Goal: Information Seeking & Learning: Learn about a topic

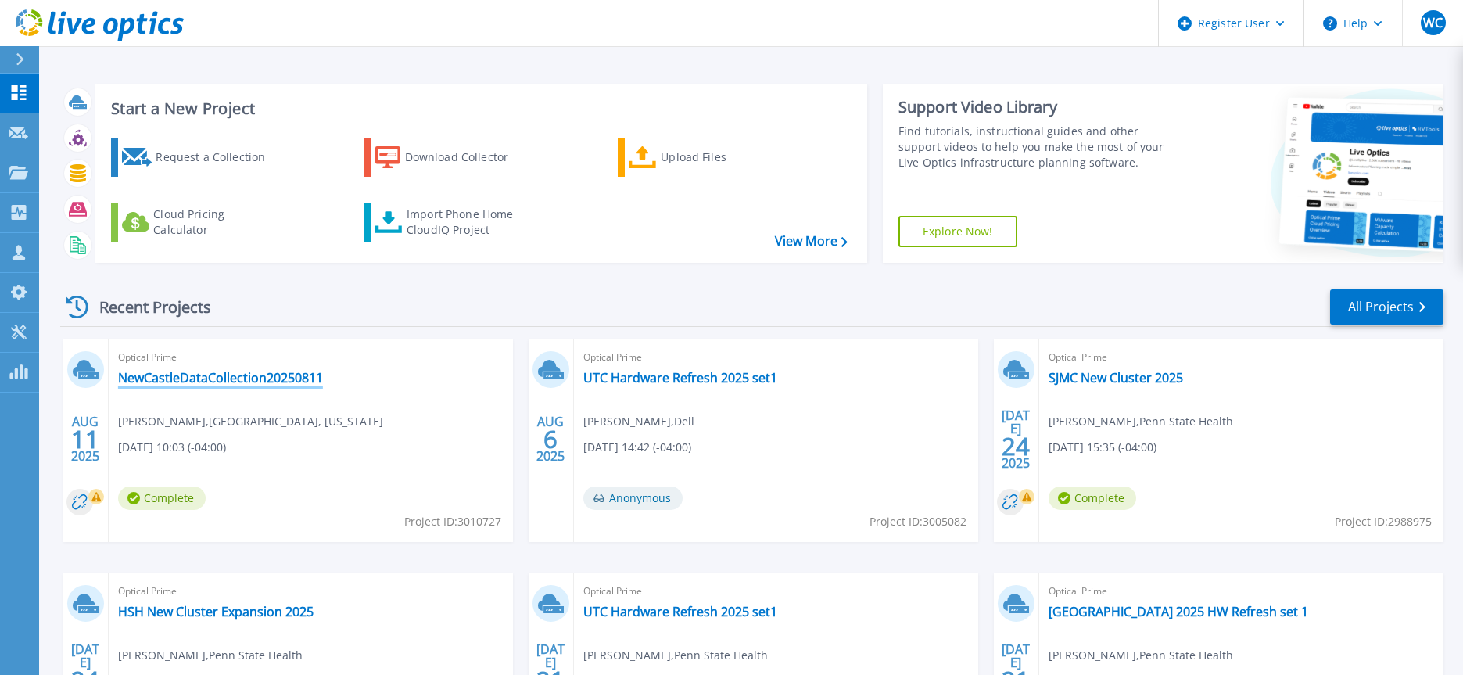
click at [234, 380] on link "NewCastleDataCollection20250811" at bounding box center [220, 378] width 205 height 16
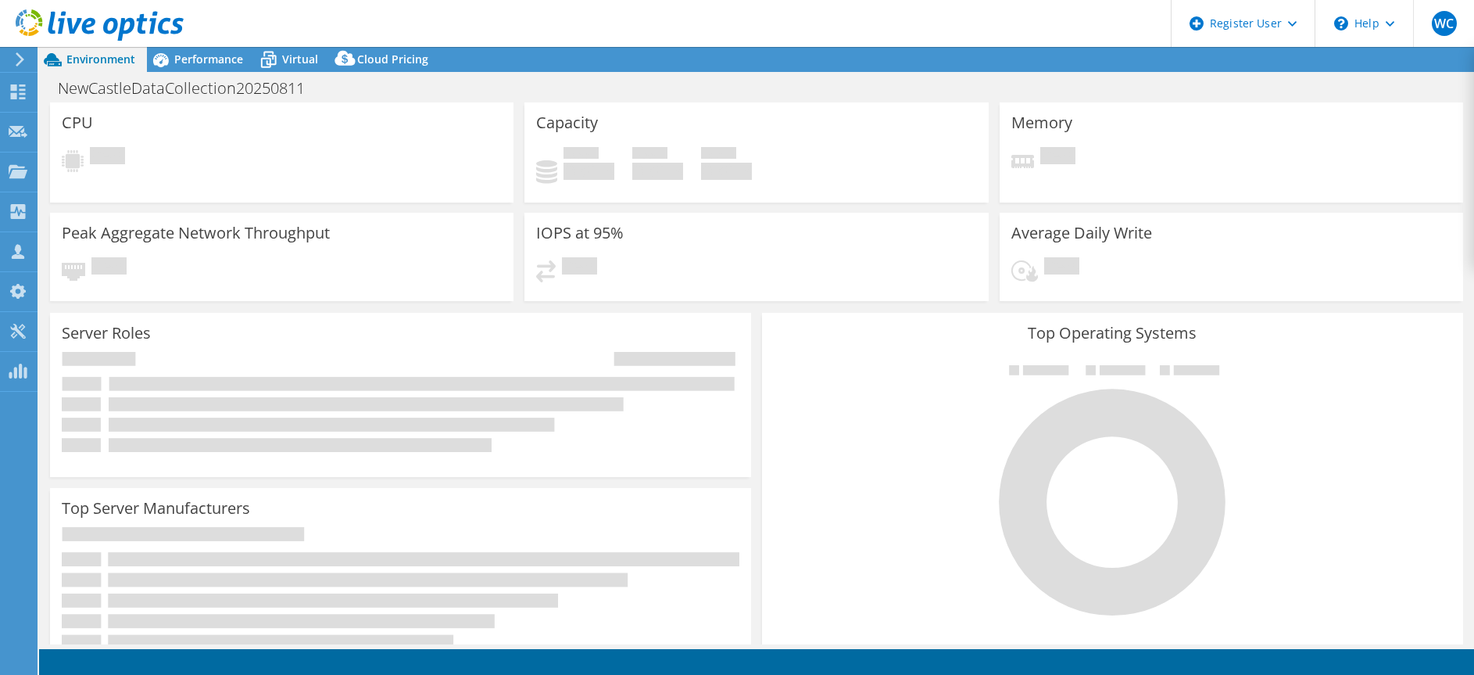
select select "USD"
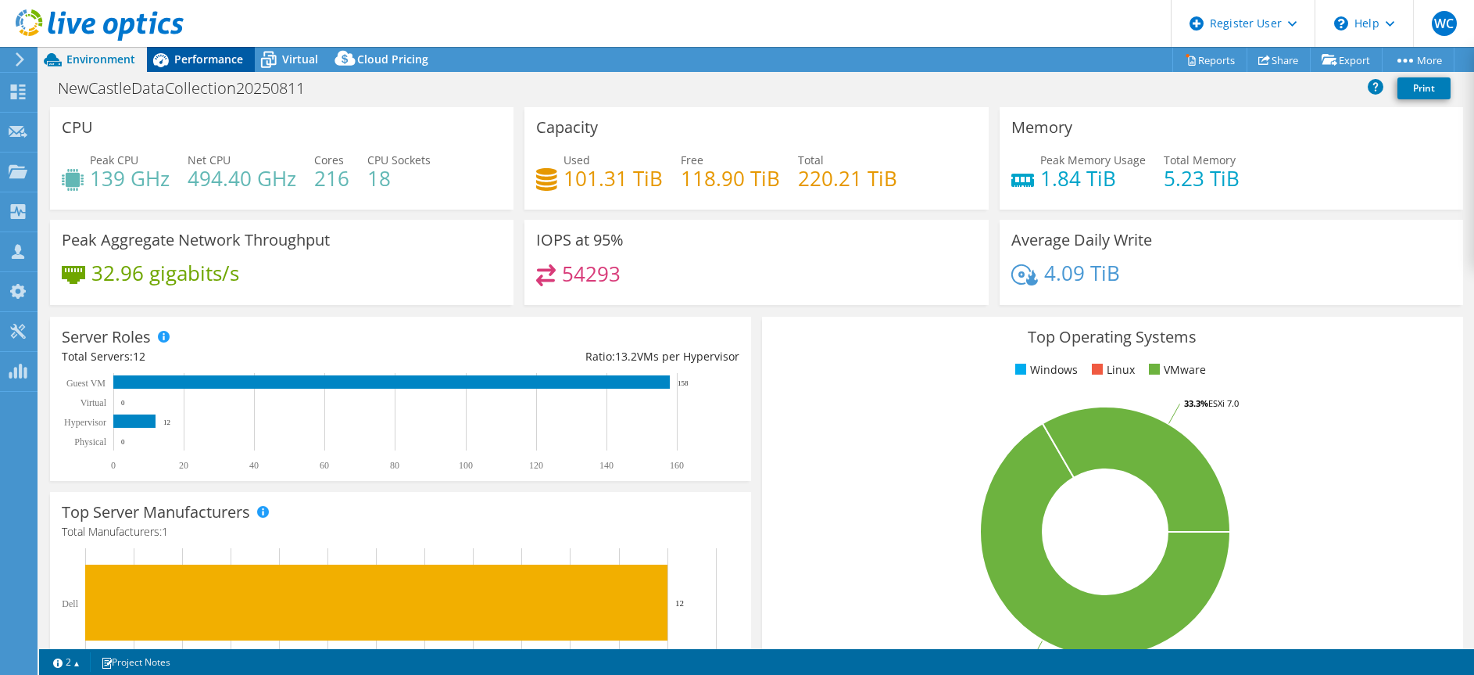
click at [208, 58] on span "Performance" at bounding box center [208, 59] width 69 height 15
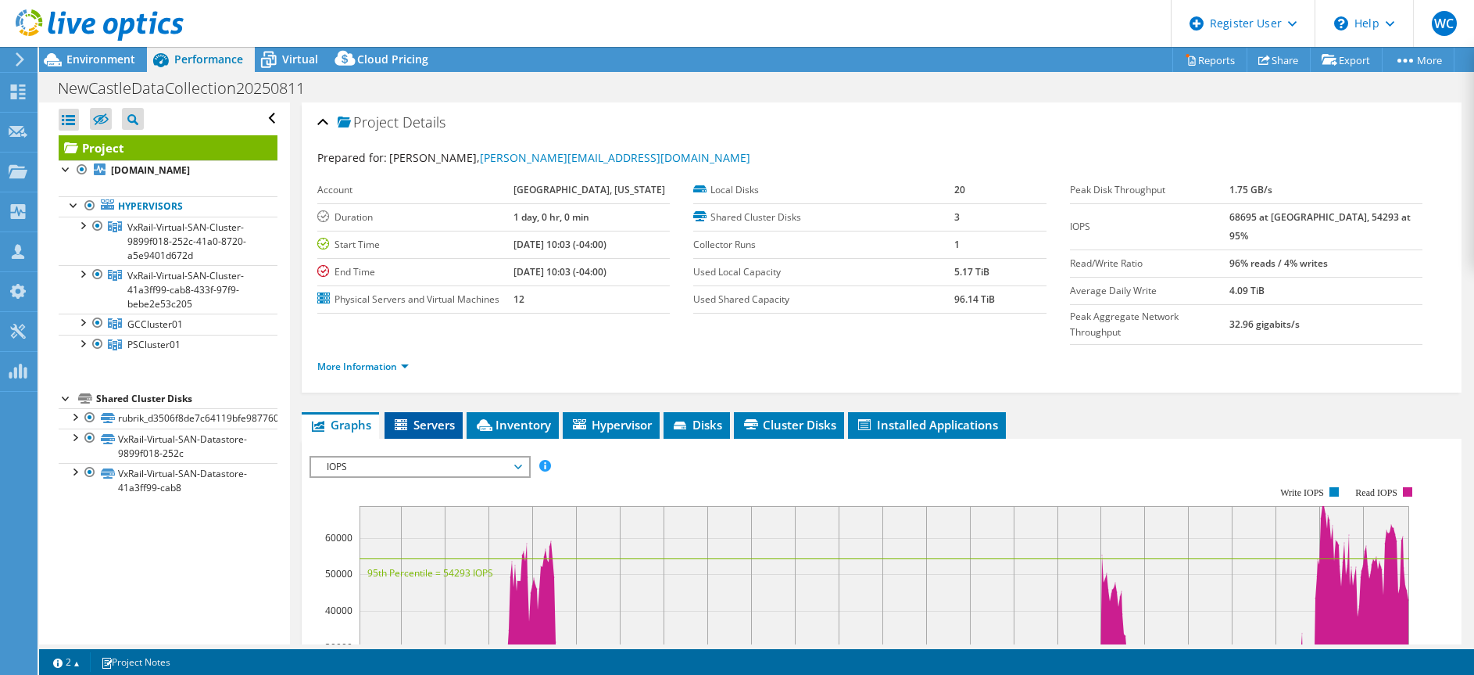
click at [434, 412] on li "Servers" at bounding box center [424, 425] width 78 height 27
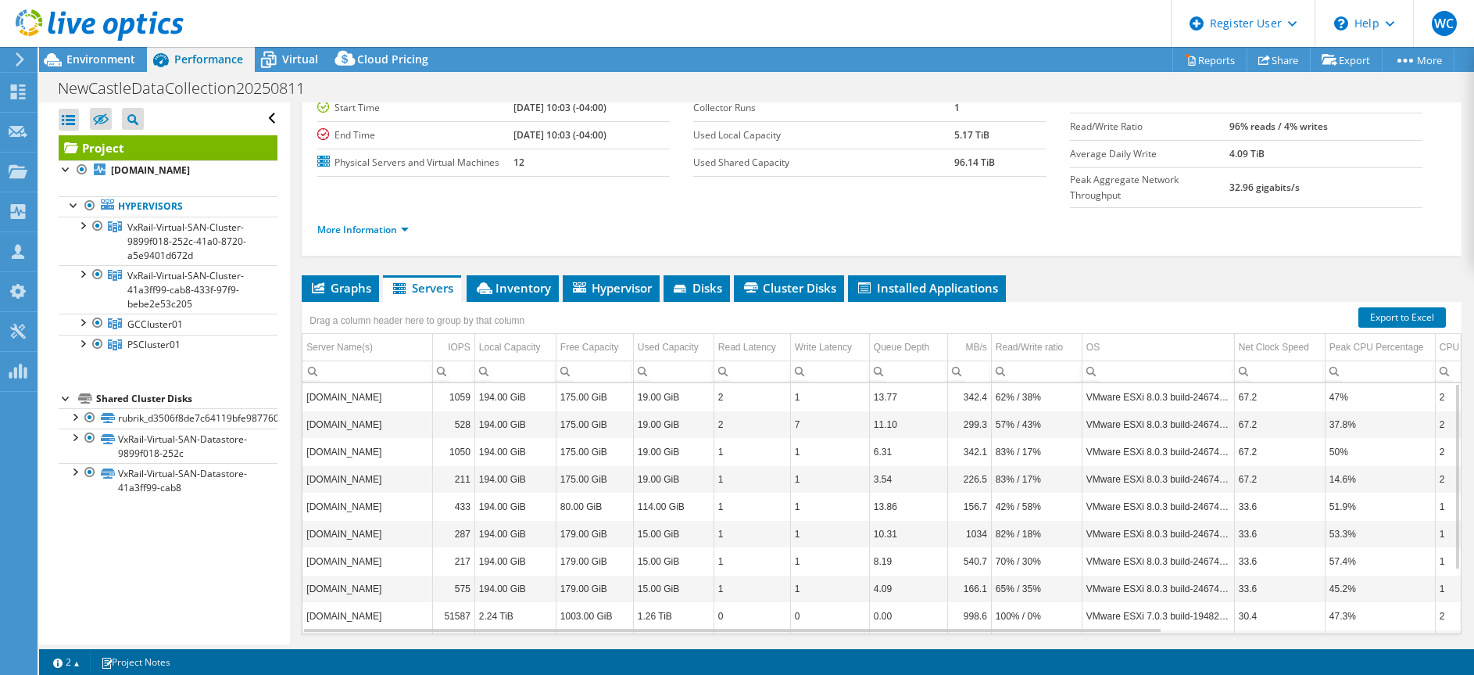
scroll to position [155, 0]
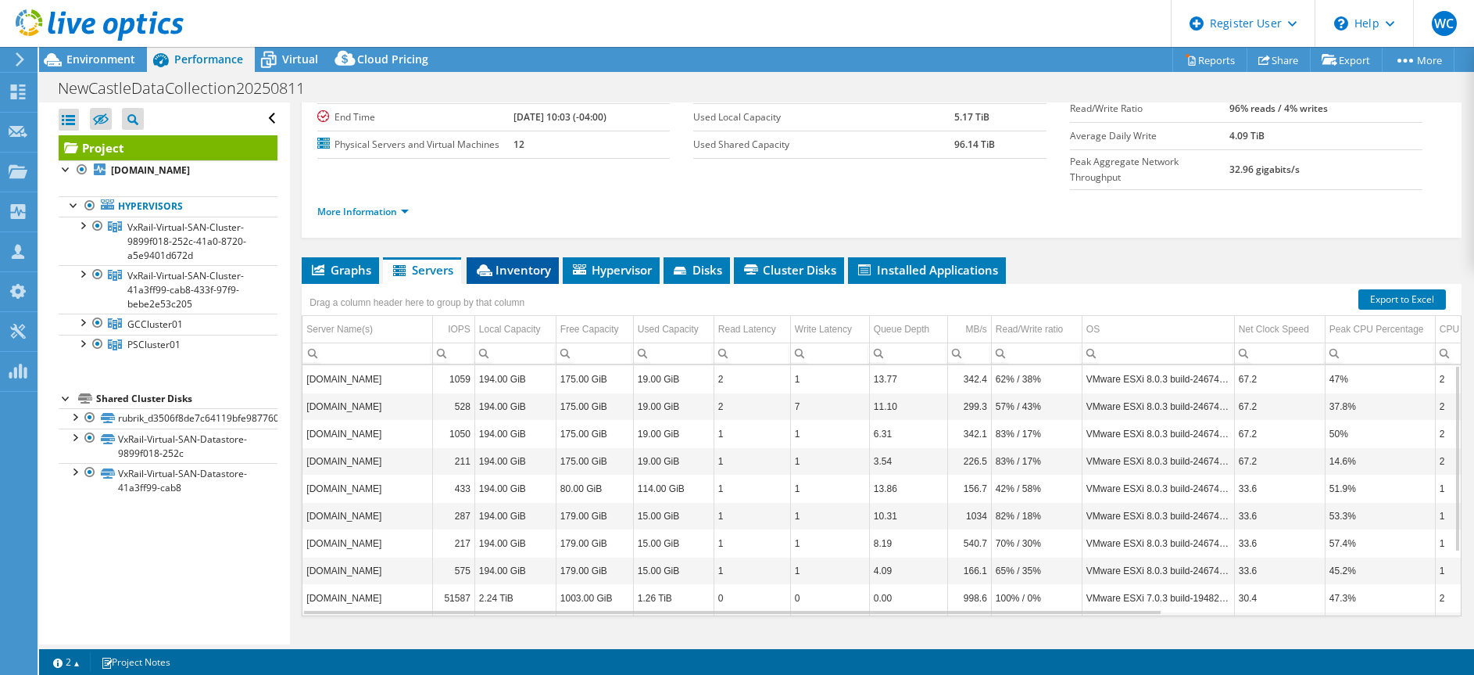
click at [523, 262] on span "Inventory" at bounding box center [513, 270] width 77 height 16
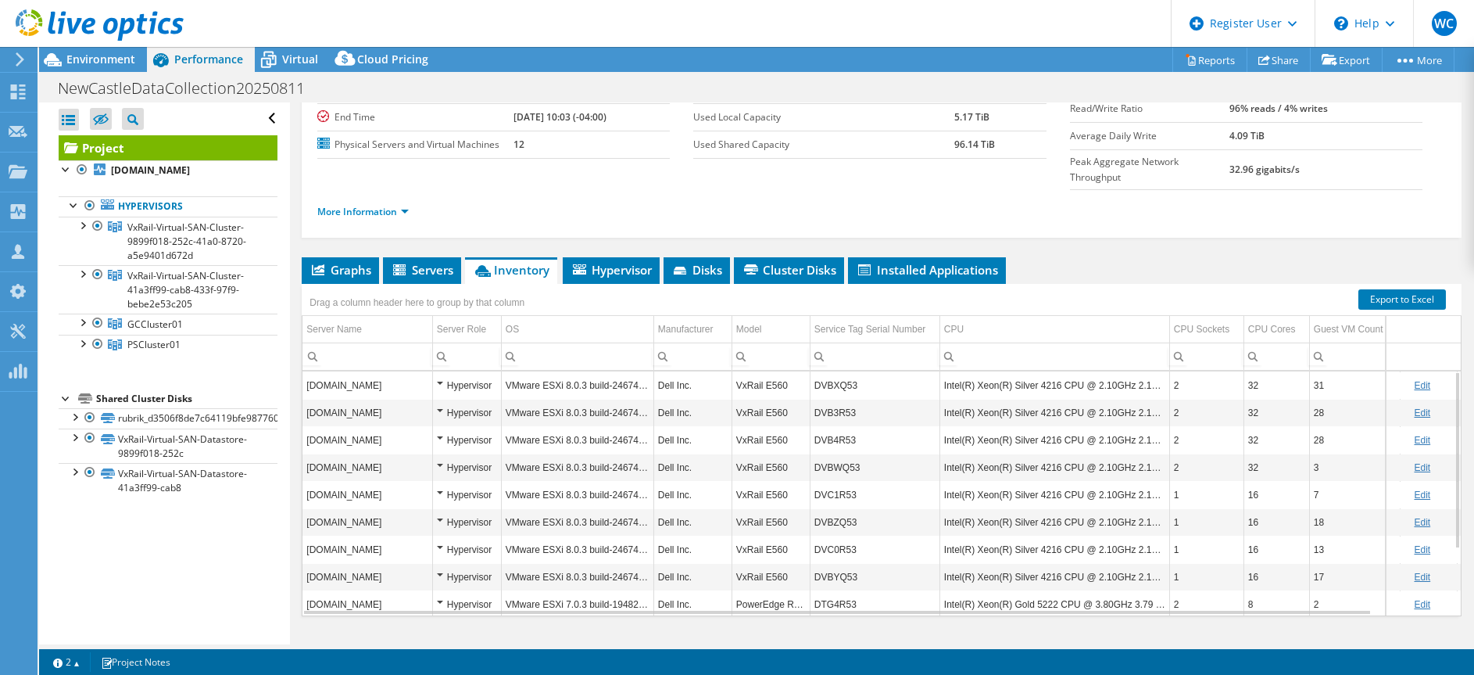
scroll to position [91, 0]
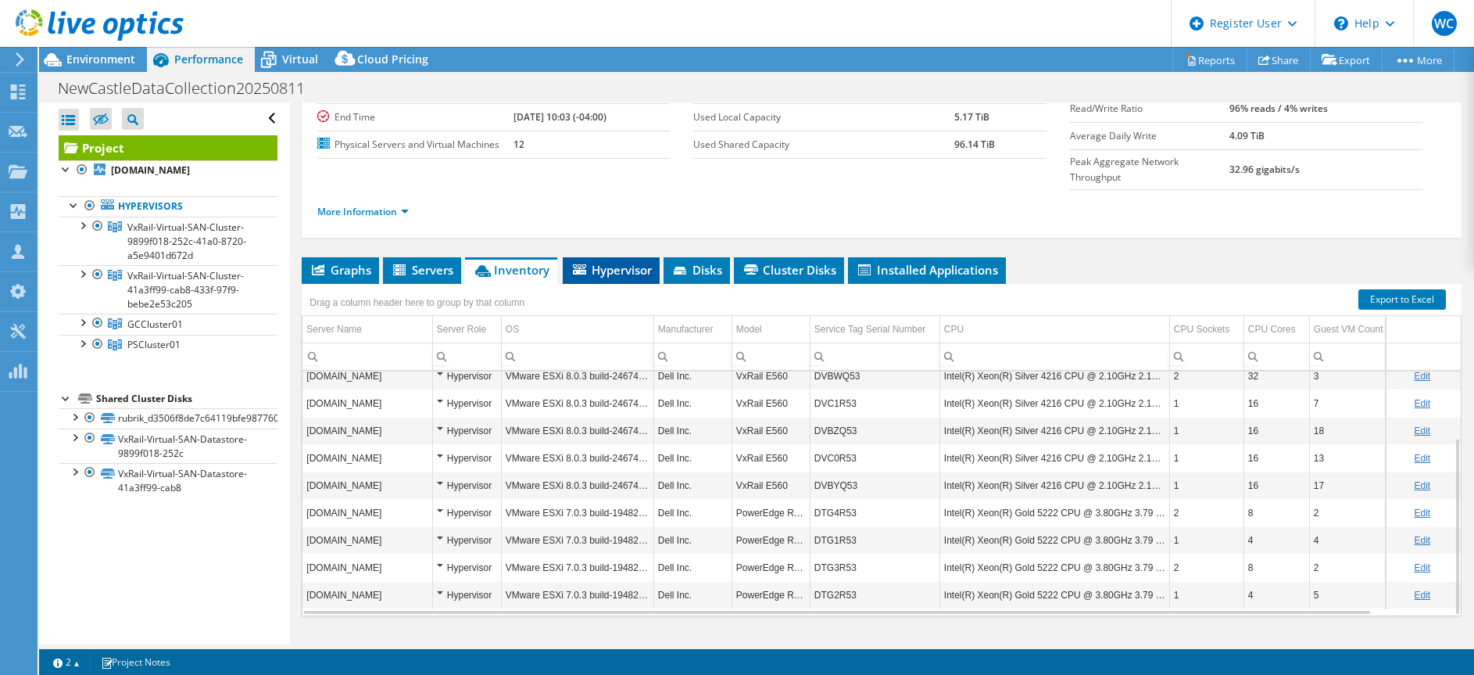
click at [607, 262] on span "Hypervisor" at bounding box center [611, 270] width 81 height 16
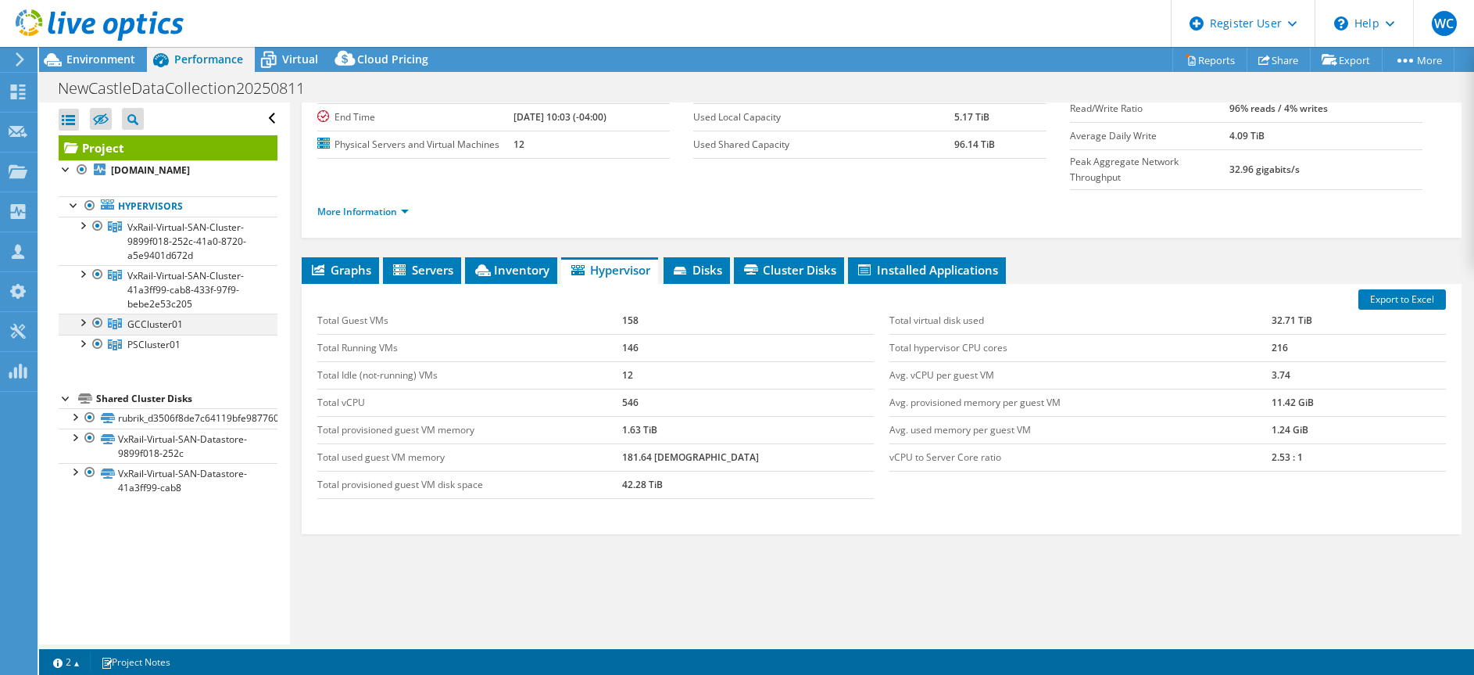
click at [96, 332] on div at bounding box center [98, 322] width 16 height 19
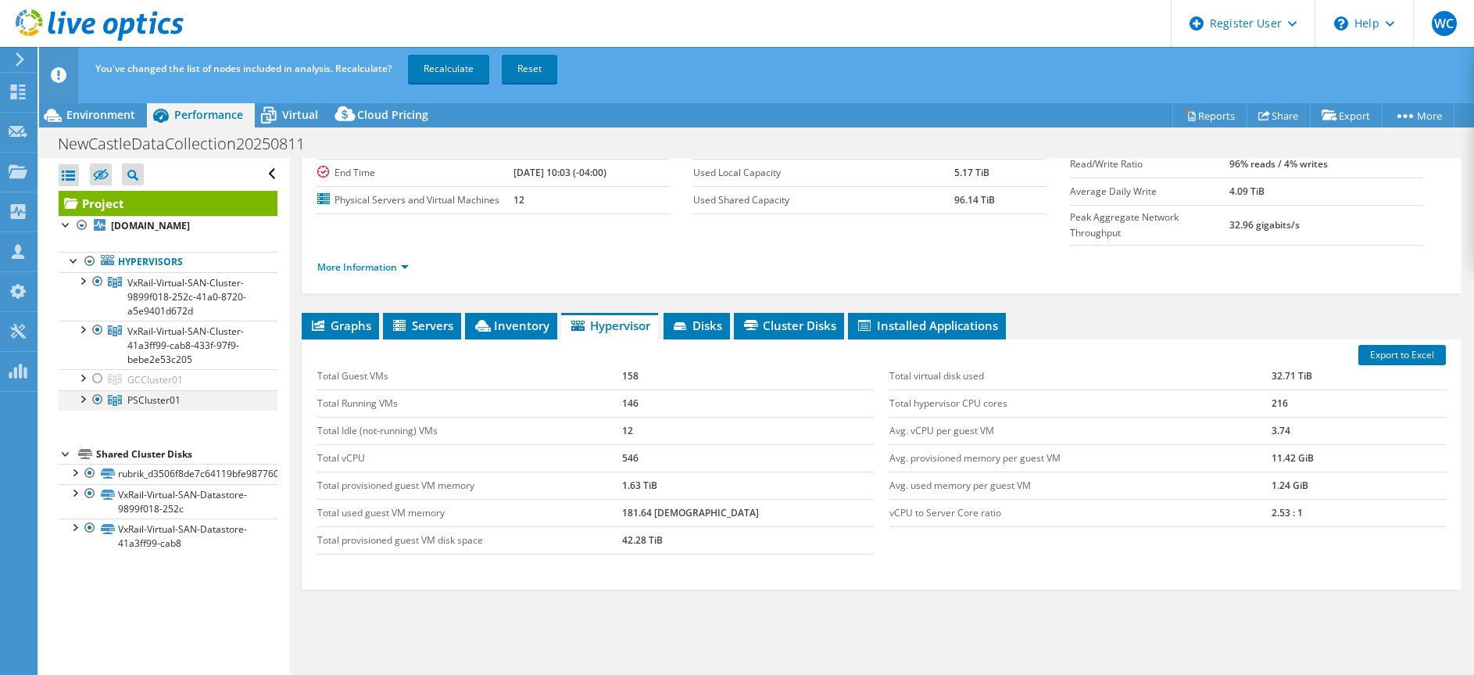
click at [98, 409] on div at bounding box center [98, 399] width 16 height 19
click at [96, 339] on div at bounding box center [98, 330] width 16 height 19
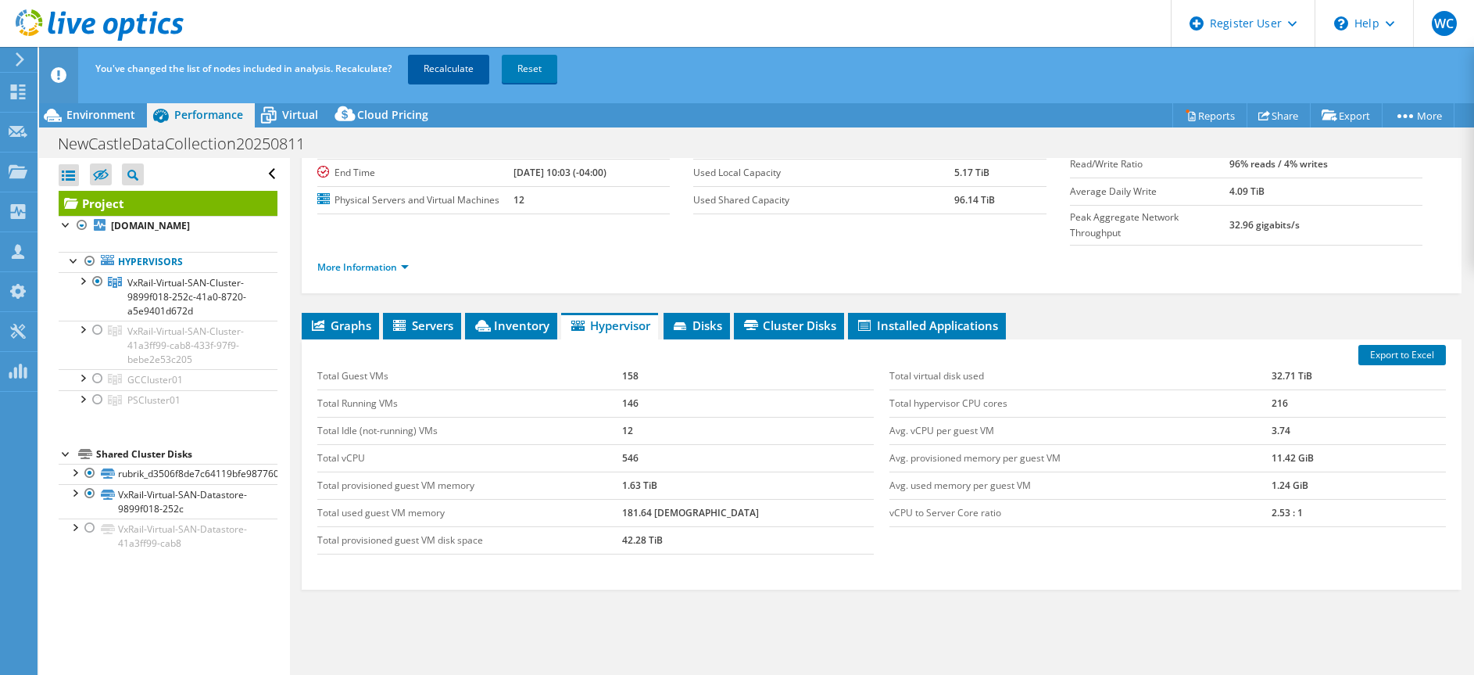
click at [446, 66] on link "Recalculate" at bounding box center [448, 69] width 81 height 28
click at [13, 56] on div at bounding box center [17, 59] width 17 height 14
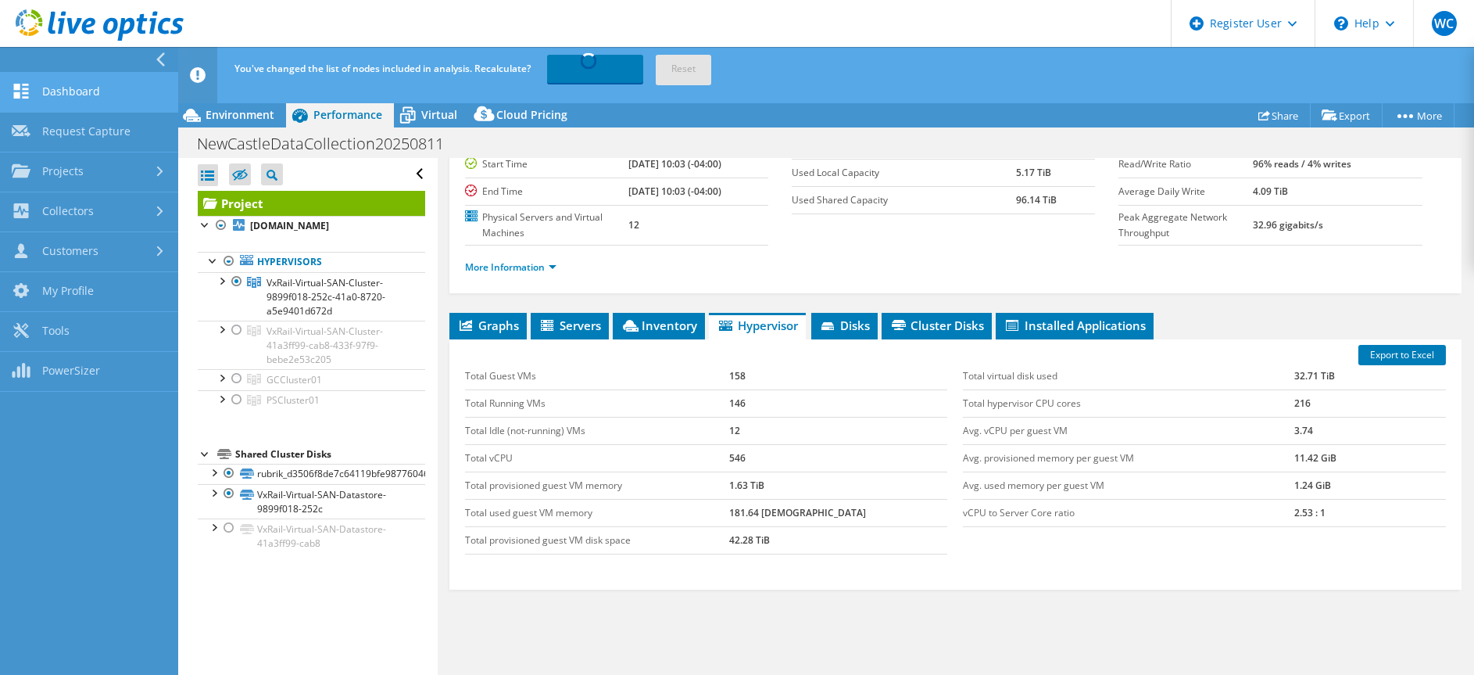
click at [76, 89] on link "Dashboard" at bounding box center [89, 93] width 178 height 40
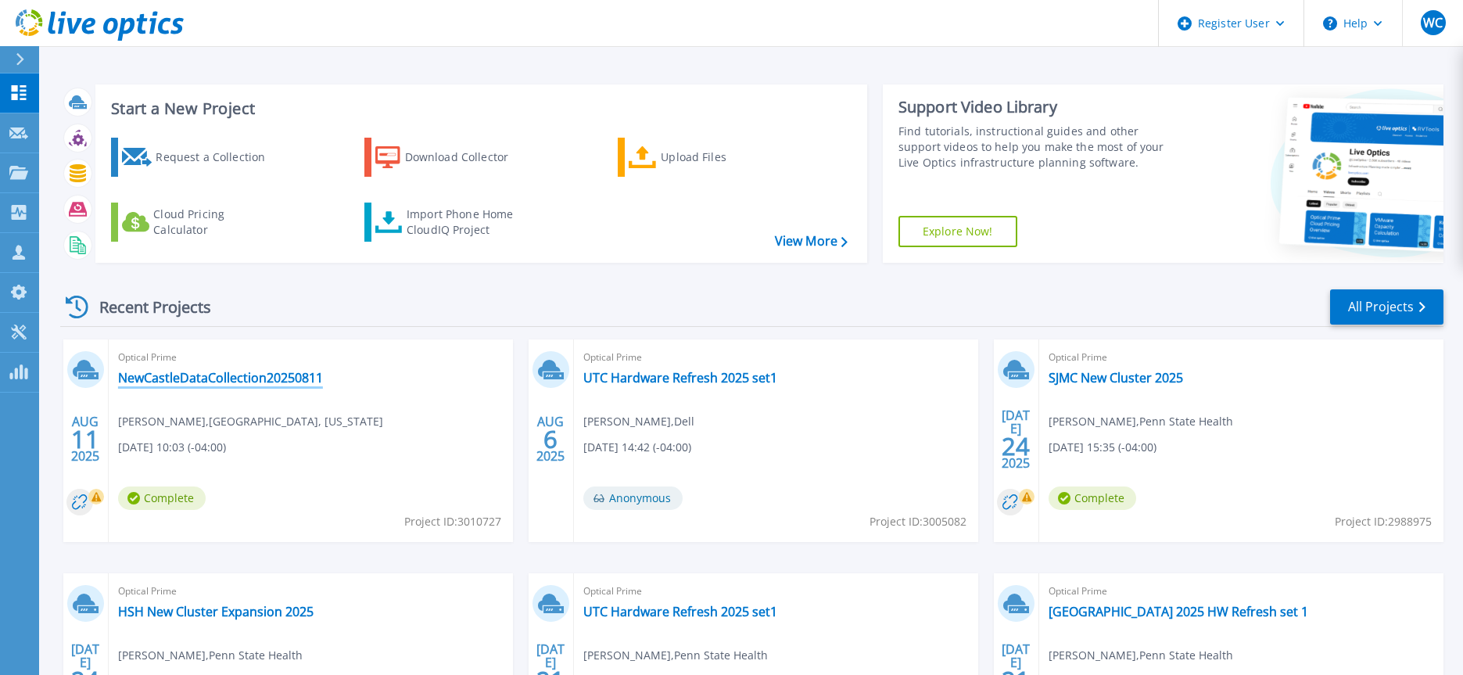
click at [207, 382] on link "NewCastleDataCollection20250811" at bounding box center [220, 378] width 205 height 16
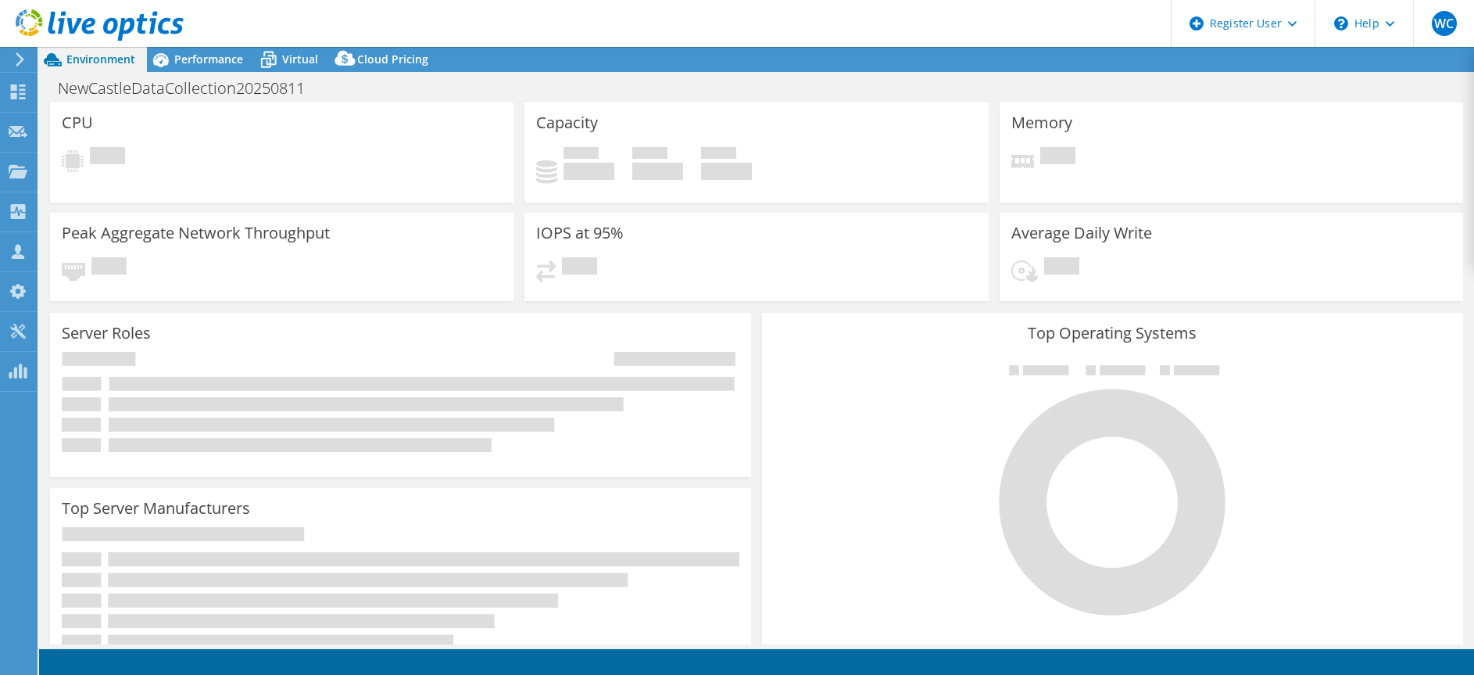
select select "USD"
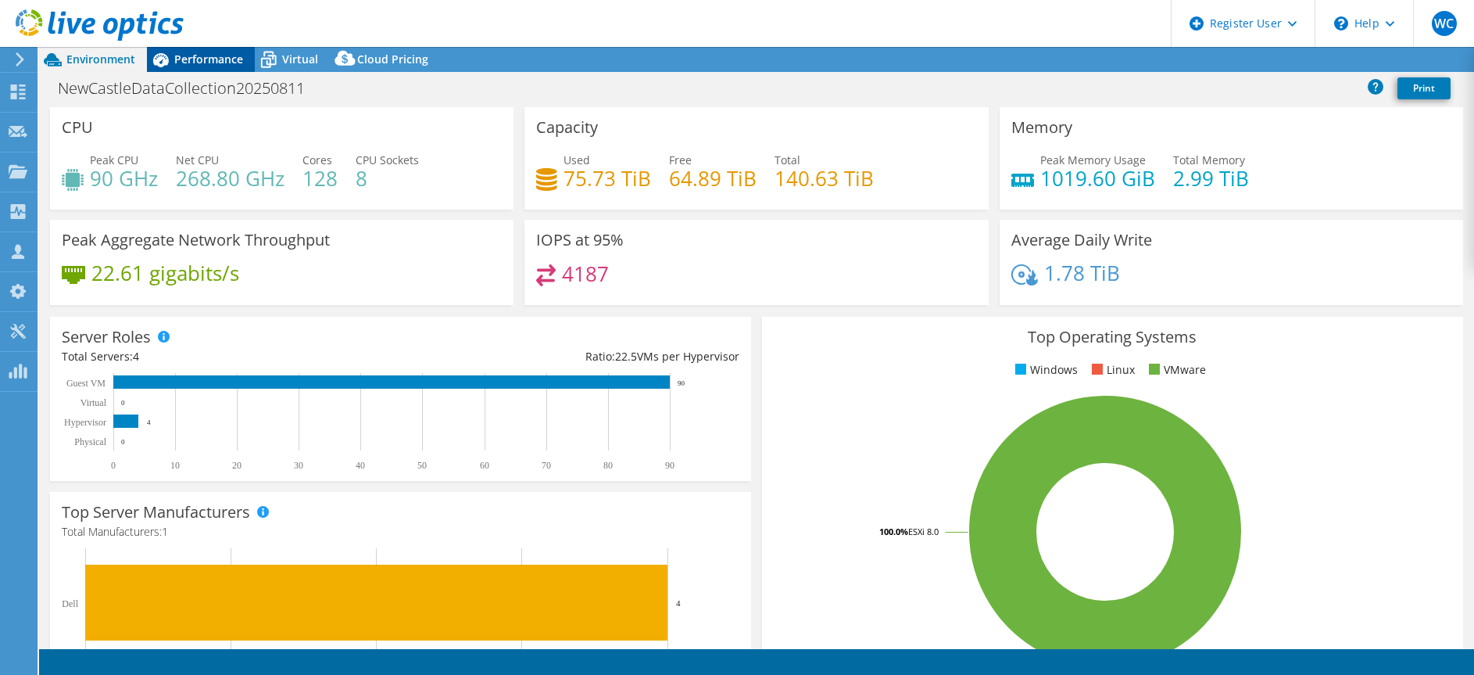
click at [196, 68] on div "Performance" at bounding box center [201, 59] width 108 height 25
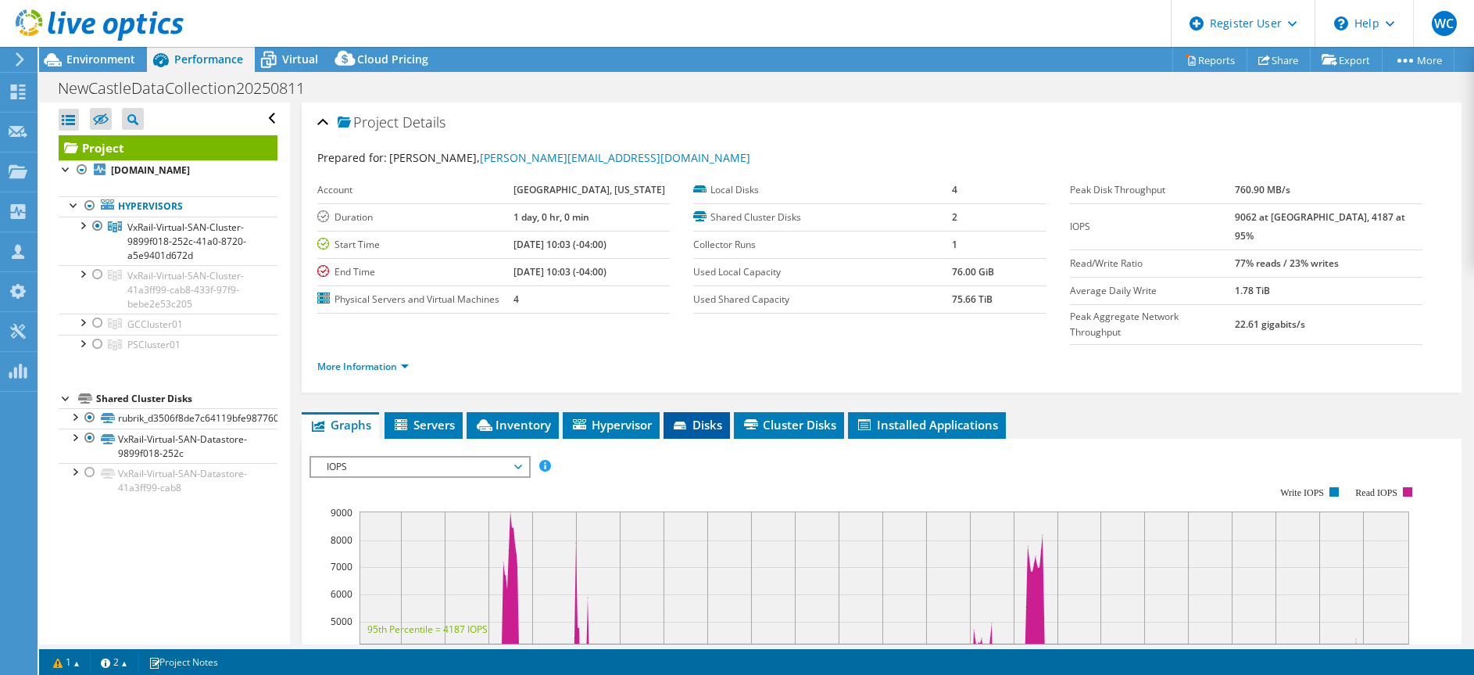
click at [696, 417] on span "Disks" at bounding box center [697, 425] width 51 height 16
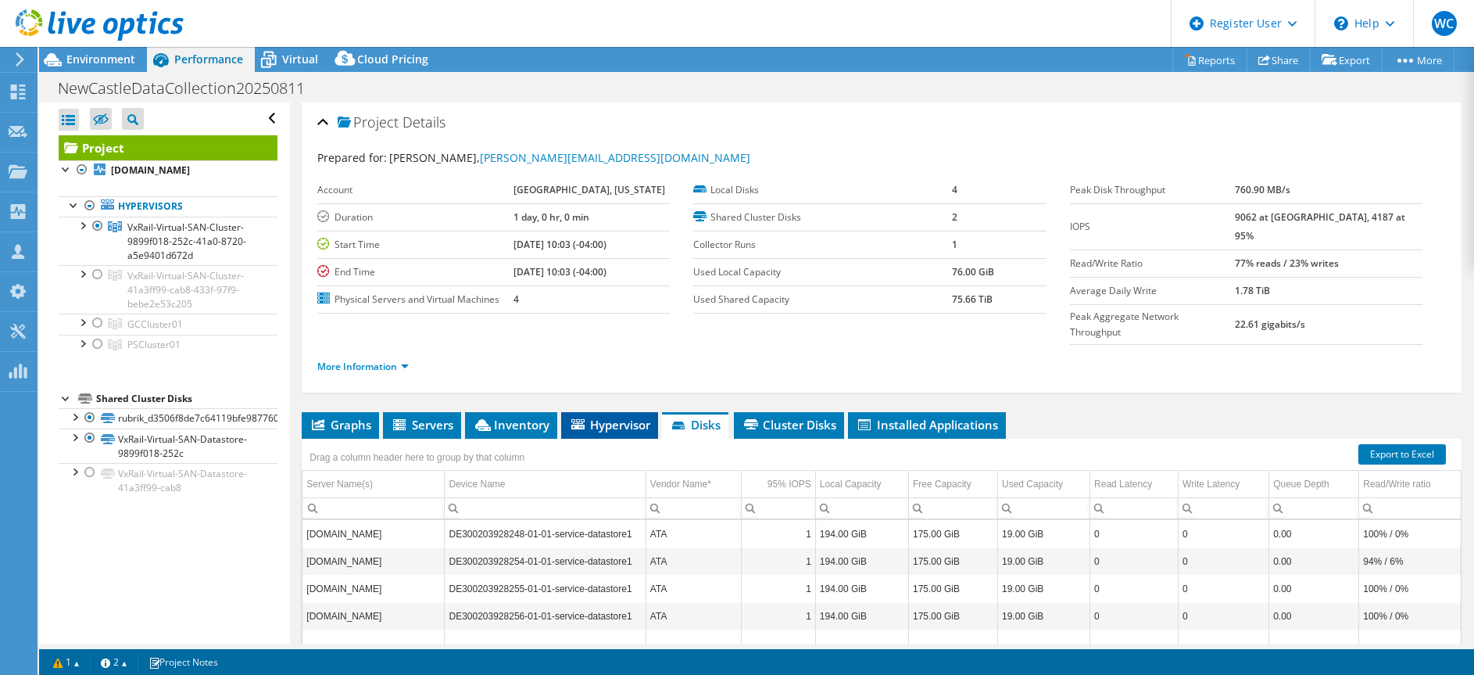
click at [630, 417] on span "Hypervisor" at bounding box center [609, 425] width 81 height 16
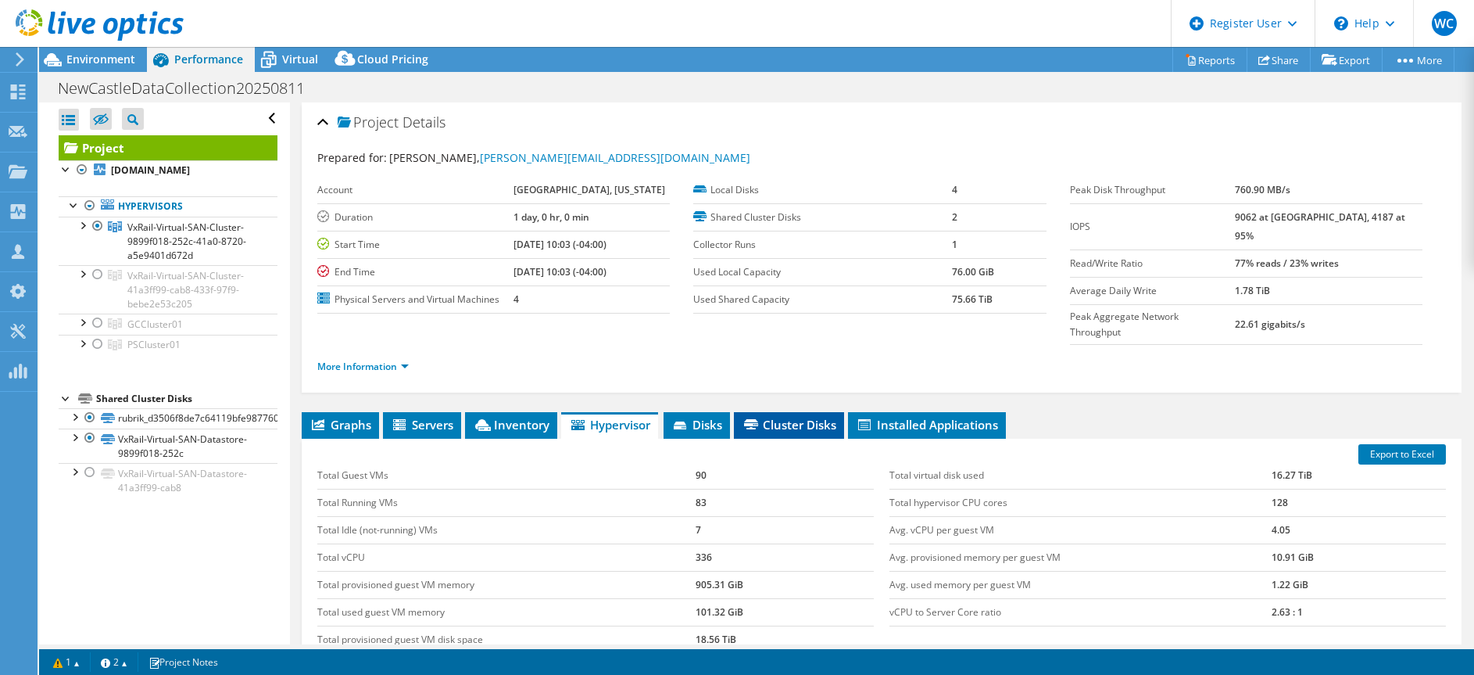
click at [761, 417] on span "Cluster Disks" at bounding box center [789, 425] width 95 height 16
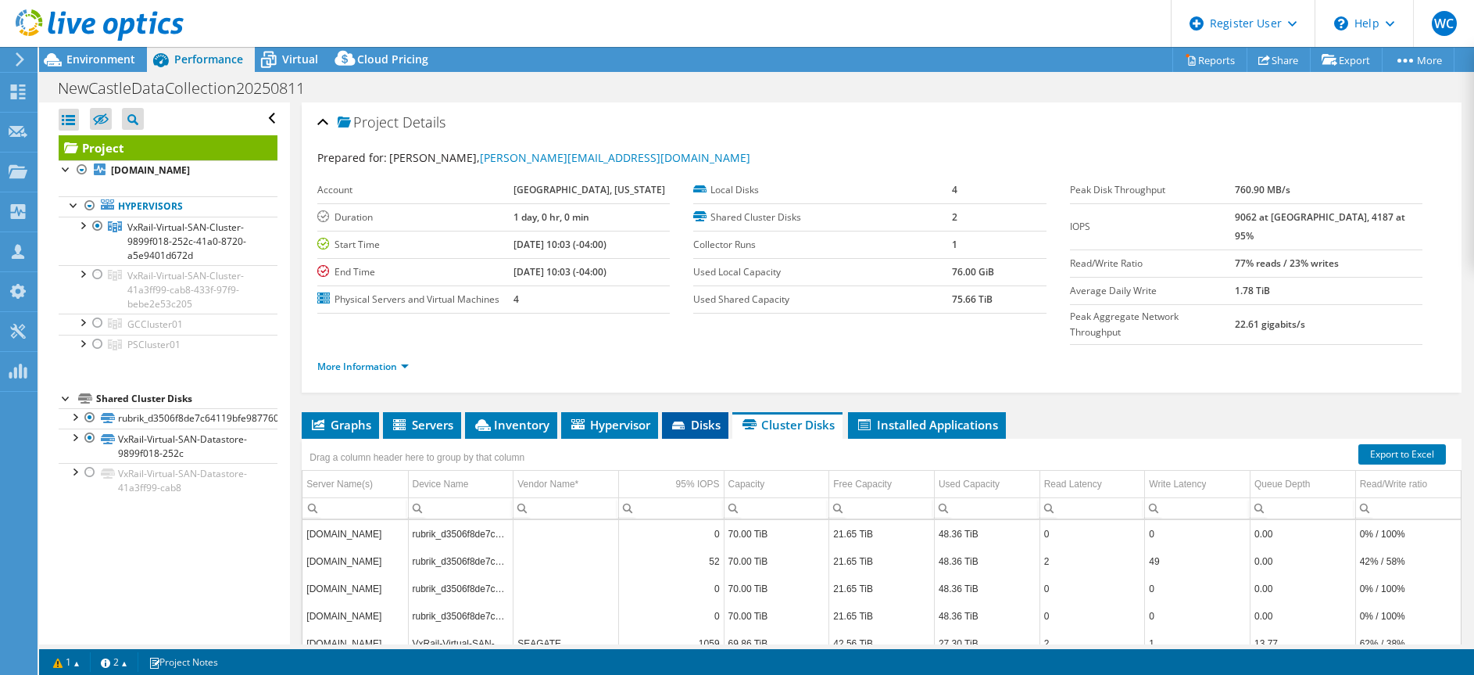
click at [709, 417] on span "Disks" at bounding box center [695, 425] width 51 height 16
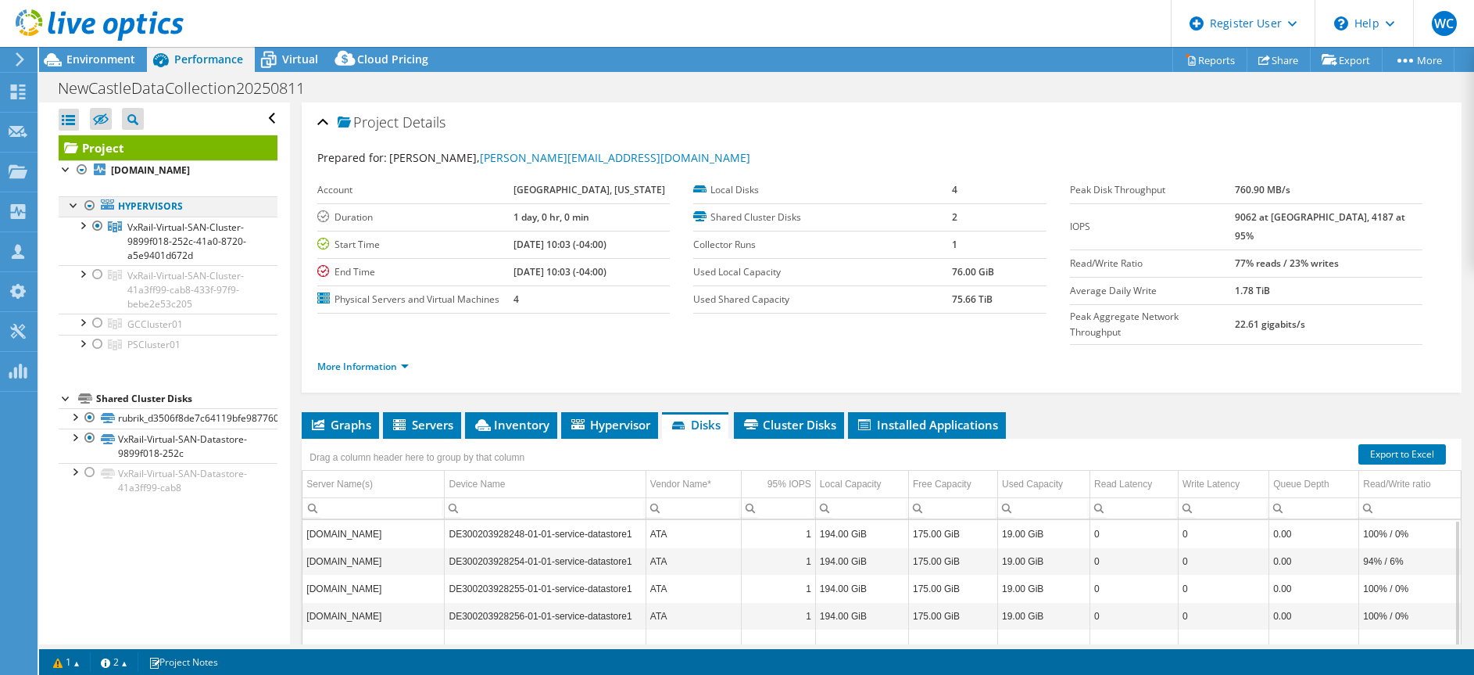
click at [91, 215] on div at bounding box center [90, 205] width 16 height 19
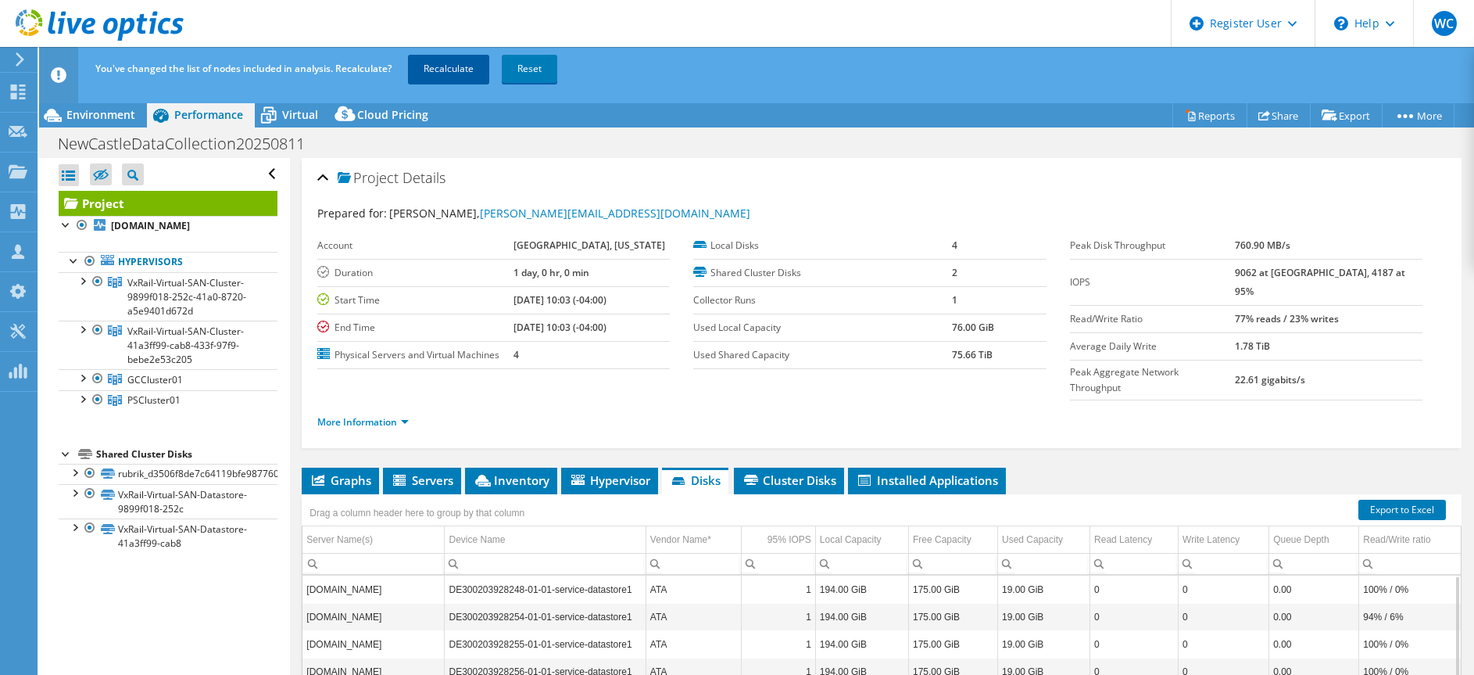
click at [447, 67] on link "Recalculate" at bounding box center [448, 69] width 81 height 28
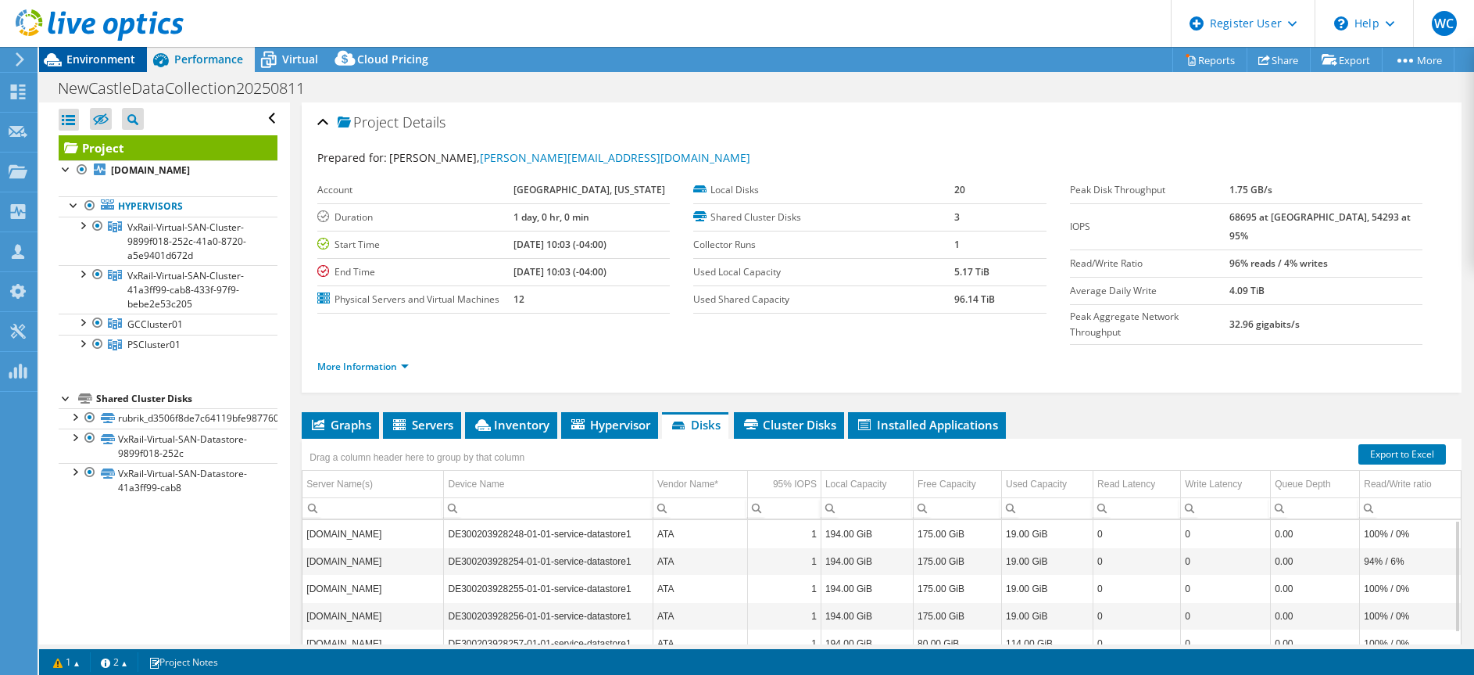
click at [75, 59] on span "Environment" at bounding box center [100, 59] width 69 height 15
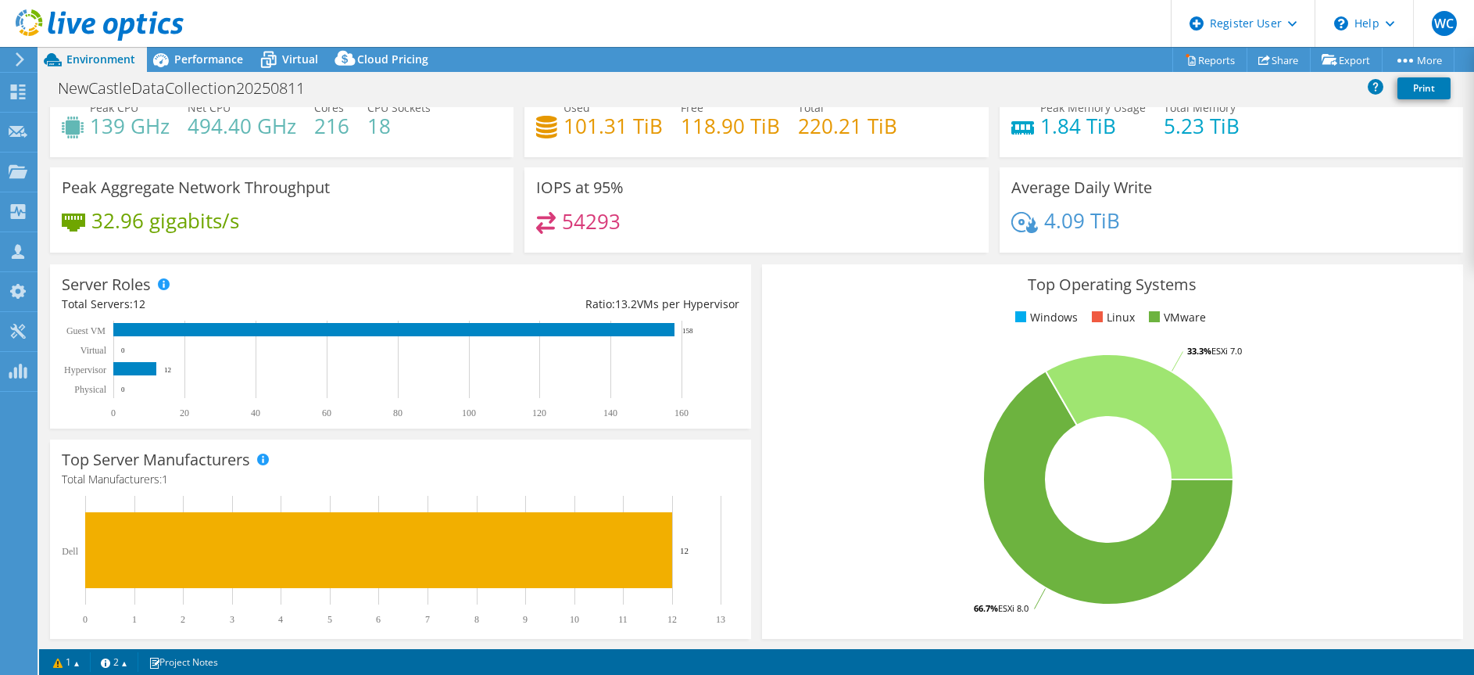
scroll to position [78, 0]
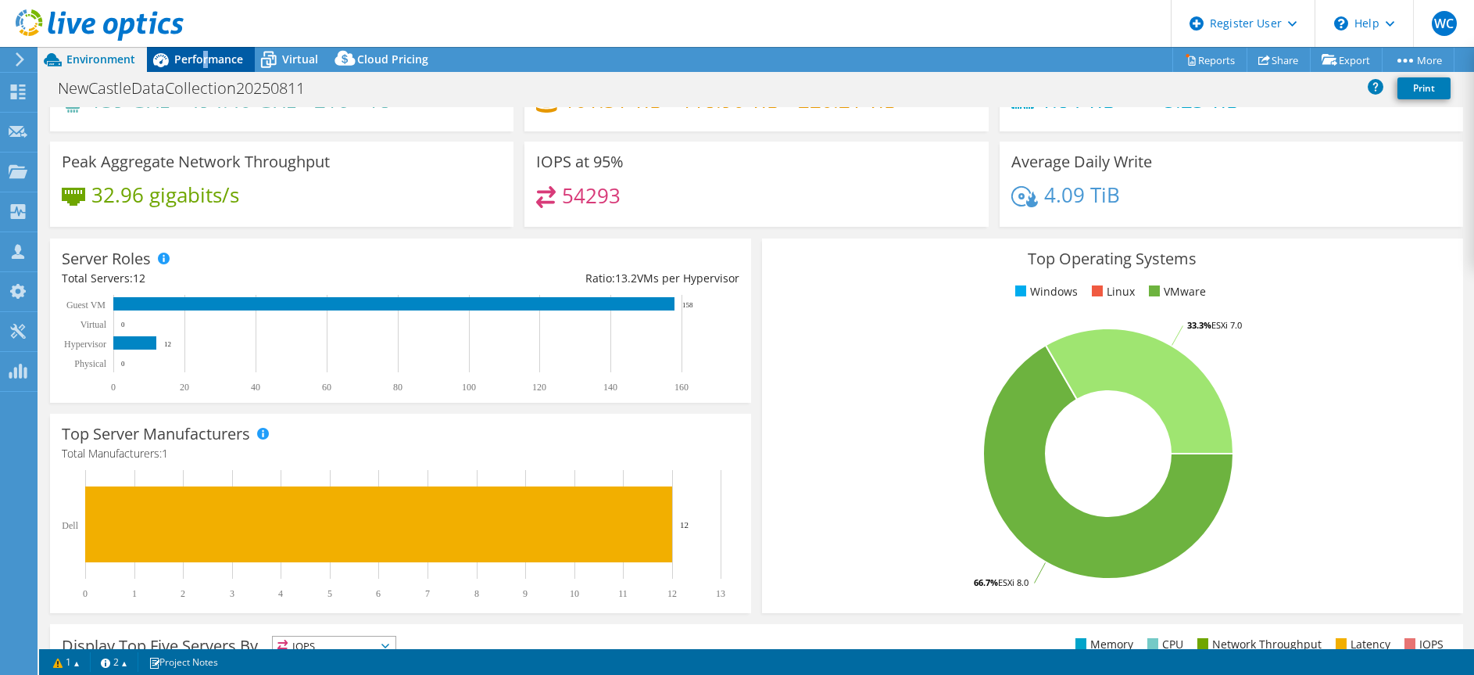
click at [205, 62] on span "Performance" at bounding box center [208, 59] width 69 height 15
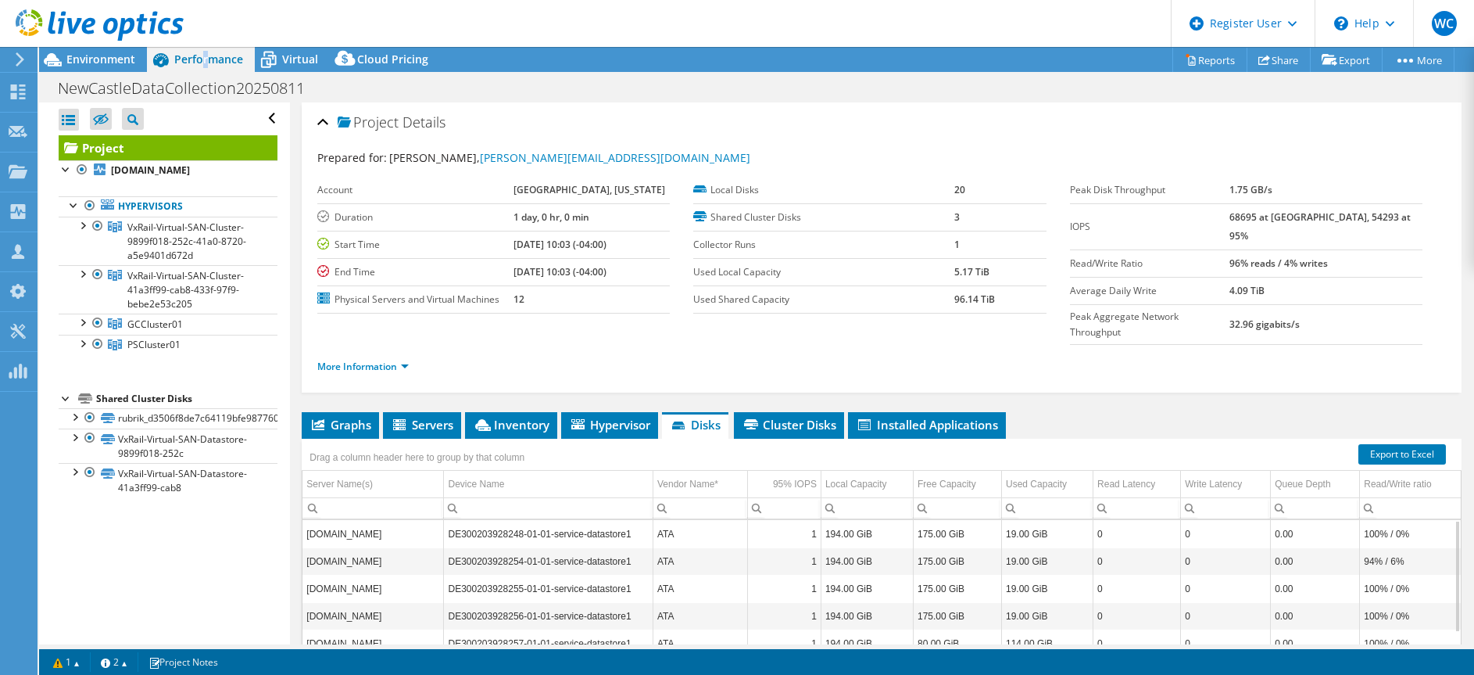
scroll to position [0, 0]
click at [531, 412] on li "Inventory" at bounding box center [511, 425] width 92 height 27
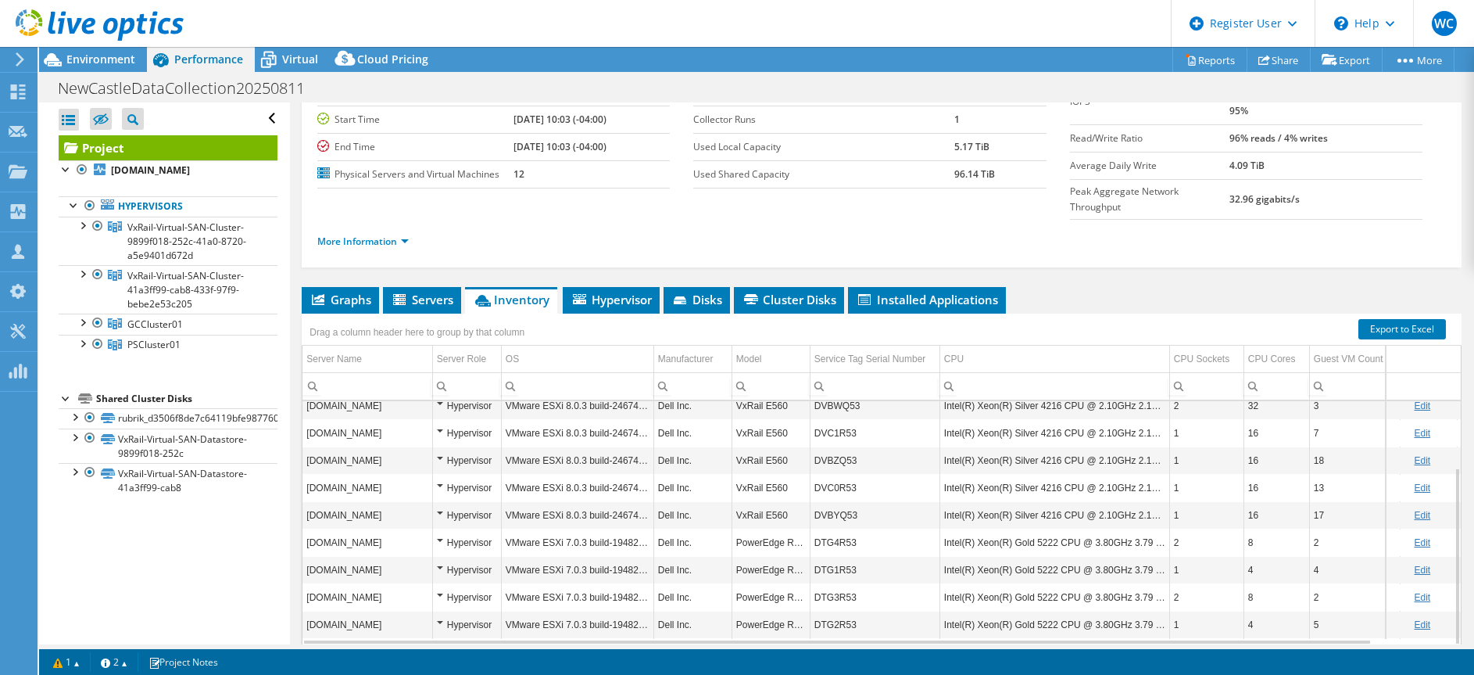
scroll to position [155, 0]
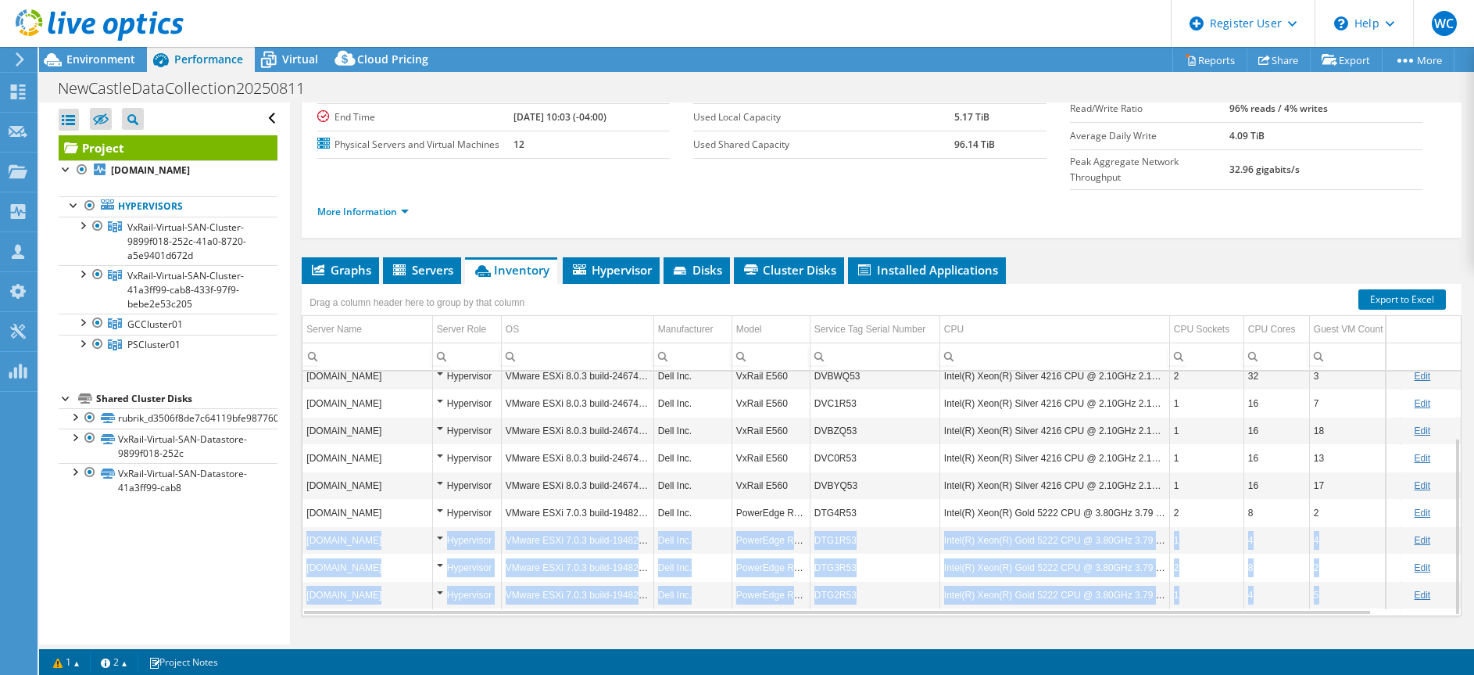
drag, startPoint x: 1338, startPoint y: 481, endPoint x: 1342, endPoint y: 518, distance: 37.7
click at [1338, 547] on tbody "gc-node01.internal.nccde.org Hypervisor VMware ESXi 8.0.3 build-24674464 Dell I…" at bounding box center [918, 444] width 1230 height 328
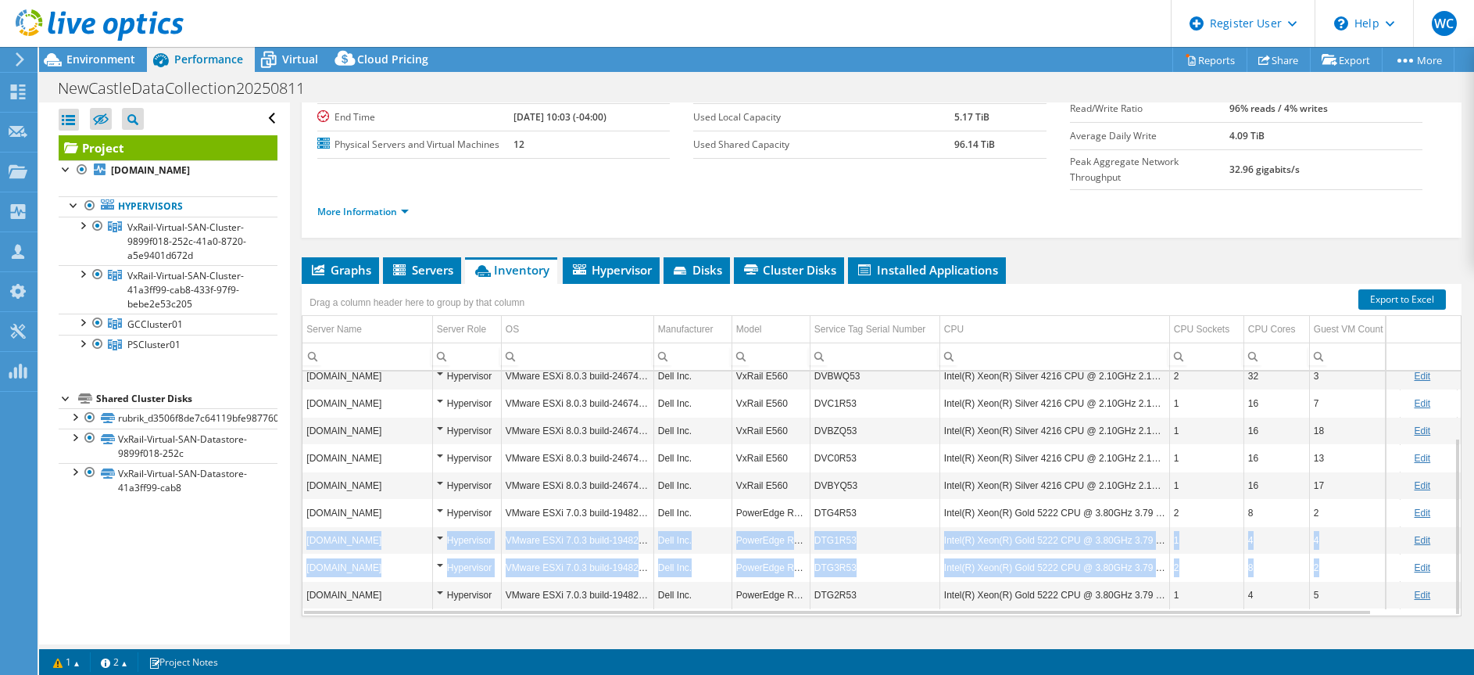
click at [1327, 499] on td "2" at bounding box center [1354, 512] width 91 height 27
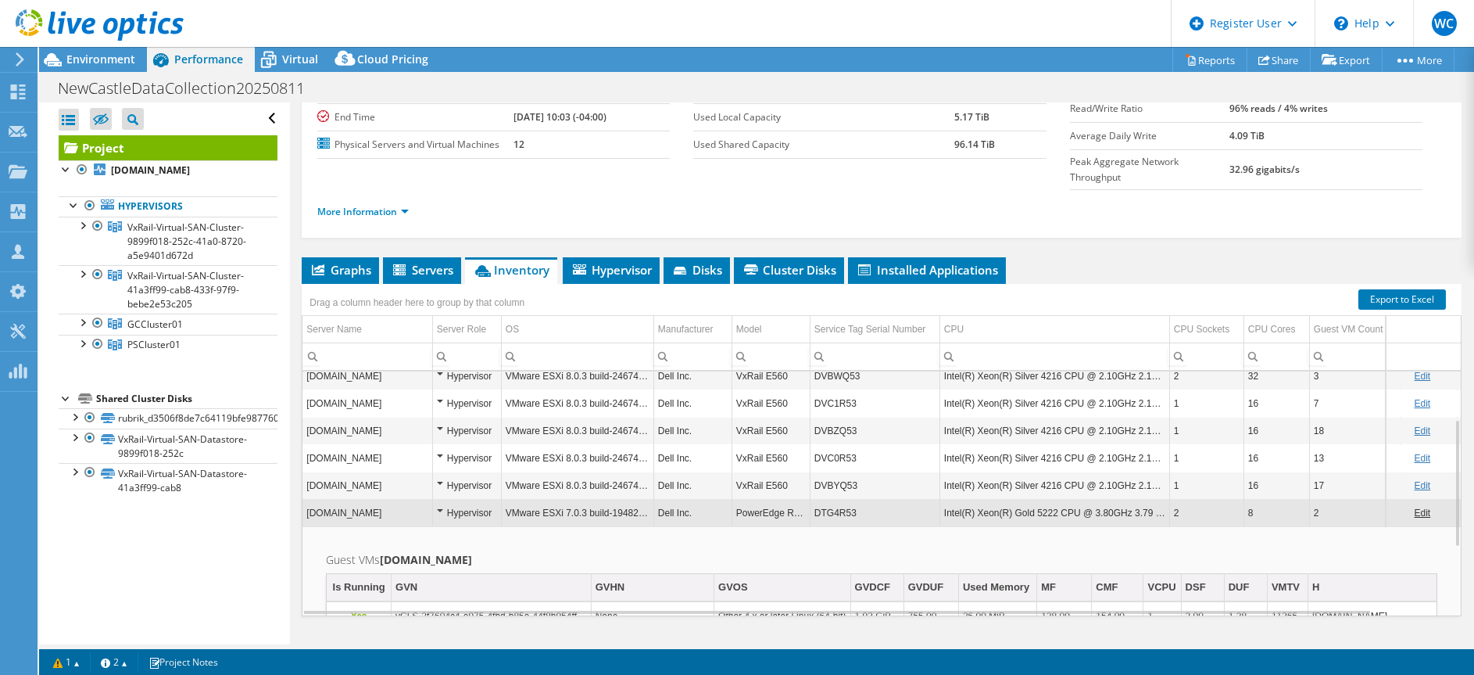
click at [1264, 526] on td "Guest VMs gc-oracle2.internal.nccde.org Is Running GVN GVHN GVOS GVDCF GVDUF Us…" at bounding box center [882, 604] width 1159 height 156
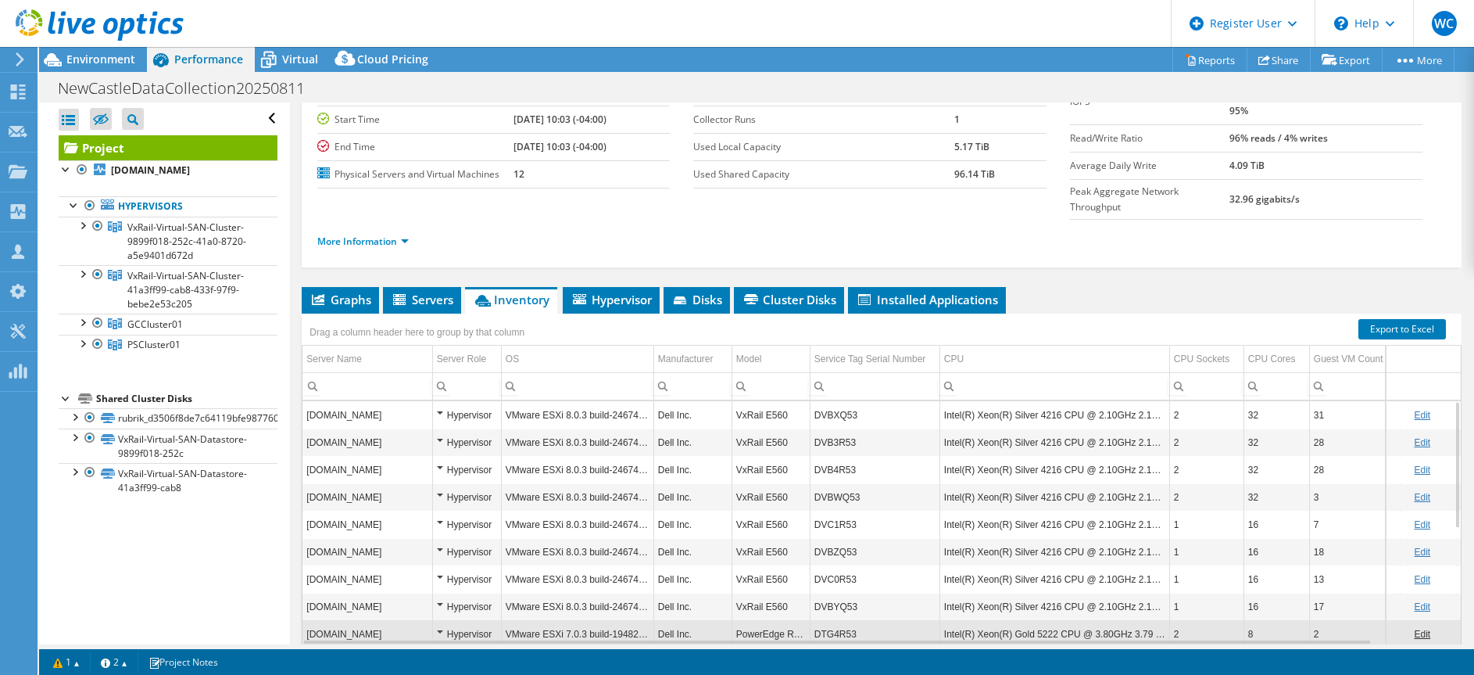
scroll to position [77, 0]
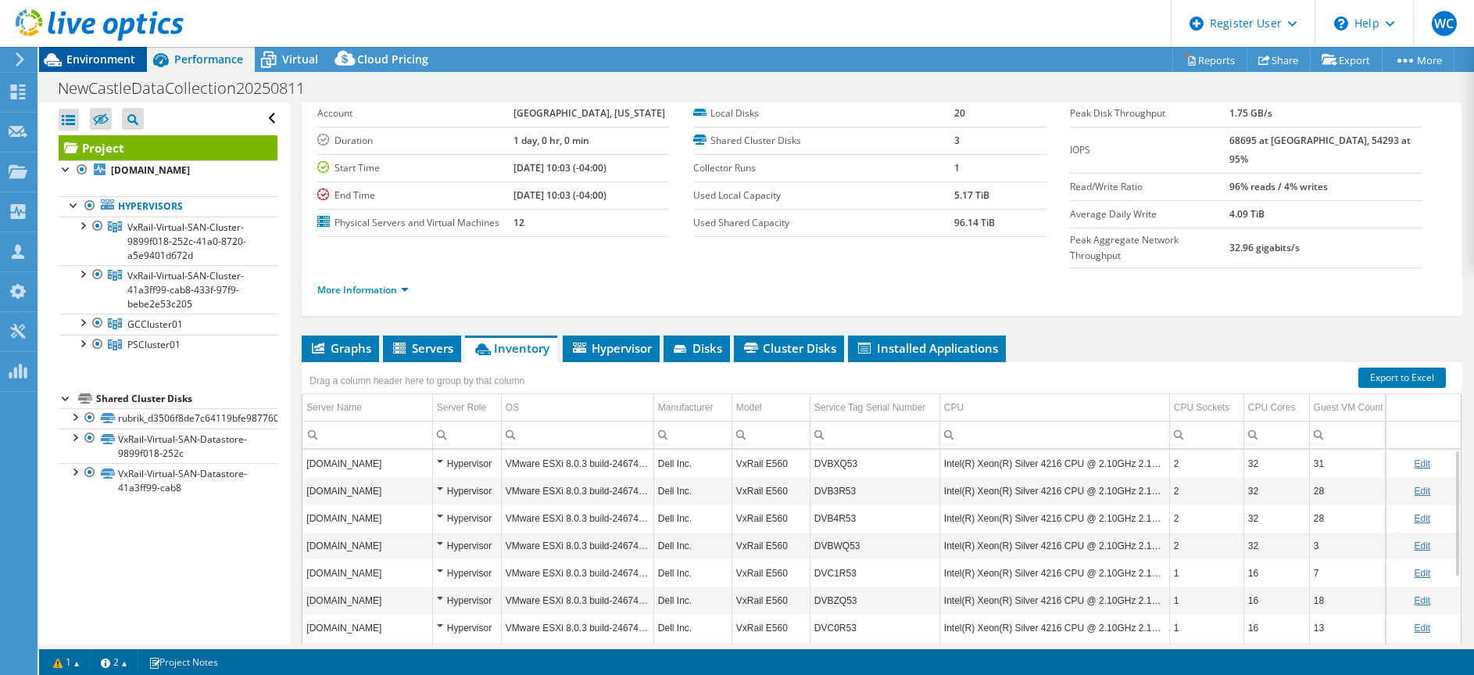
click at [107, 52] on span "Environment" at bounding box center [100, 59] width 69 height 15
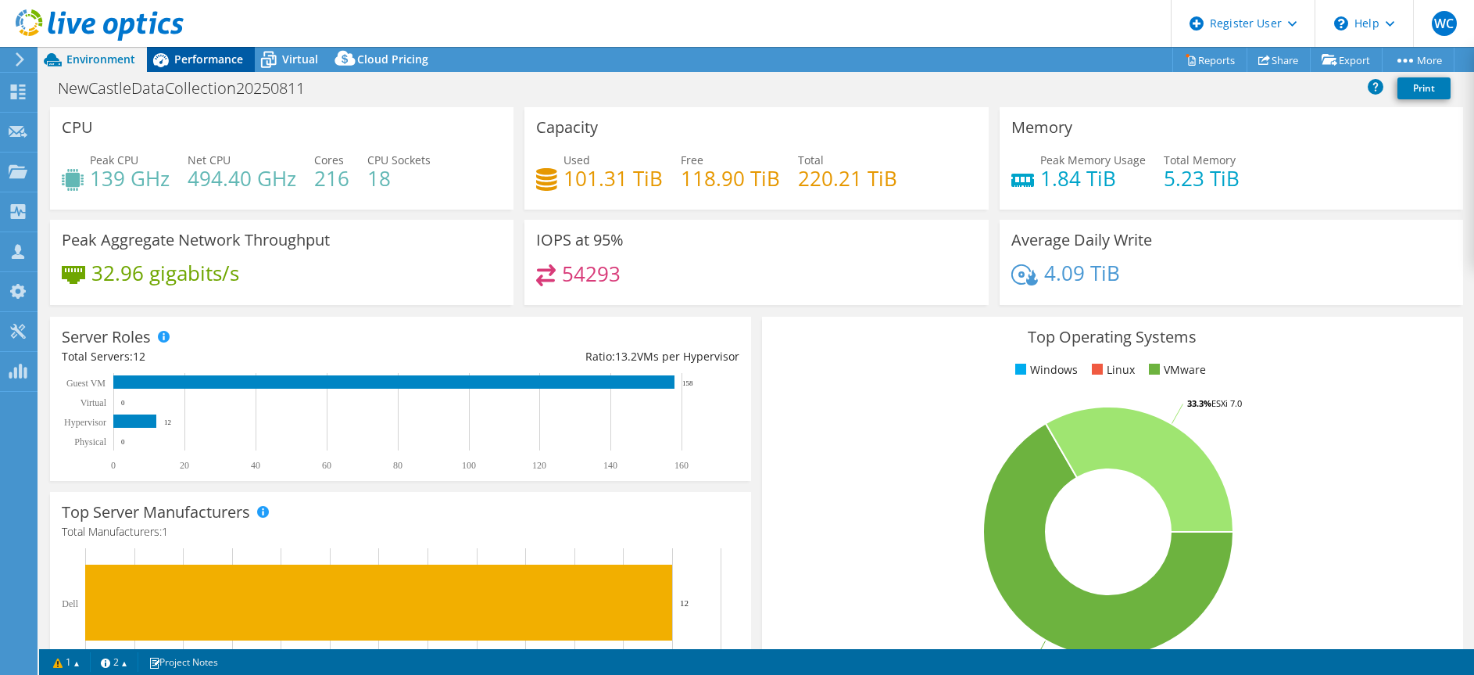
click at [188, 59] on span "Performance" at bounding box center [208, 59] width 69 height 15
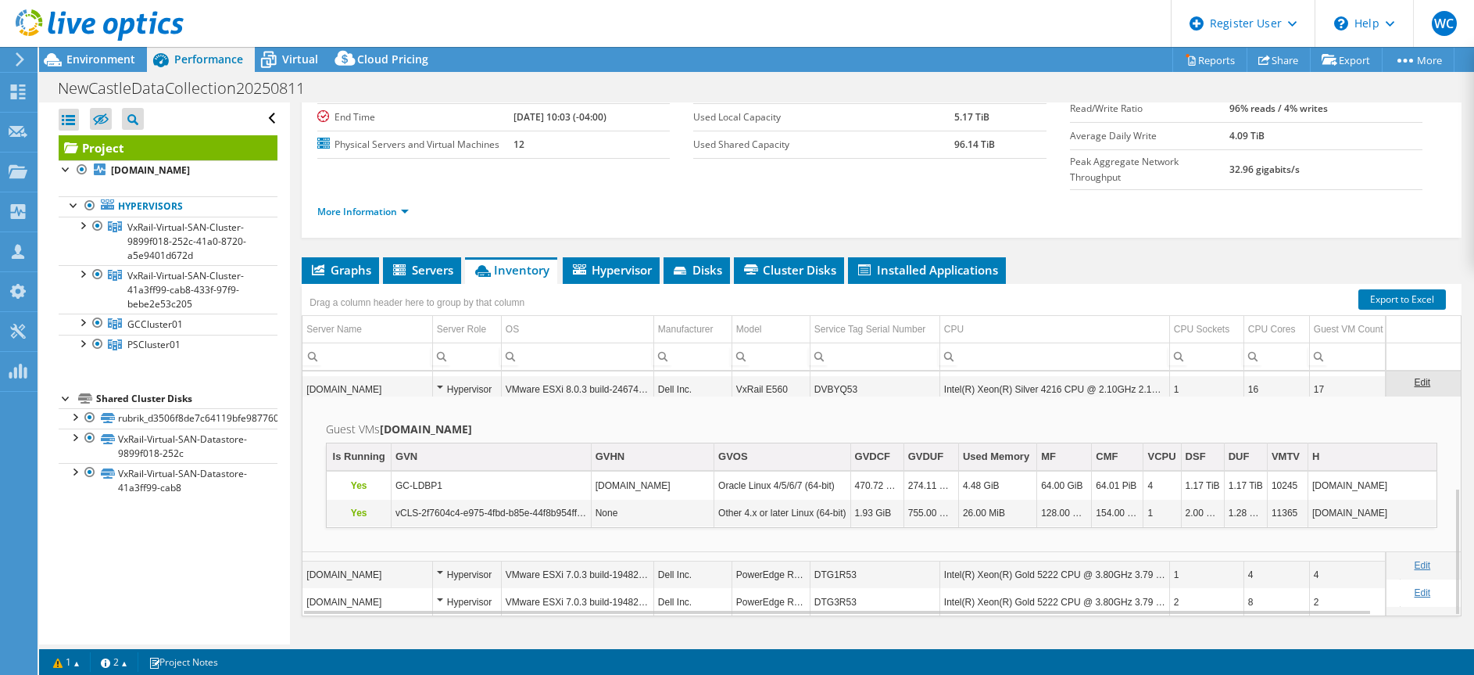
scroll to position [222, 0]
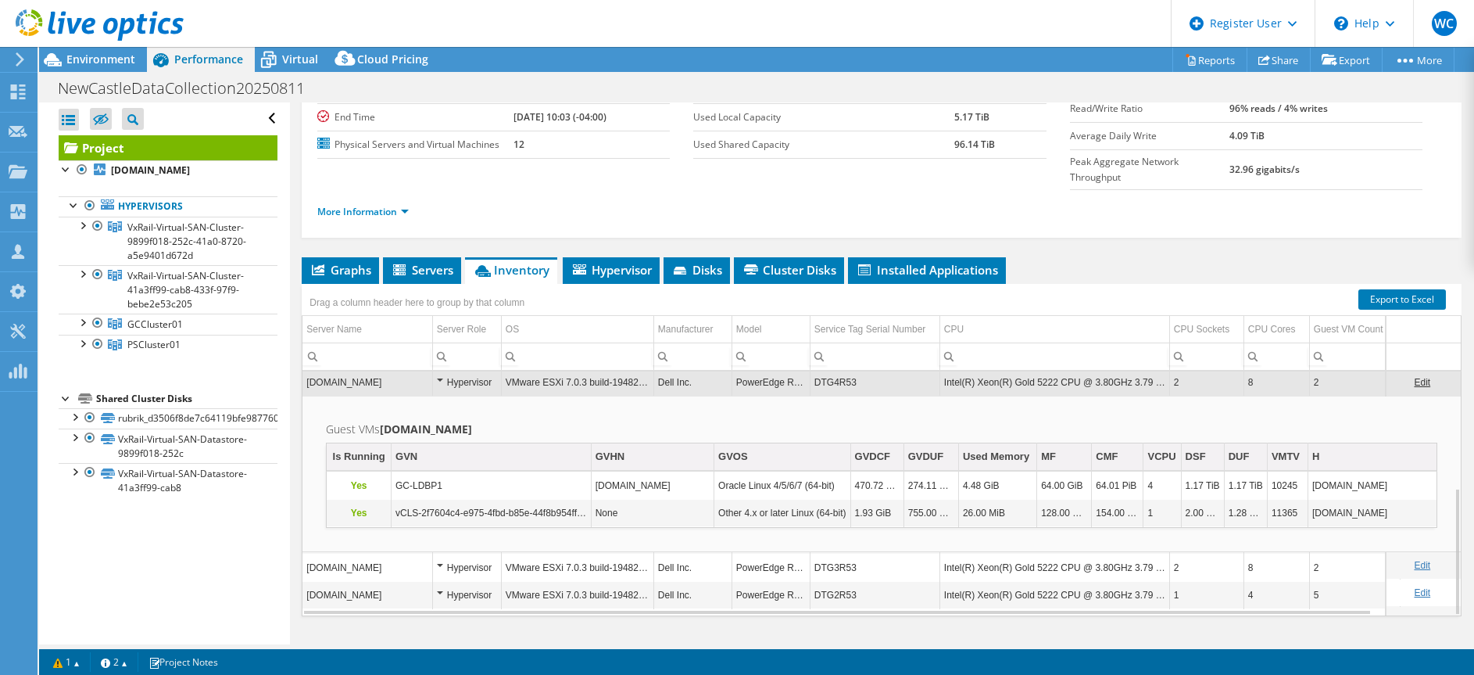
click at [385, 368] on td "gc-oracle2.internal.nccde.org" at bounding box center [368, 381] width 130 height 27
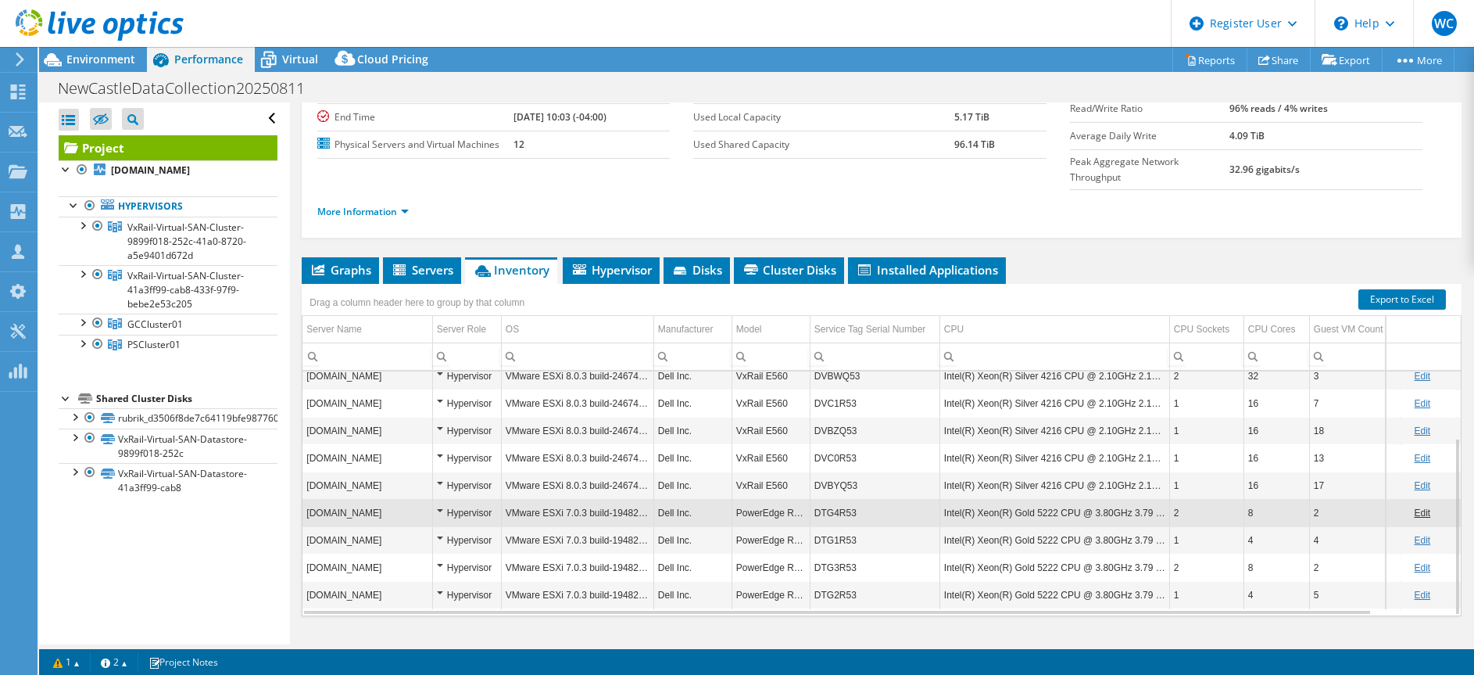
scroll to position [91, 0]
click at [104, 62] on span "Environment" at bounding box center [100, 59] width 69 height 15
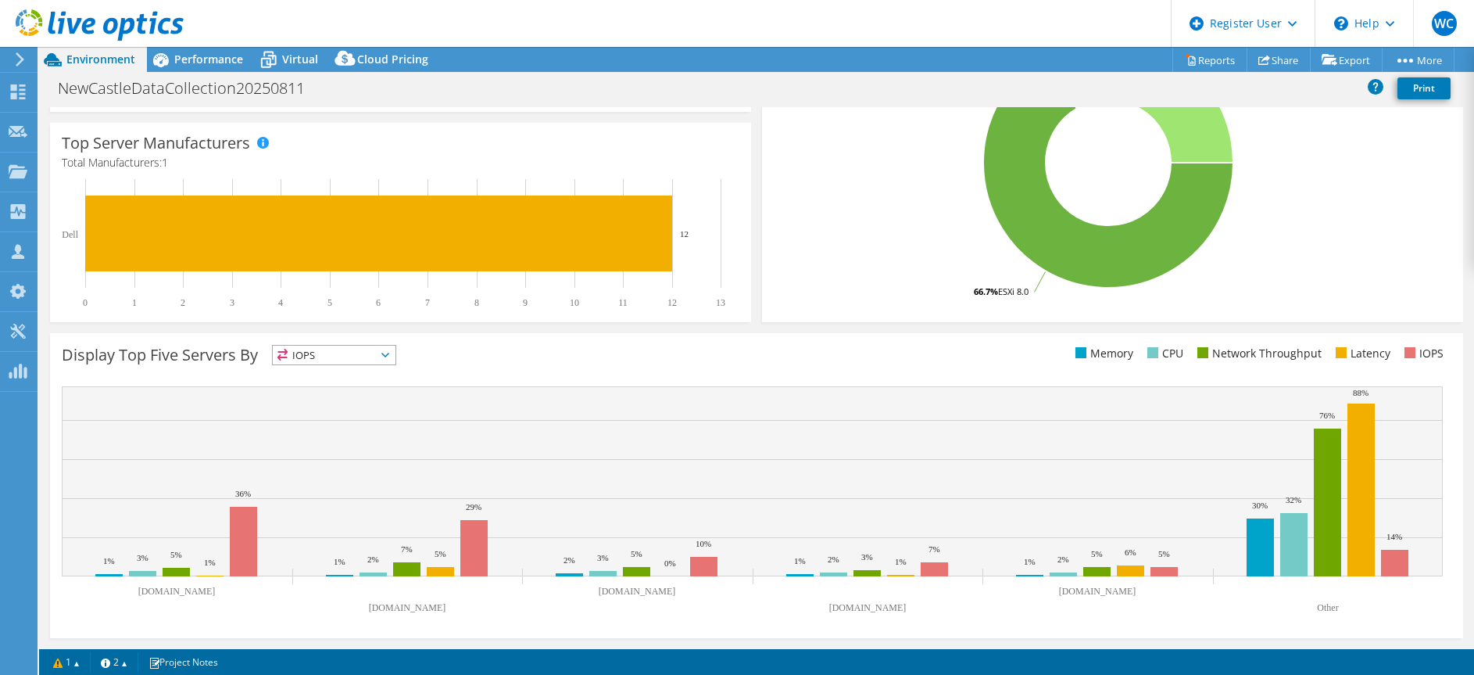
scroll to position [0, 0]
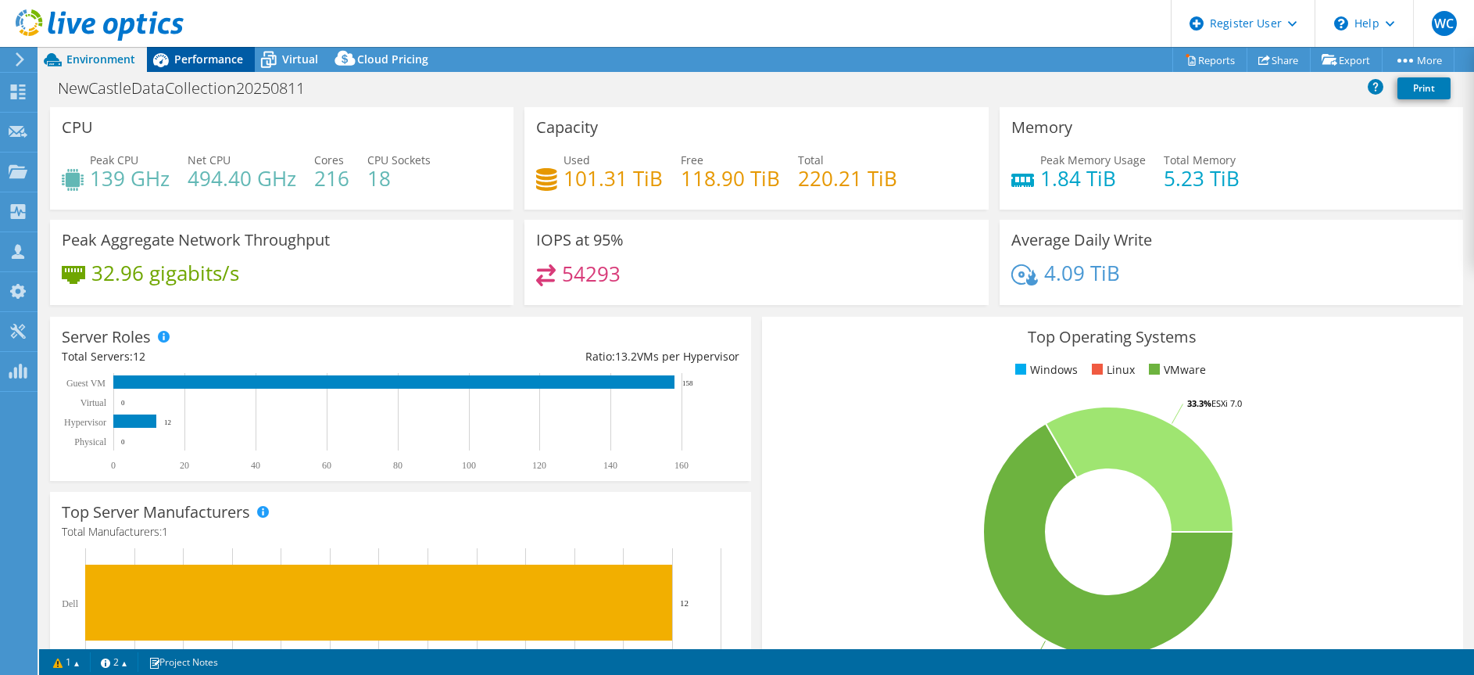
click at [196, 55] on span "Performance" at bounding box center [208, 59] width 69 height 15
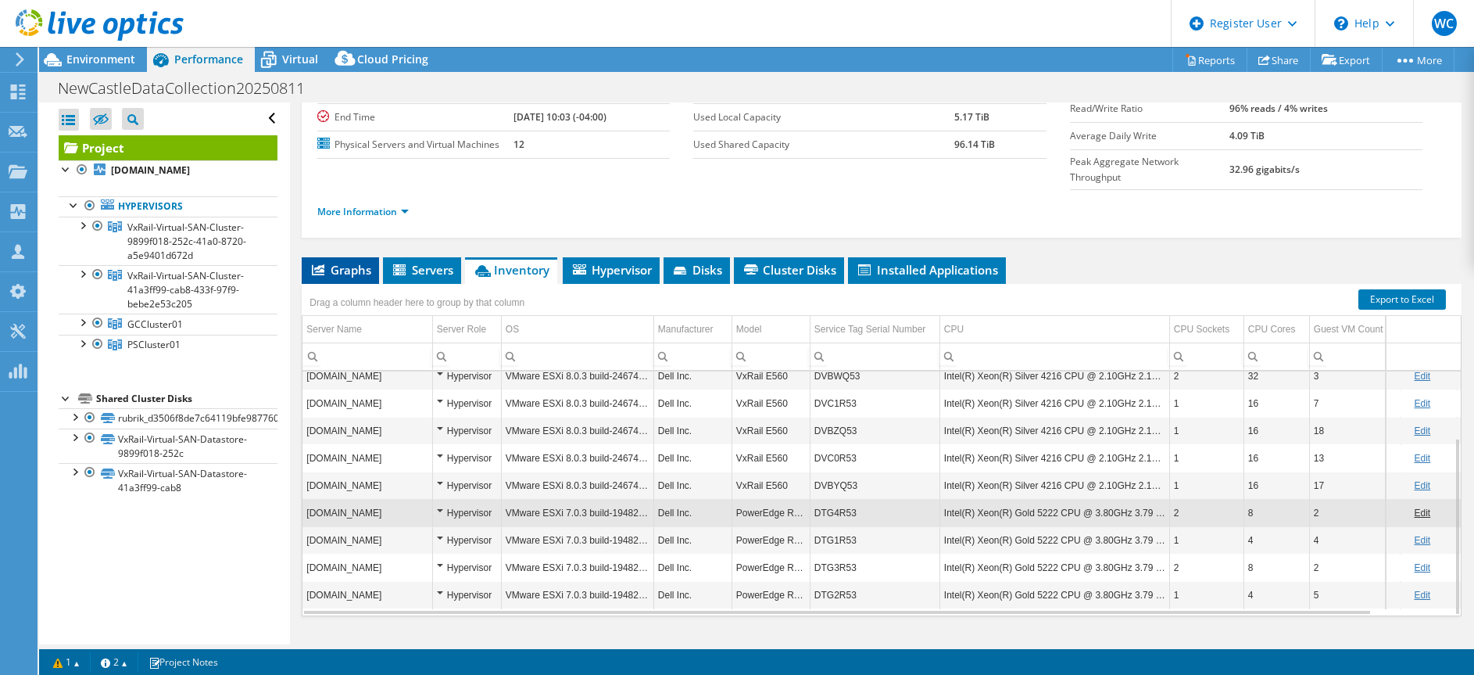
click at [351, 262] on span "Graphs" at bounding box center [341, 270] width 62 height 16
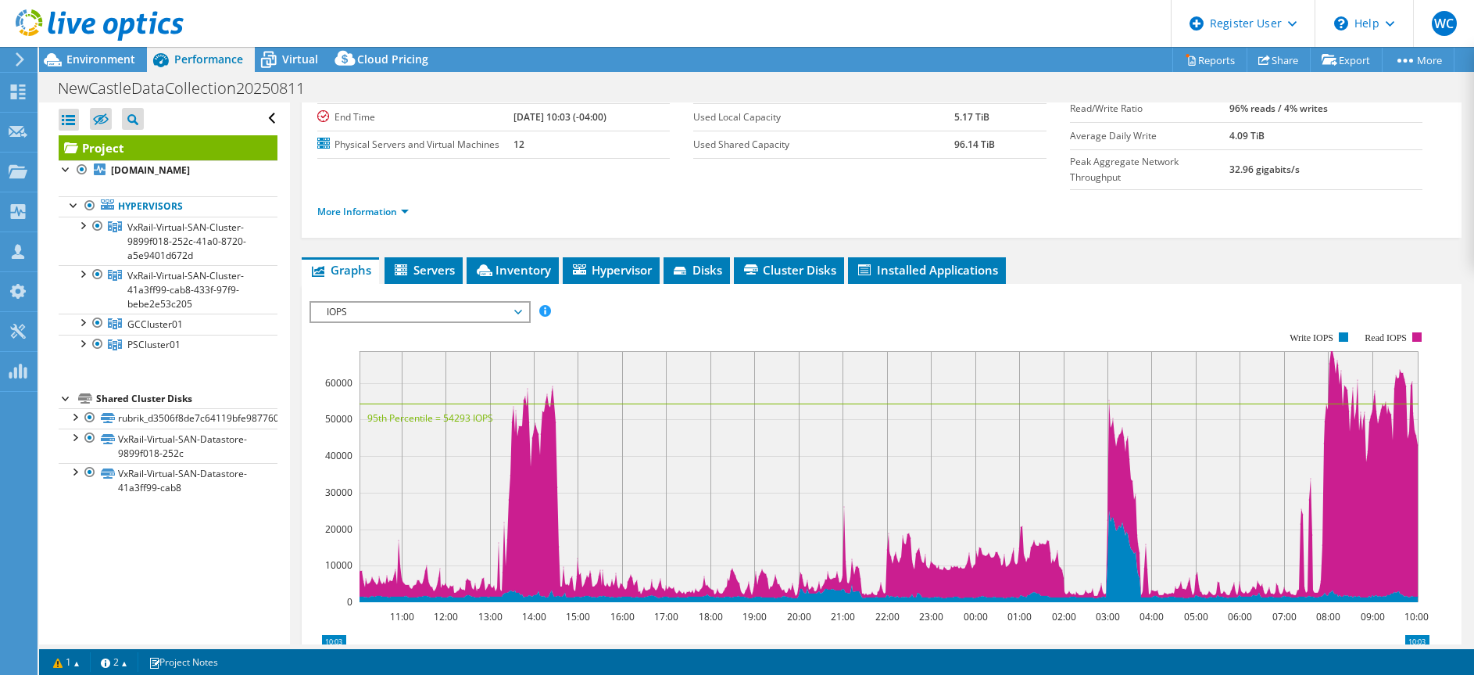
click at [475, 303] on span "IOPS" at bounding box center [419, 312] width 201 height 19
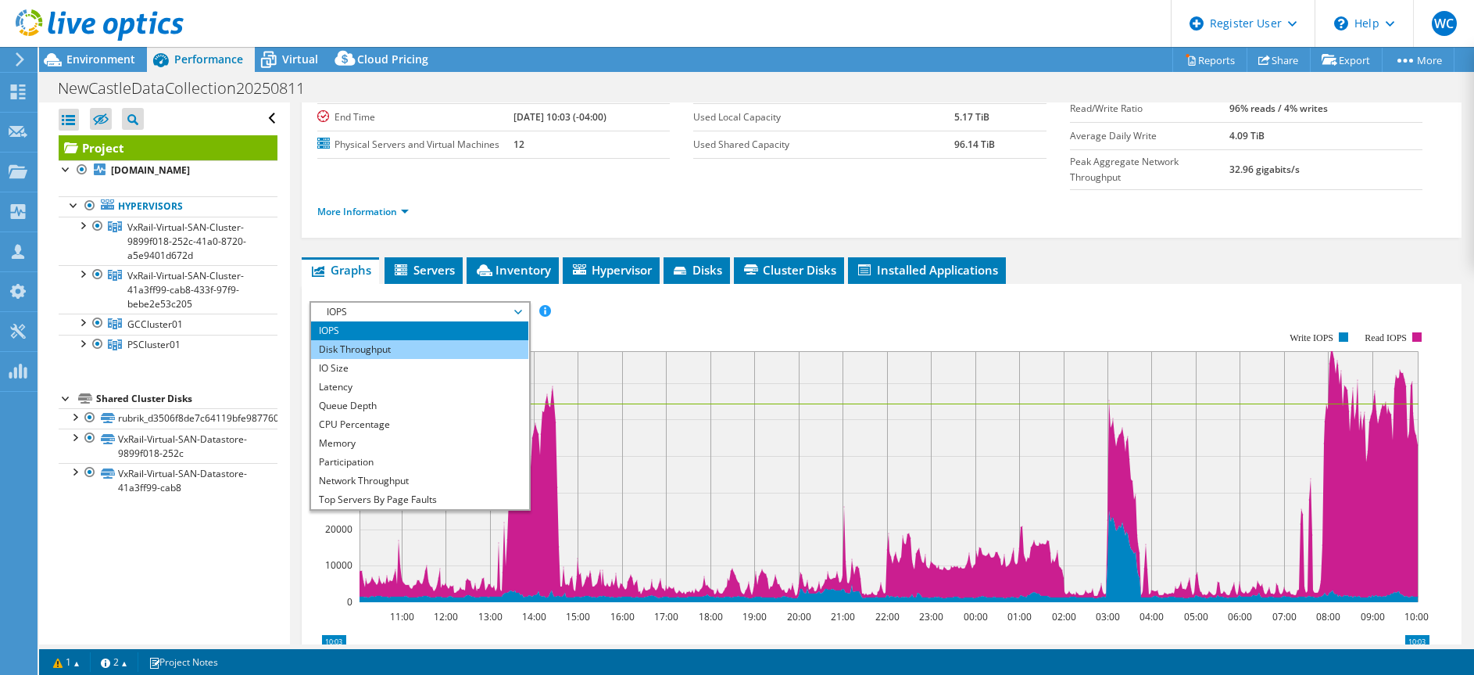
click at [367, 340] on li "Disk Throughput" at bounding box center [419, 349] width 217 height 19
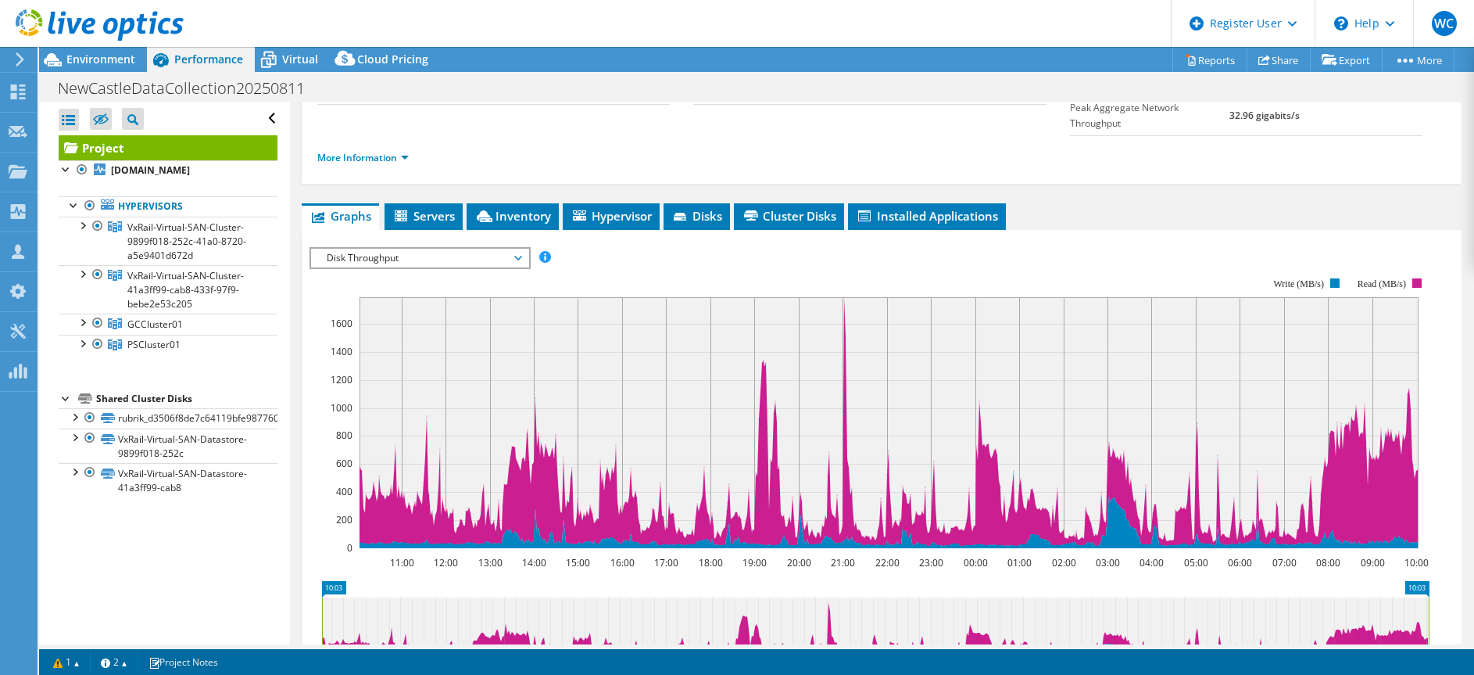
scroll to position [233, 0]
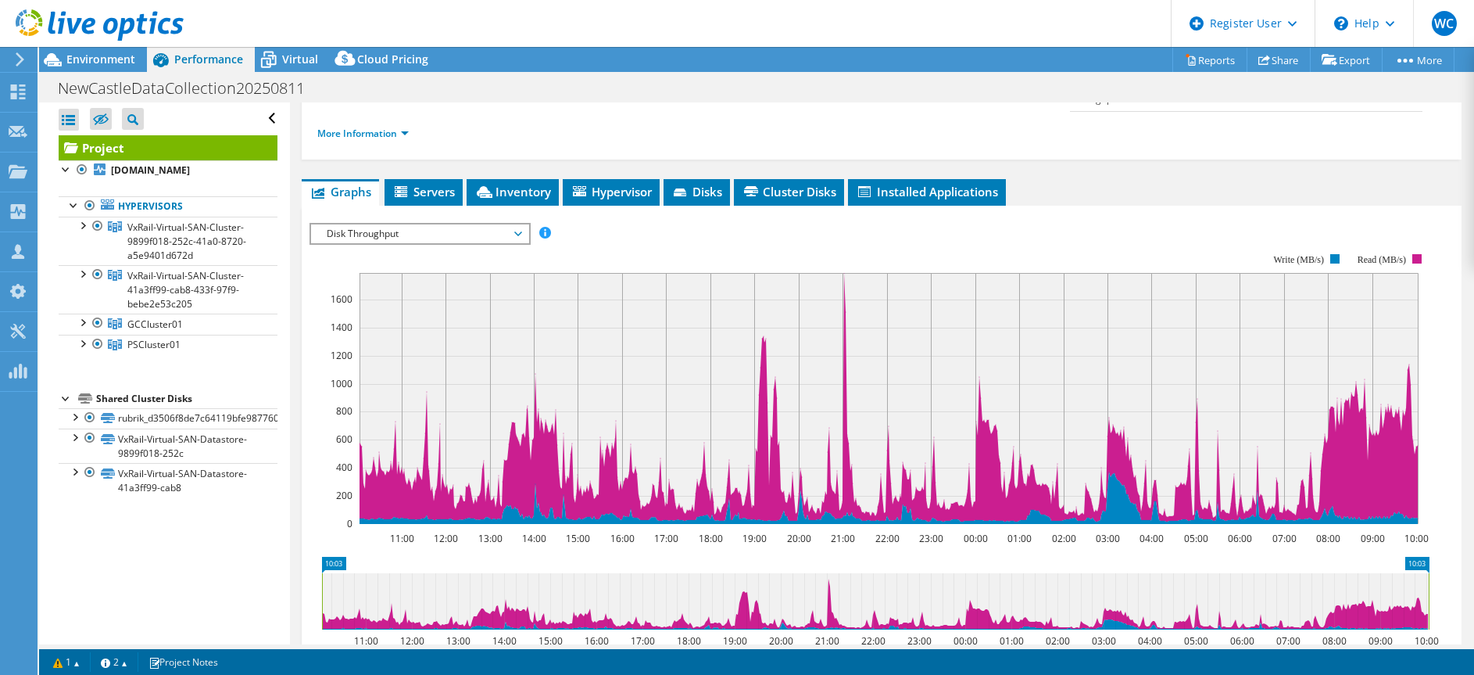
click at [478, 224] on span "Disk Throughput" at bounding box center [419, 233] width 201 height 19
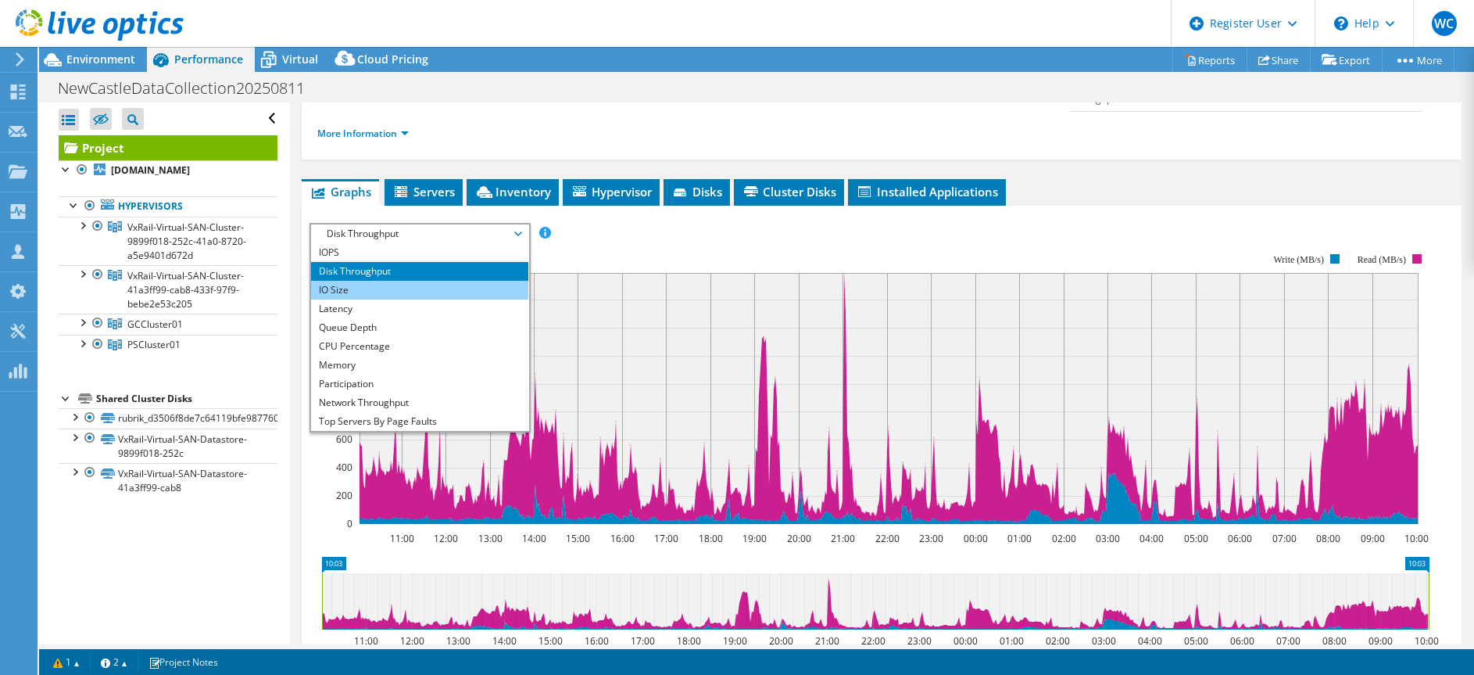
click at [428, 281] on li "IO Size" at bounding box center [419, 290] width 217 height 19
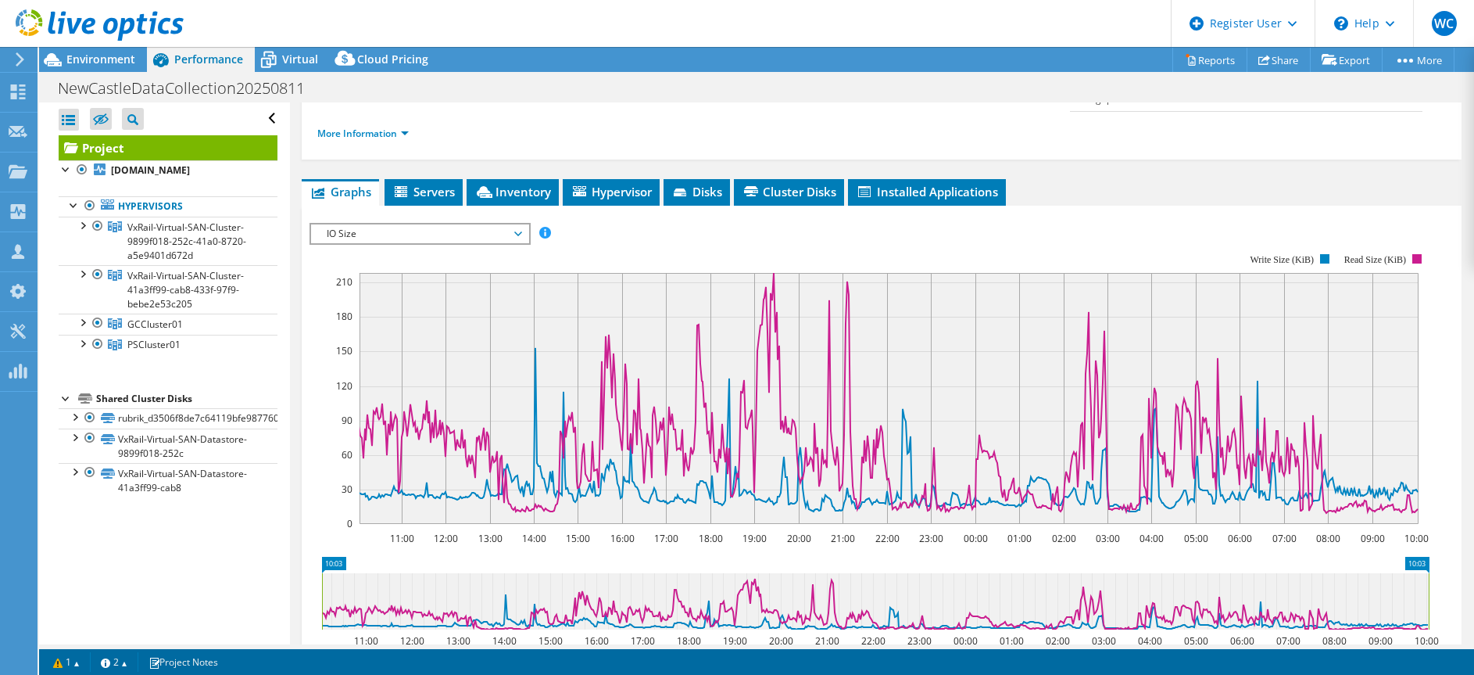
click at [437, 224] on span "IO Size" at bounding box center [419, 233] width 201 height 19
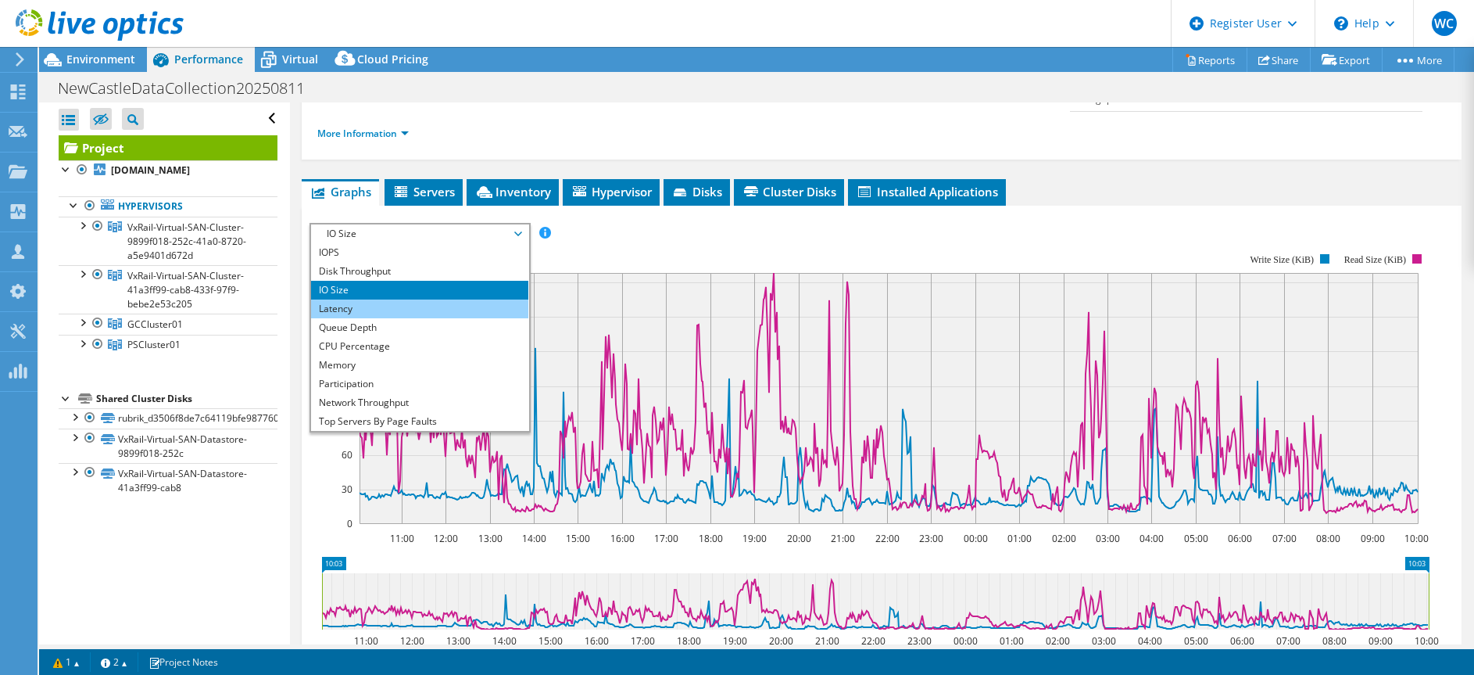
click at [410, 299] on li "Latency" at bounding box center [419, 308] width 217 height 19
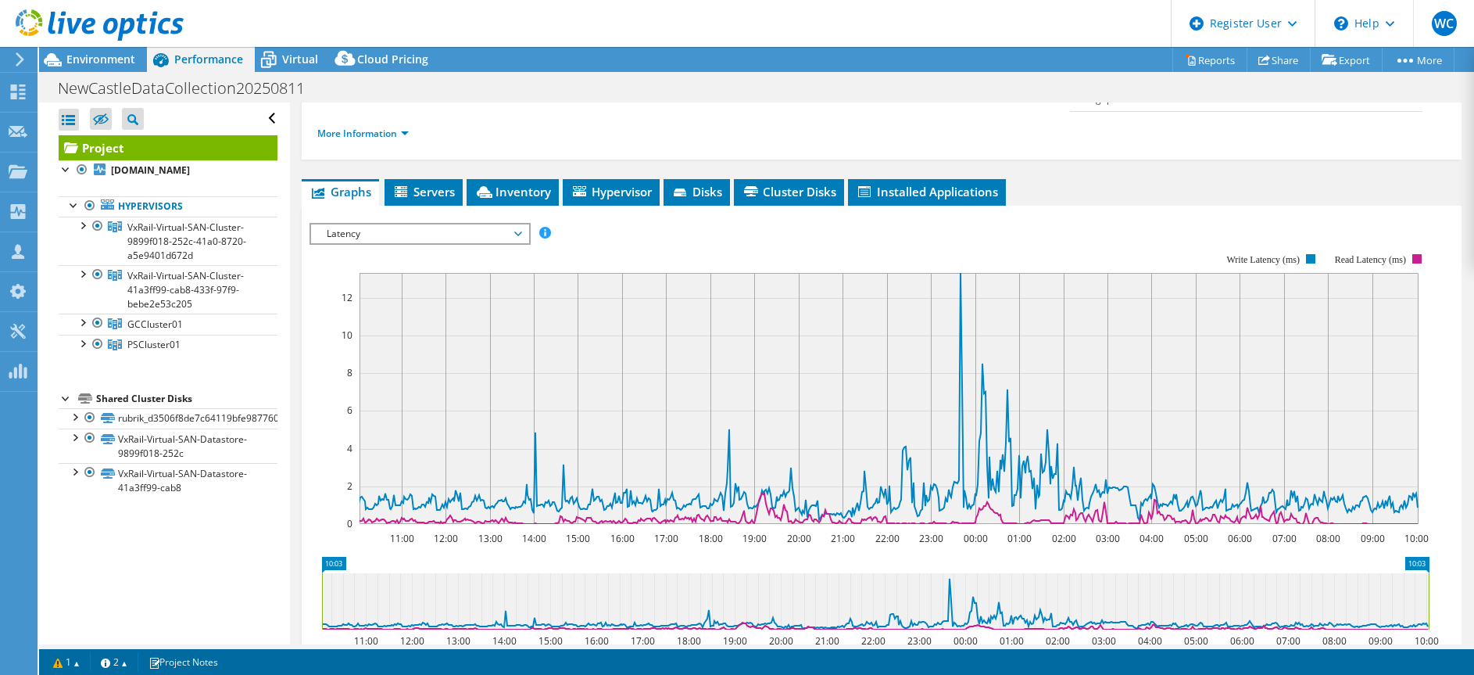
click at [410, 224] on span "Latency" at bounding box center [419, 233] width 201 height 19
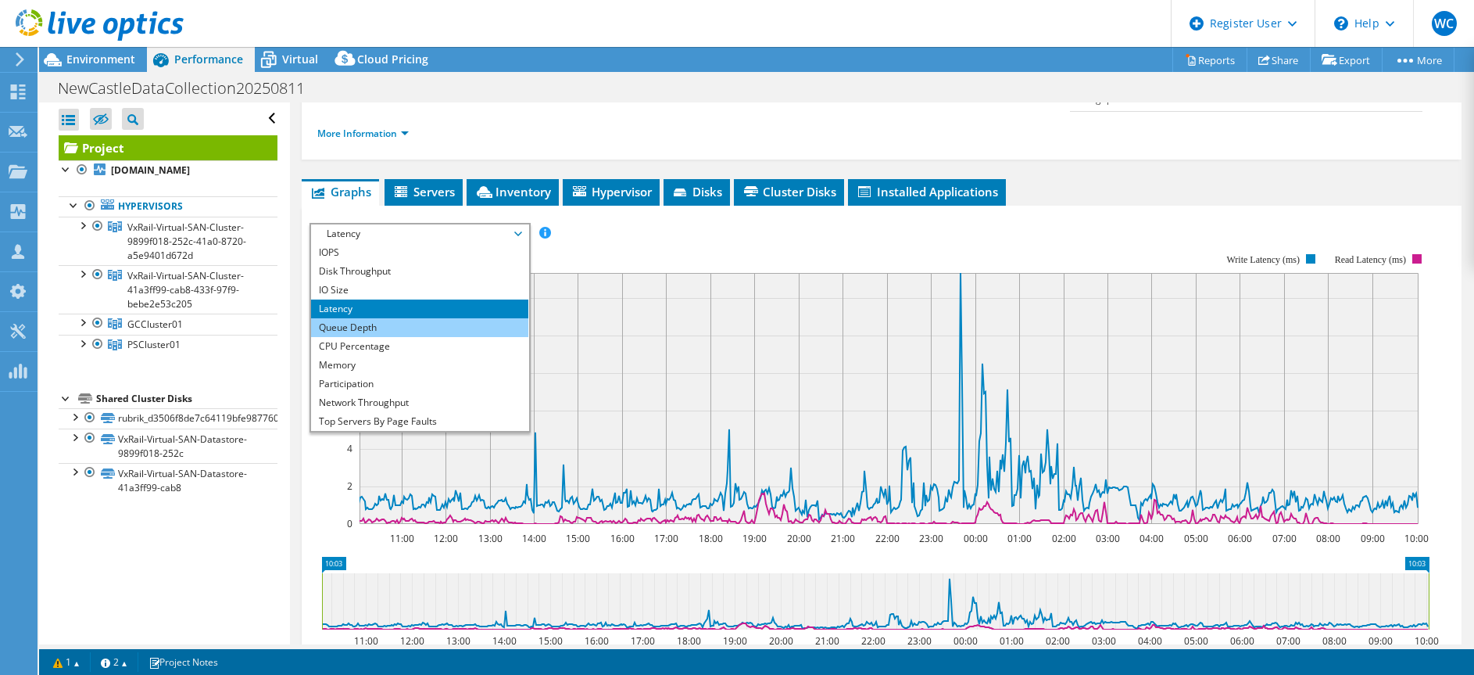
click at [376, 318] on li "Queue Depth" at bounding box center [419, 327] width 217 height 19
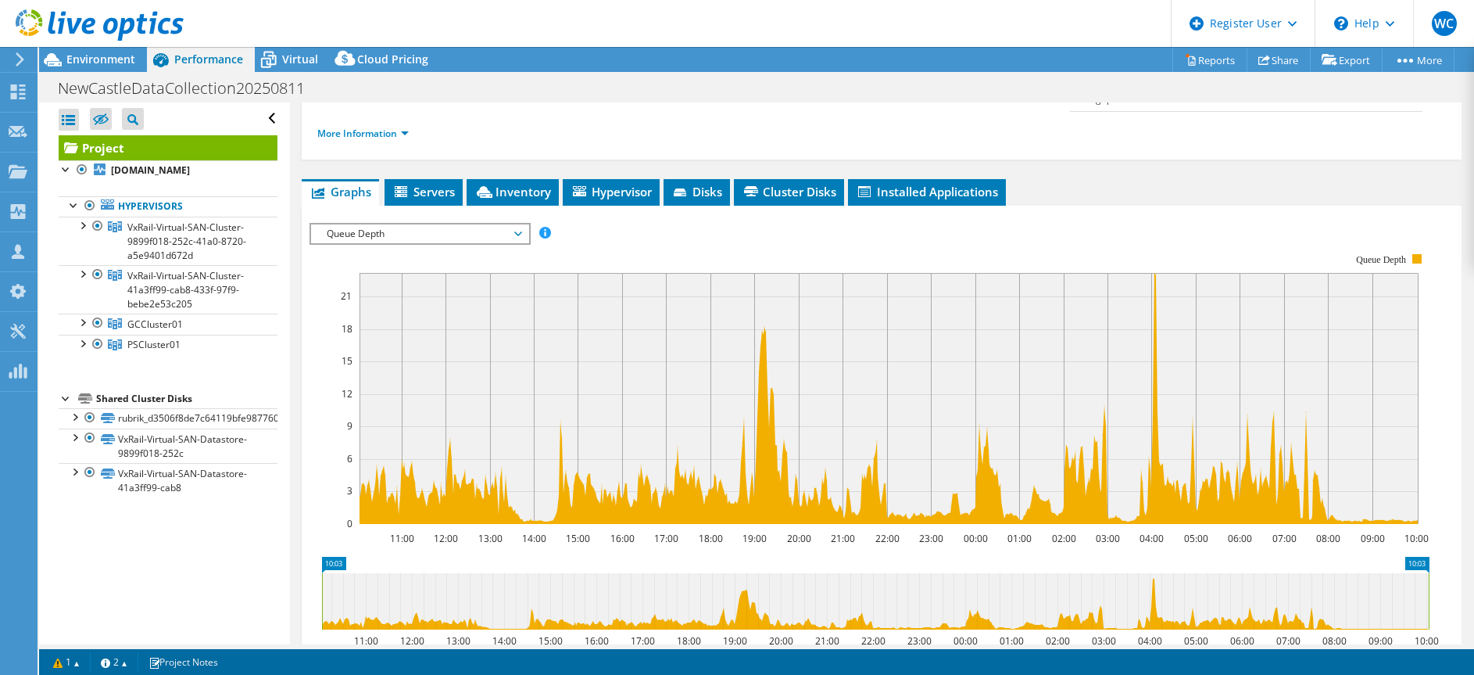
click at [389, 224] on span "Queue Depth" at bounding box center [419, 233] width 201 height 19
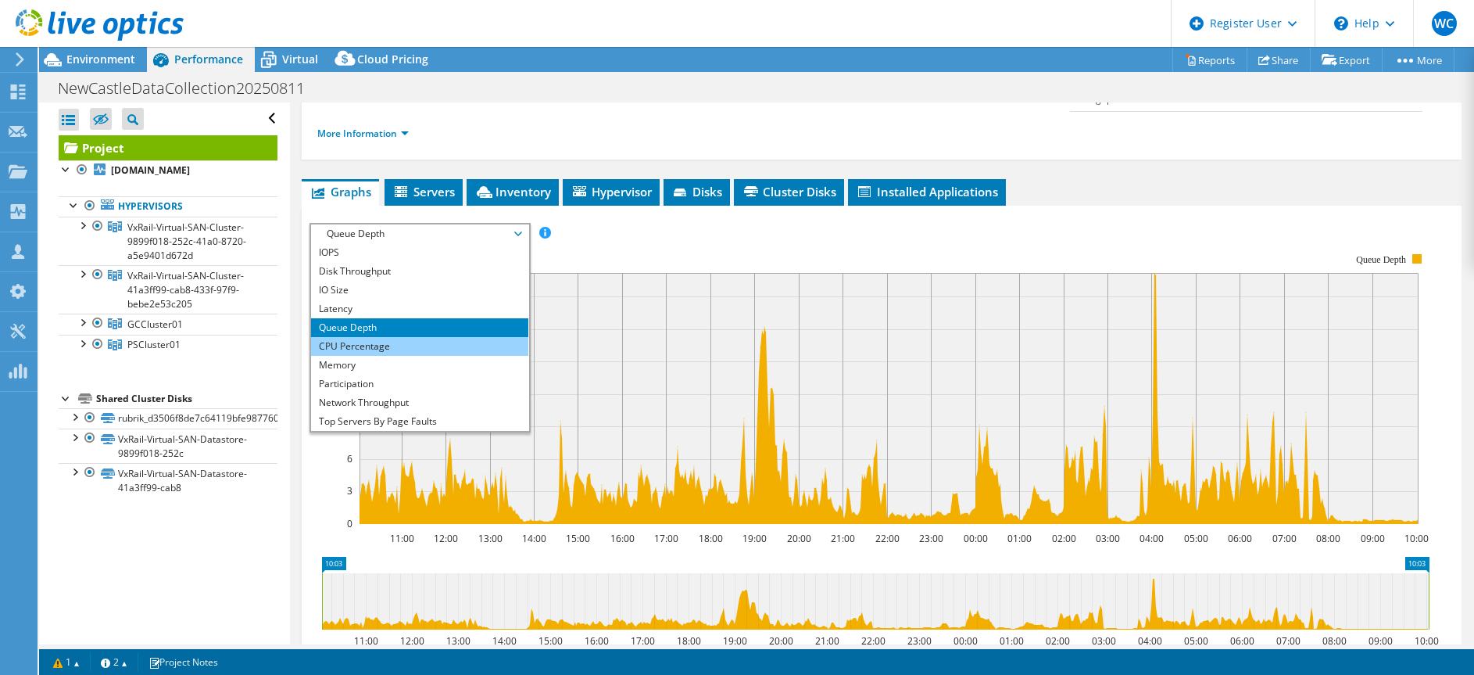
click at [367, 337] on li "CPU Percentage" at bounding box center [419, 346] width 217 height 19
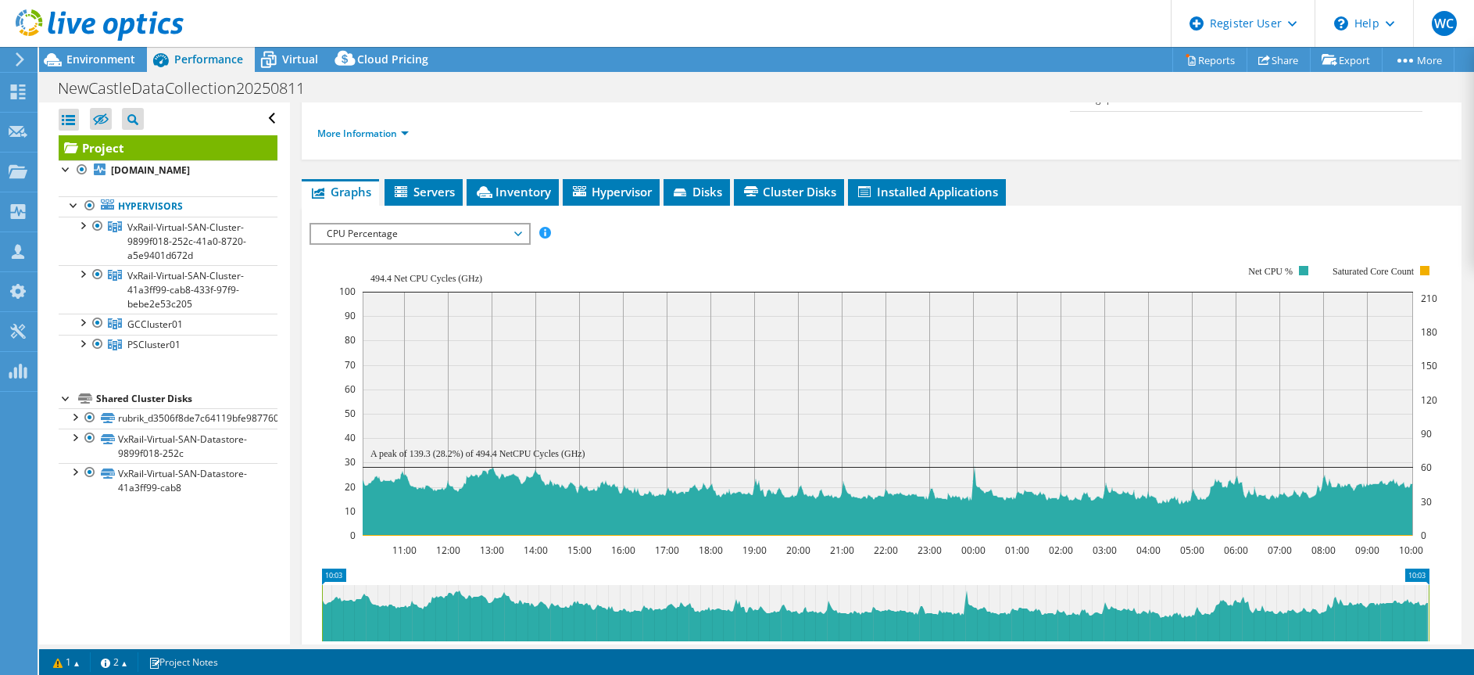
click at [390, 224] on span "CPU Percentage" at bounding box center [419, 233] width 201 height 19
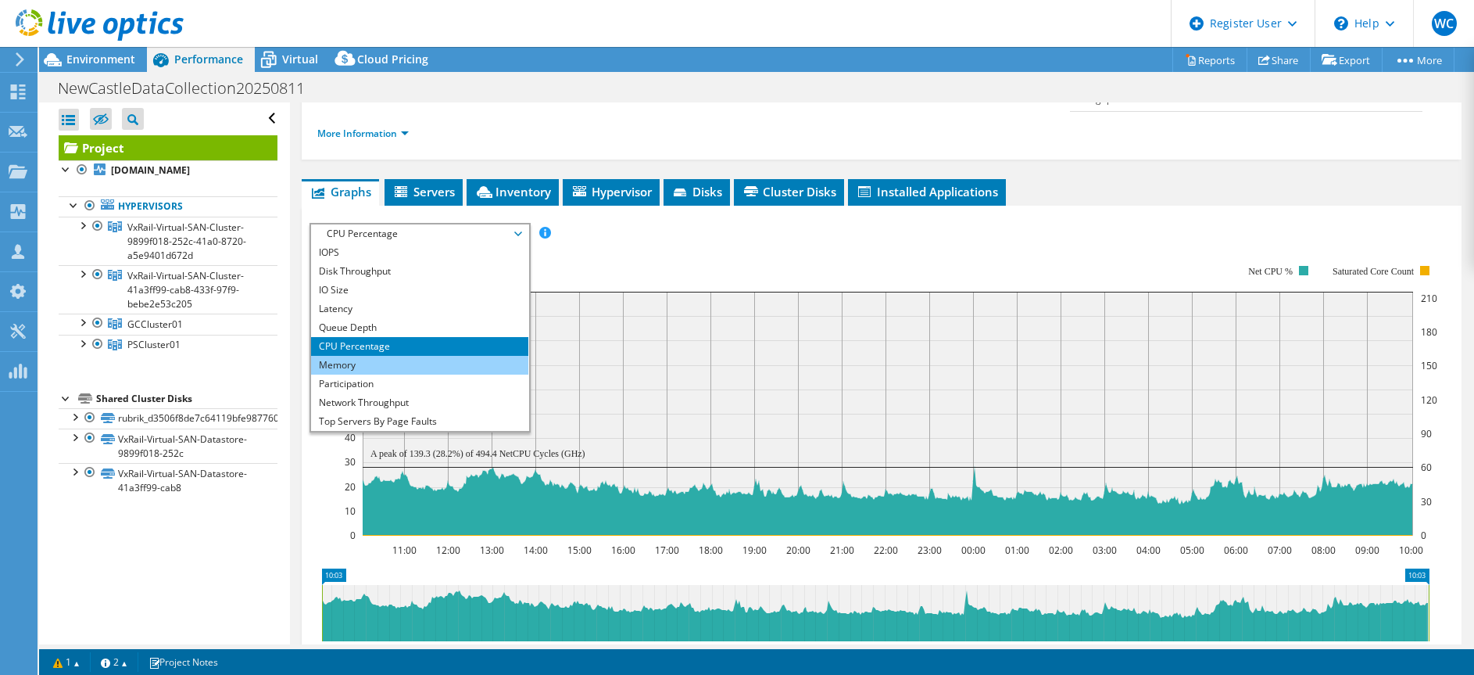
click at [357, 356] on li "Memory" at bounding box center [419, 365] width 217 height 19
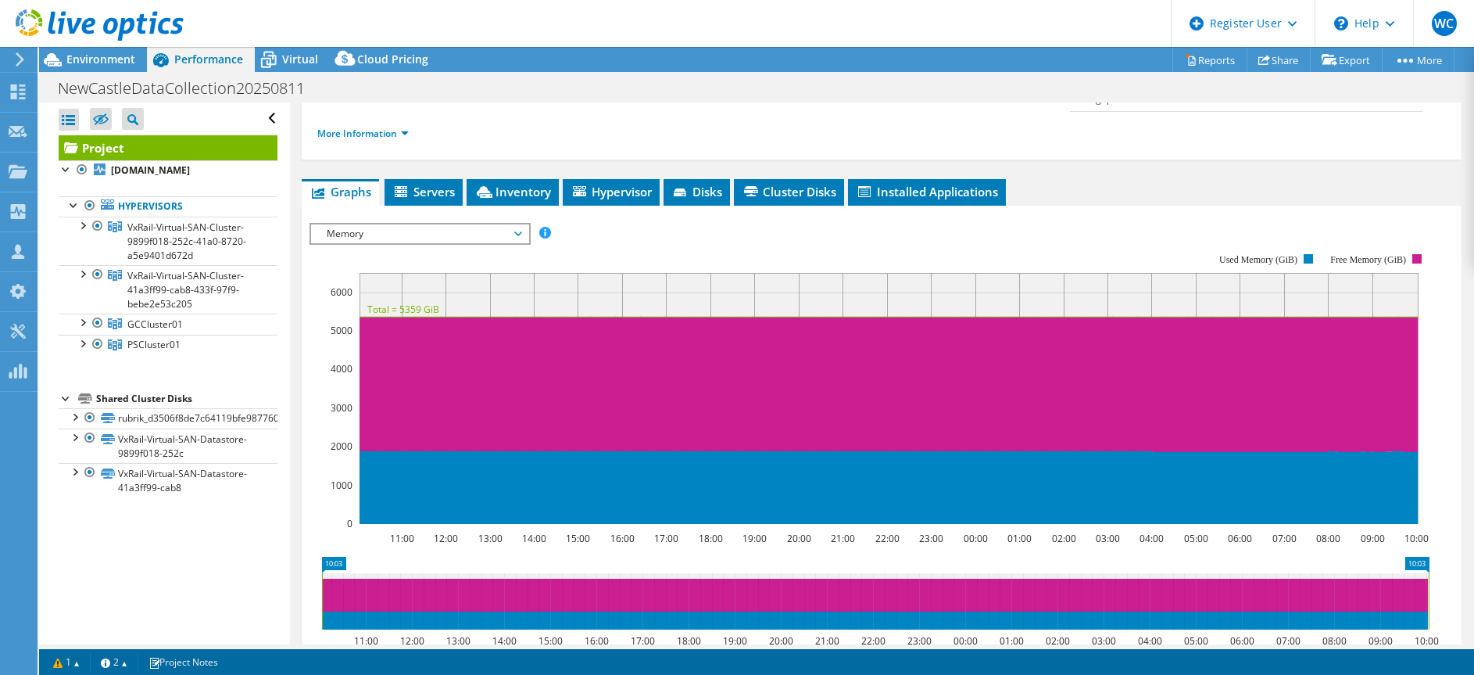
click at [385, 224] on span "Memory" at bounding box center [419, 233] width 201 height 19
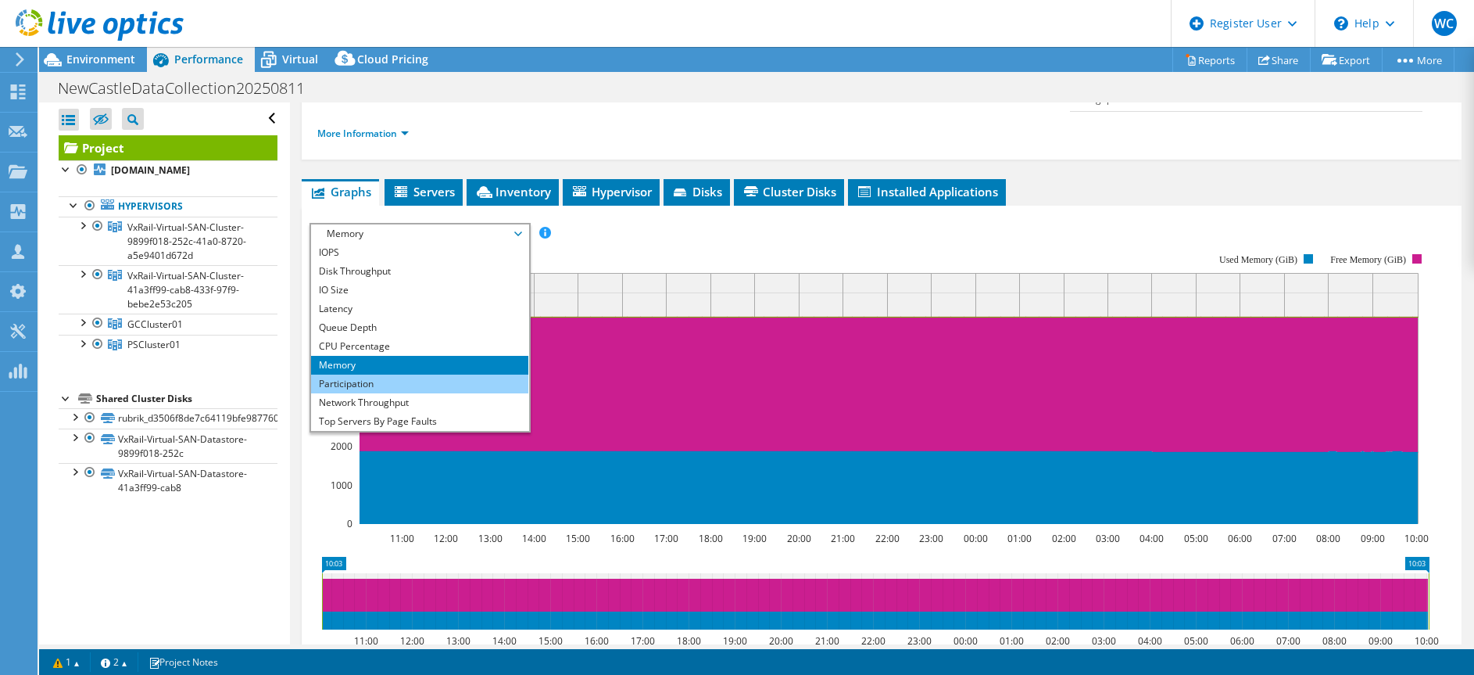
click at [350, 374] on li "Participation" at bounding box center [419, 383] width 217 height 19
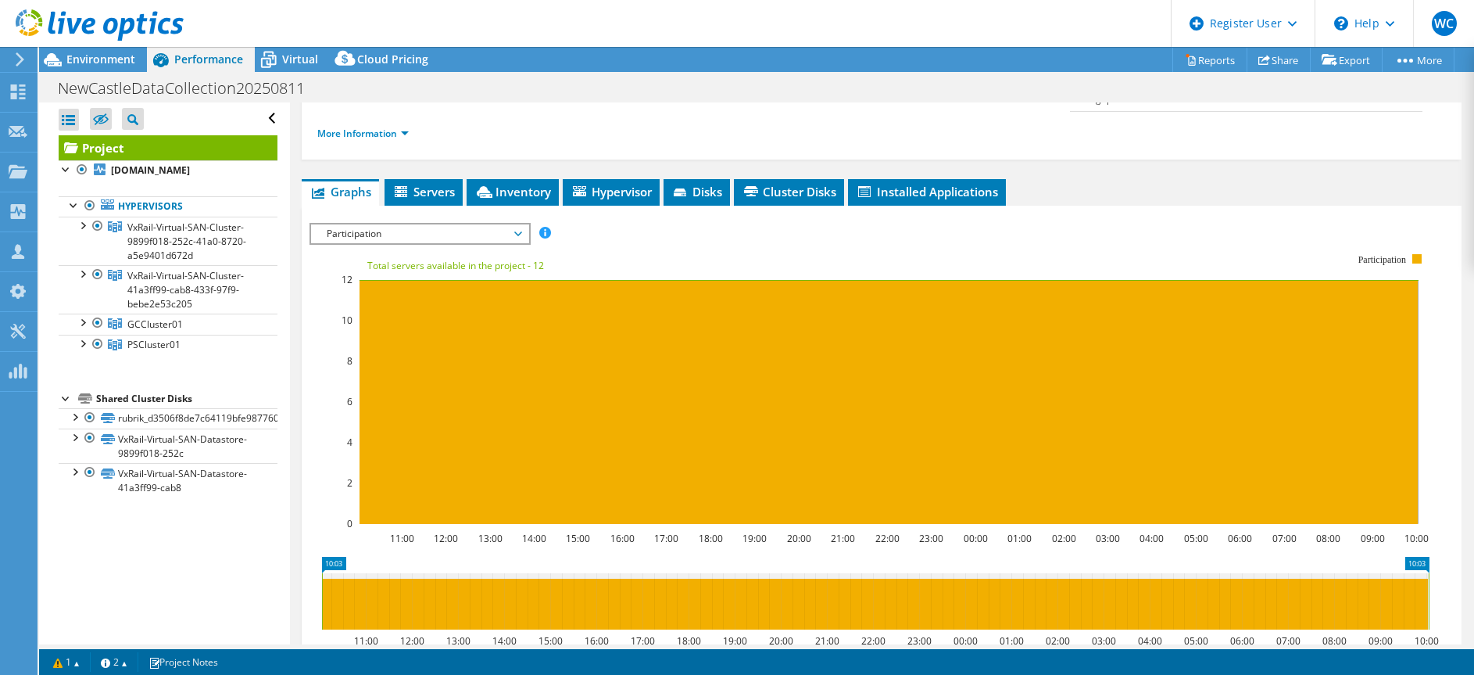
click at [394, 224] on span "Participation" at bounding box center [419, 233] width 201 height 19
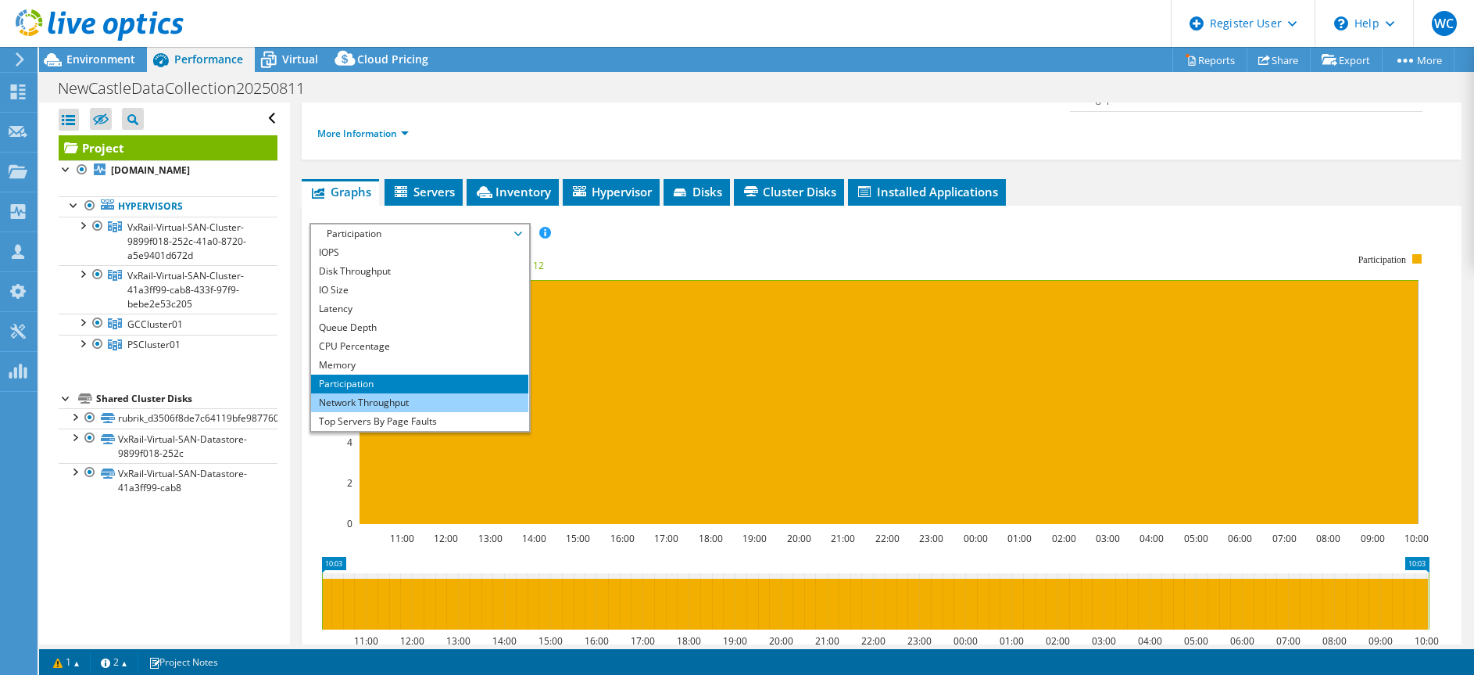
click at [367, 393] on li "Network Throughput" at bounding box center [419, 402] width 217 height 19
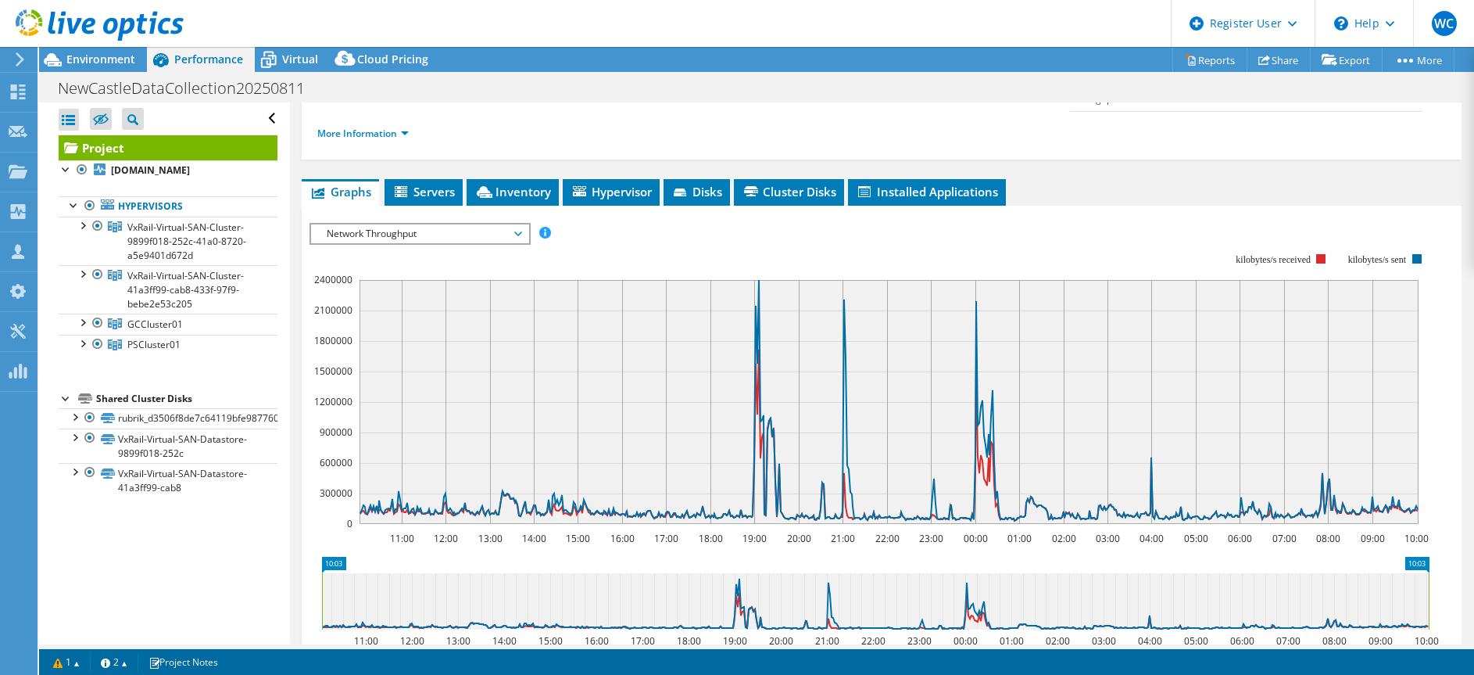
click at [360, 224] on span "Network Throughput" at bounding box center [419, 233] width 201 height 19
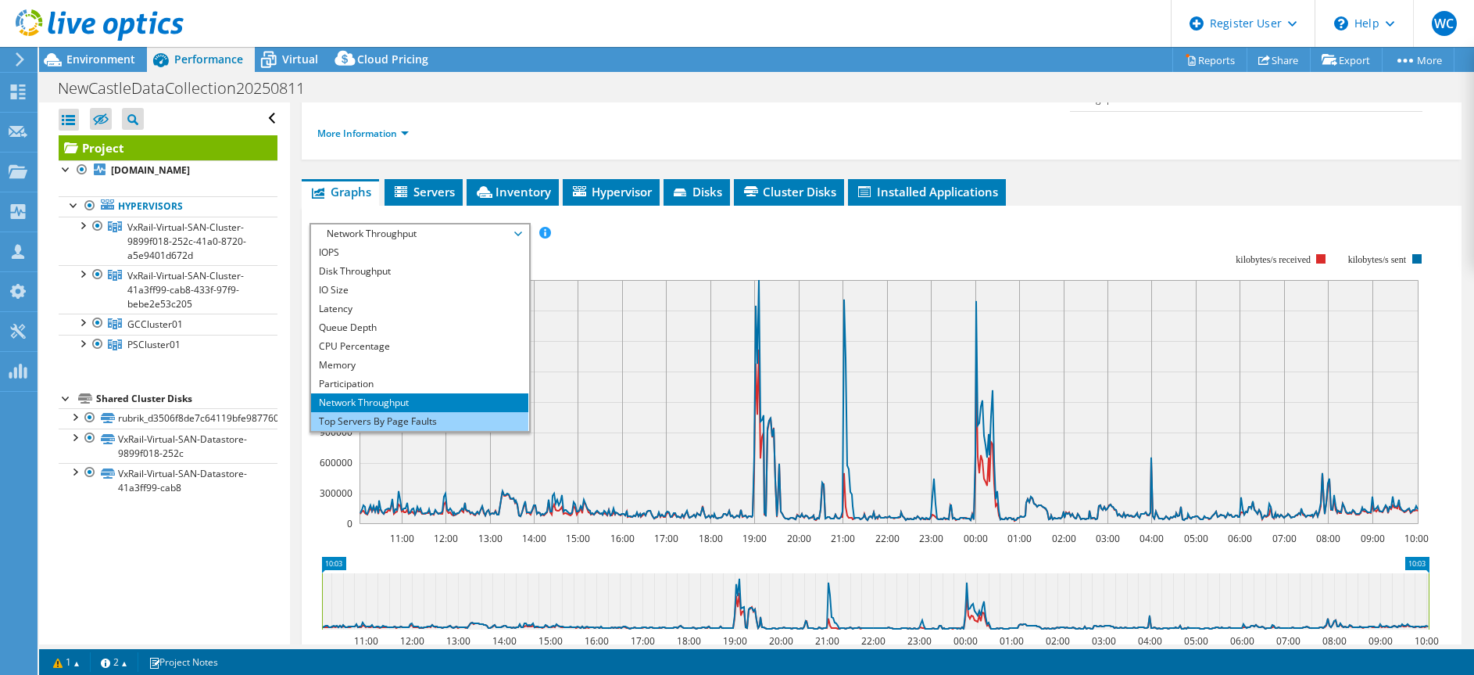
click at [355, 412] on li "Top Servers By Page Faults" at bounding box center [419, 421] width 217 height 19
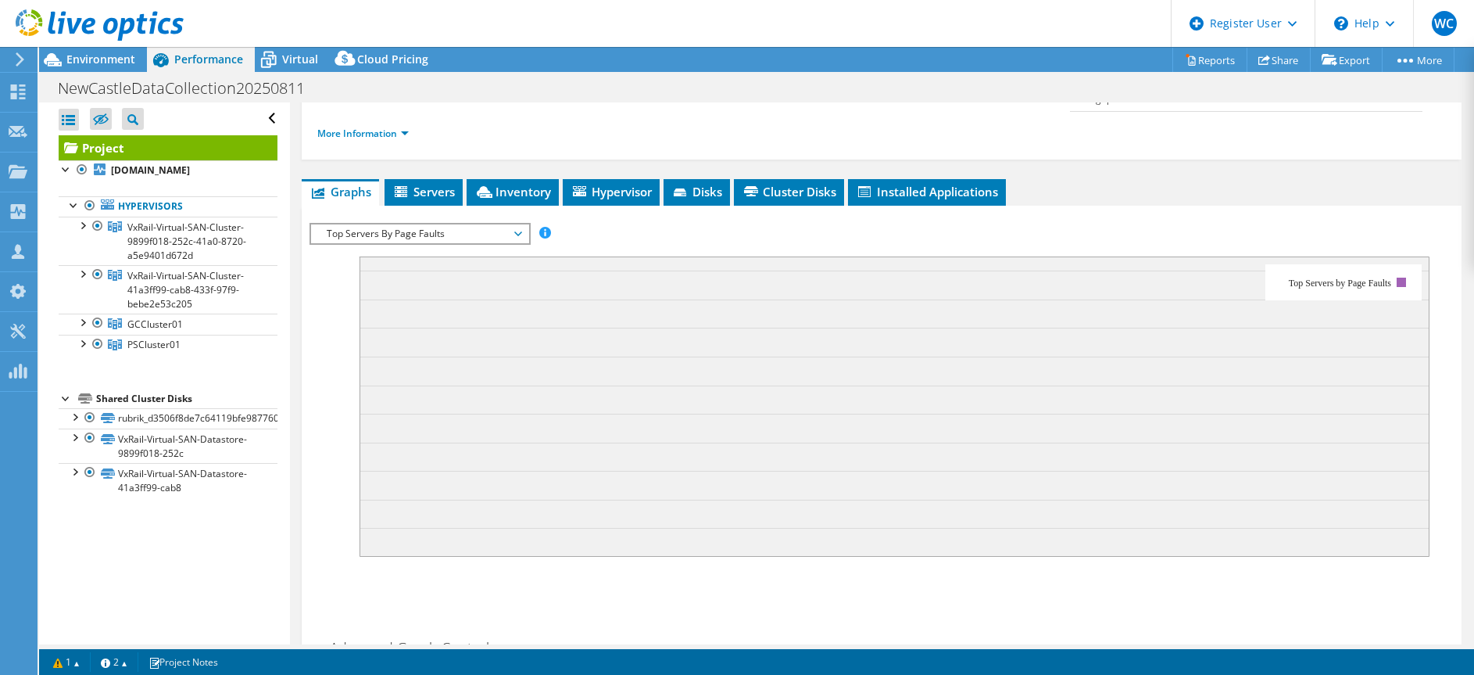
click at [400, 224] on span "Top Servers By Page Faults" at bounding box center [419, 233] width 201 height 19
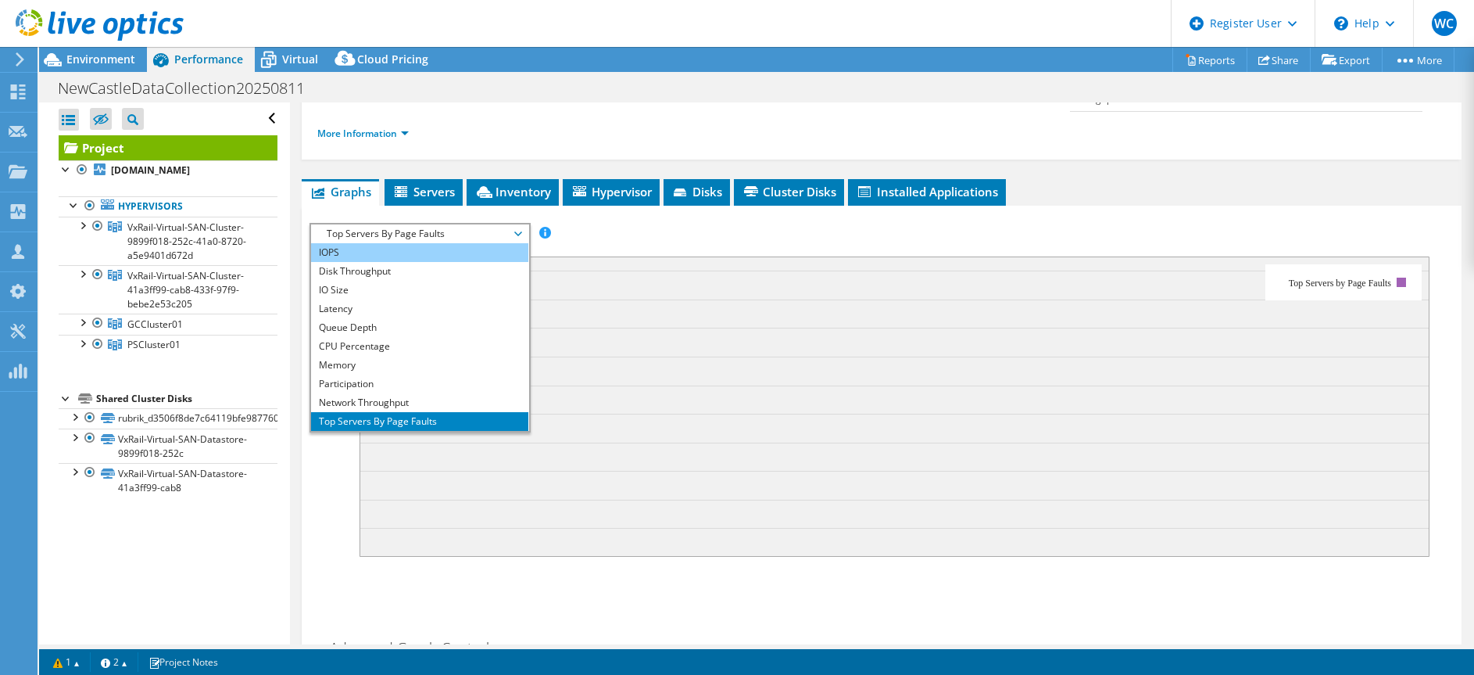
click at [364, 243] on li "IOPS" at bounding box center [419, 252] width 217 height 19
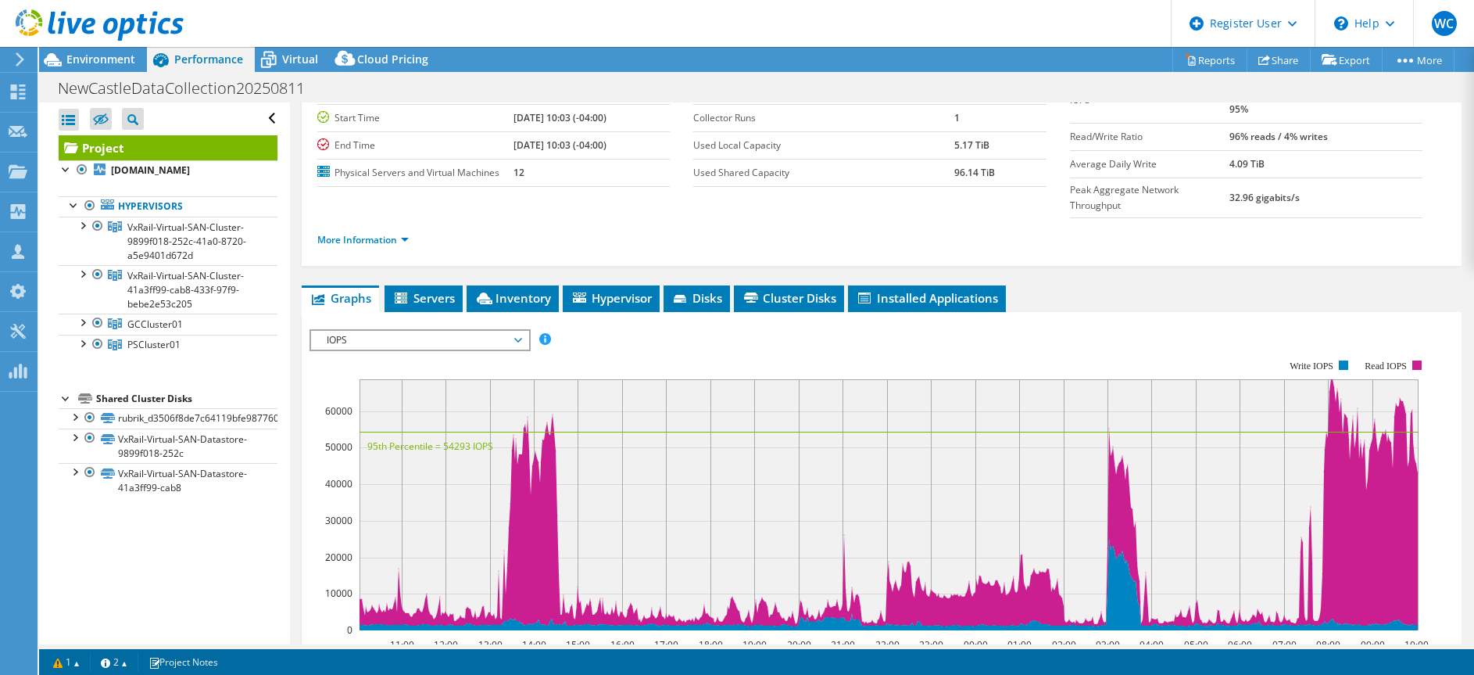
scroll to position [0, 0]
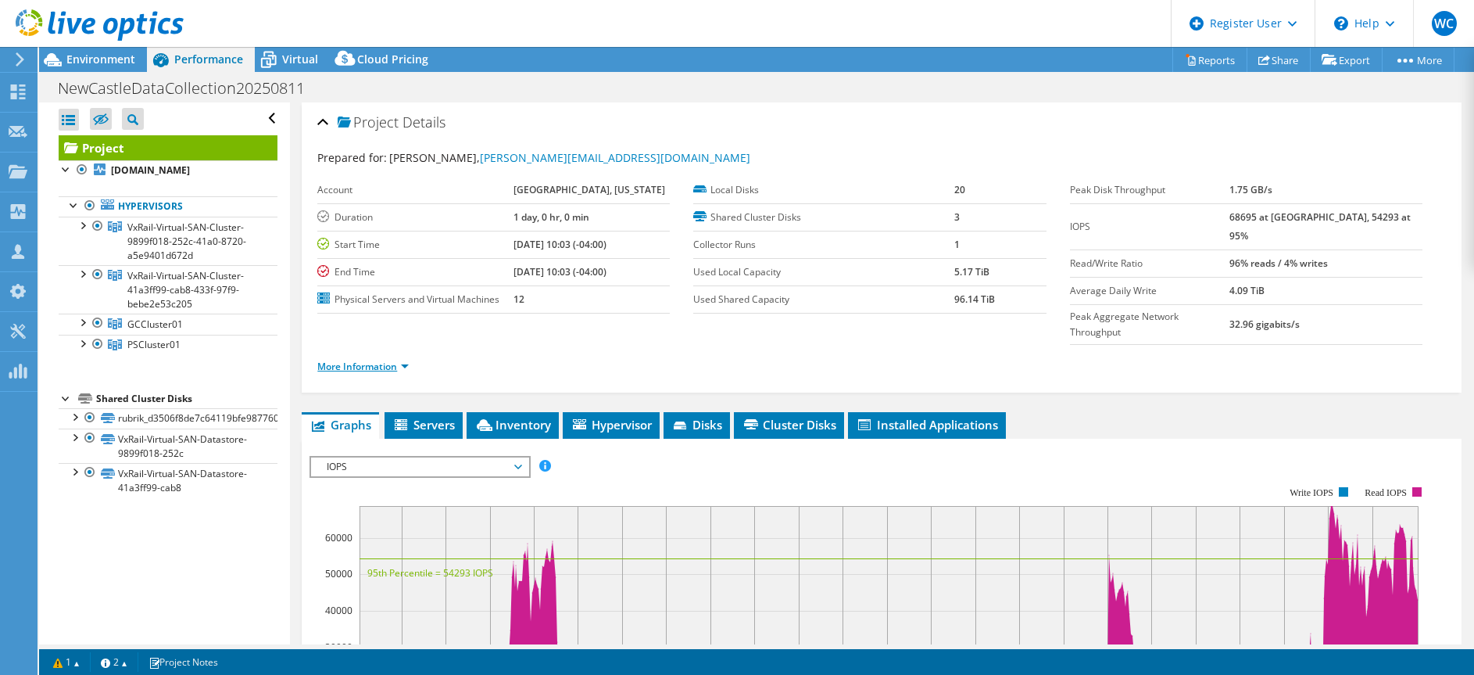
click at [382, 360] on link "More Information" at bounding box center [362, 366] width 91 height 13
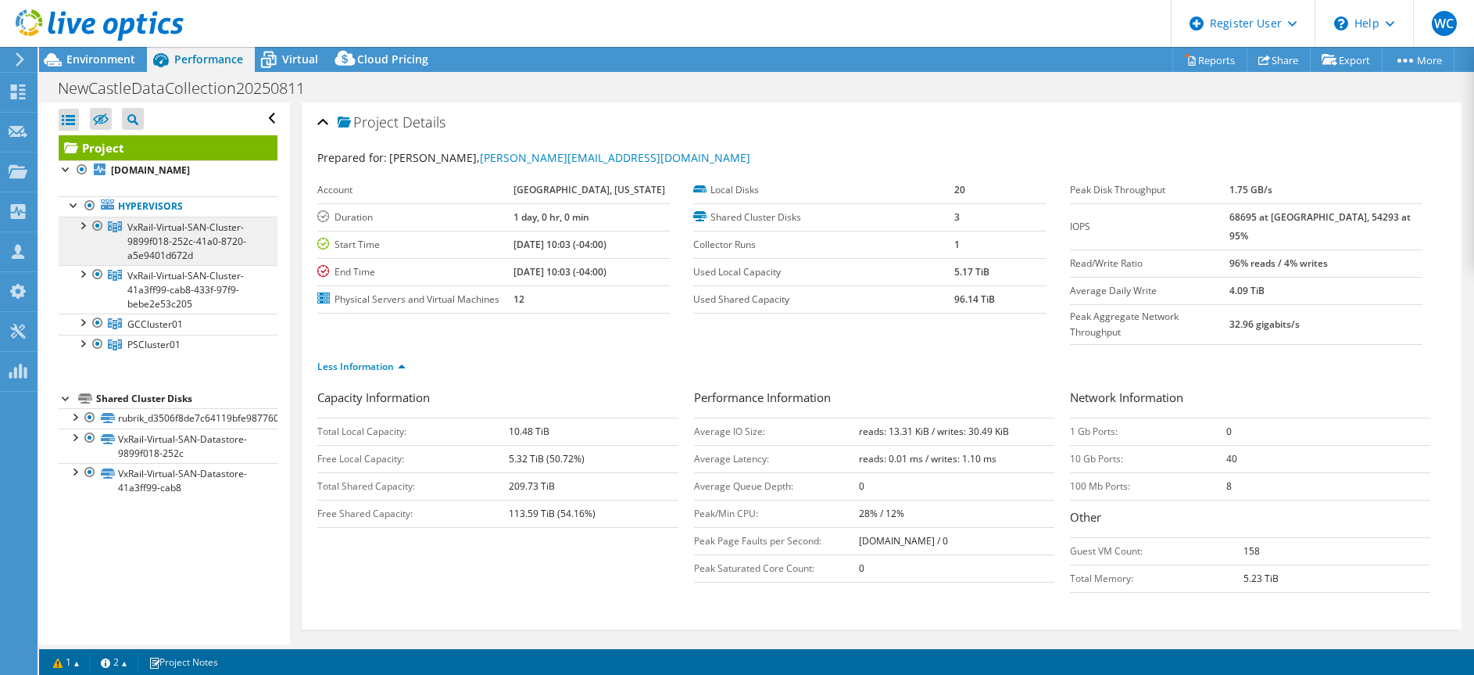
click at [155, 256] on span "VxRail-Virtual-SAN-Cluster-9899f018-252c-41a0-8720-a5e9401d672d" at bounding box center [186, 240] width 119 height 41
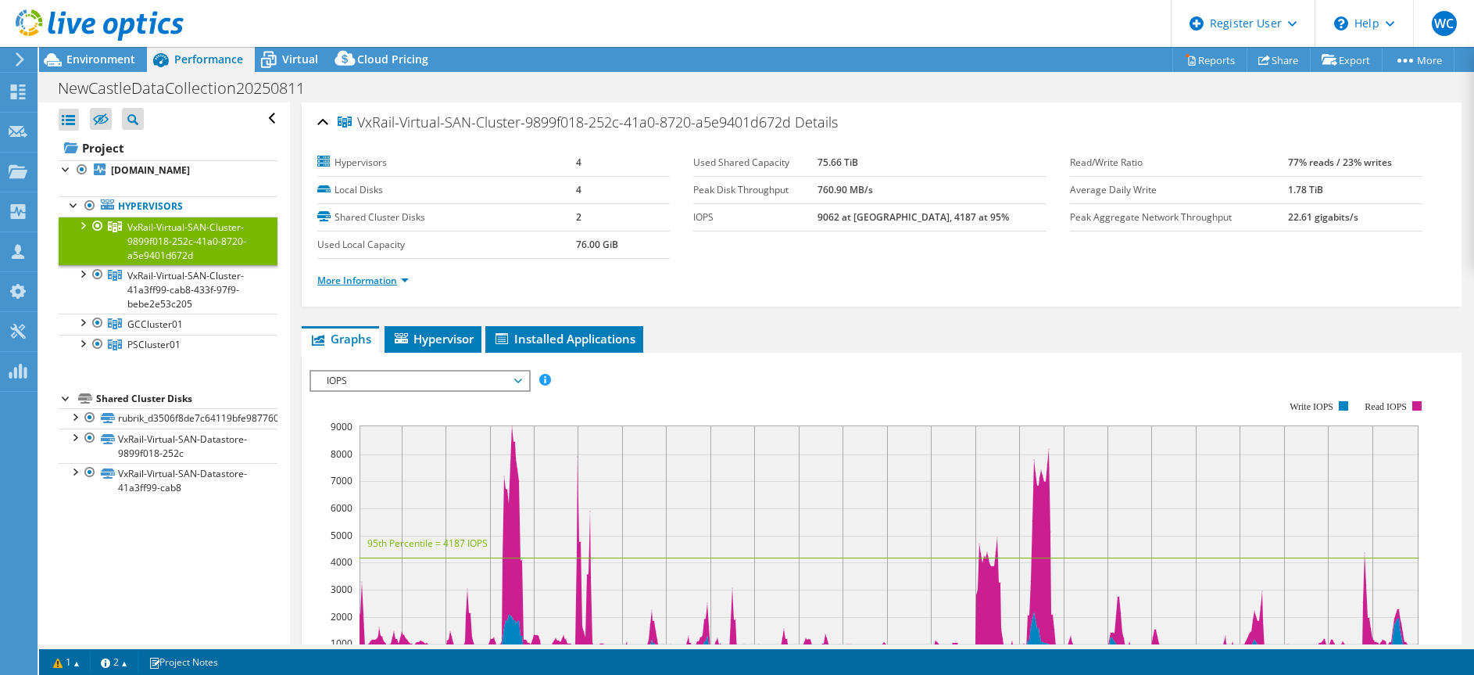
click at [362, 282] on link "More Information" at bounding box center [362, 280] width 91 height 13
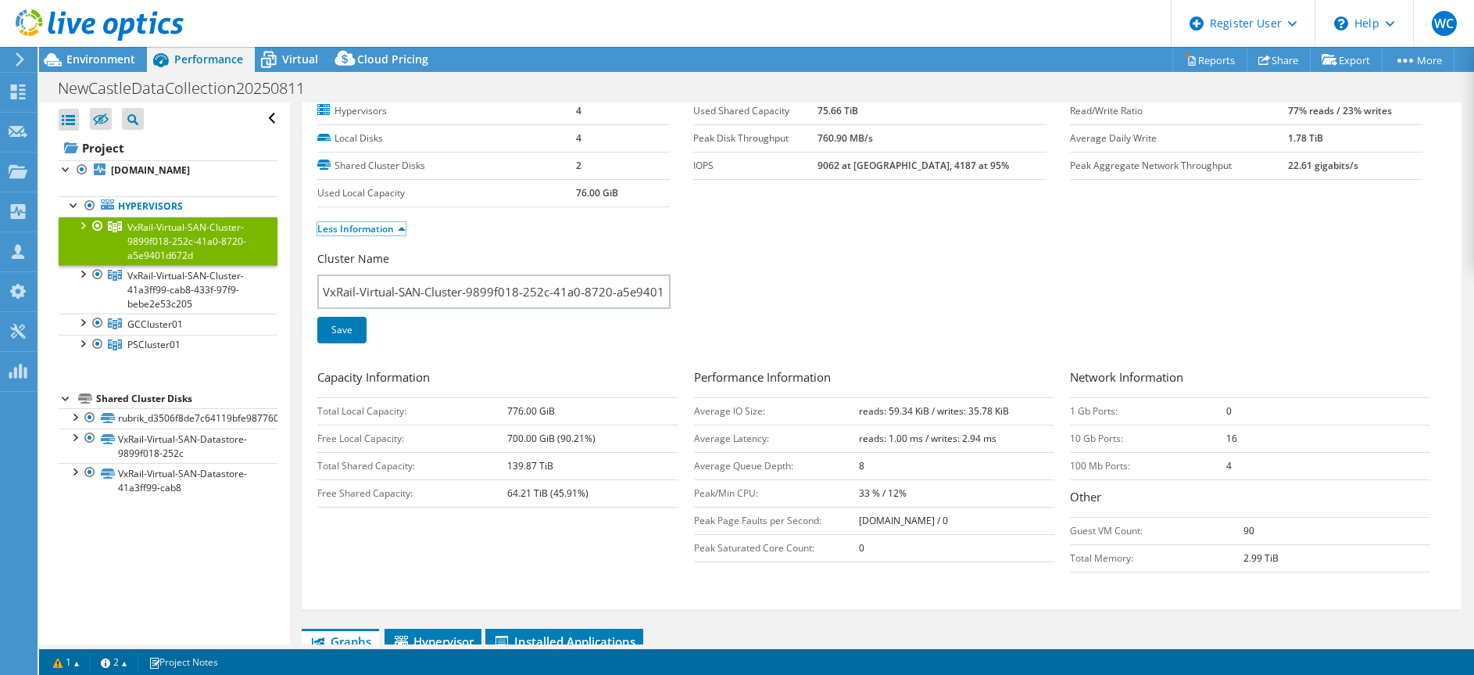
scroll to position [78, 0]
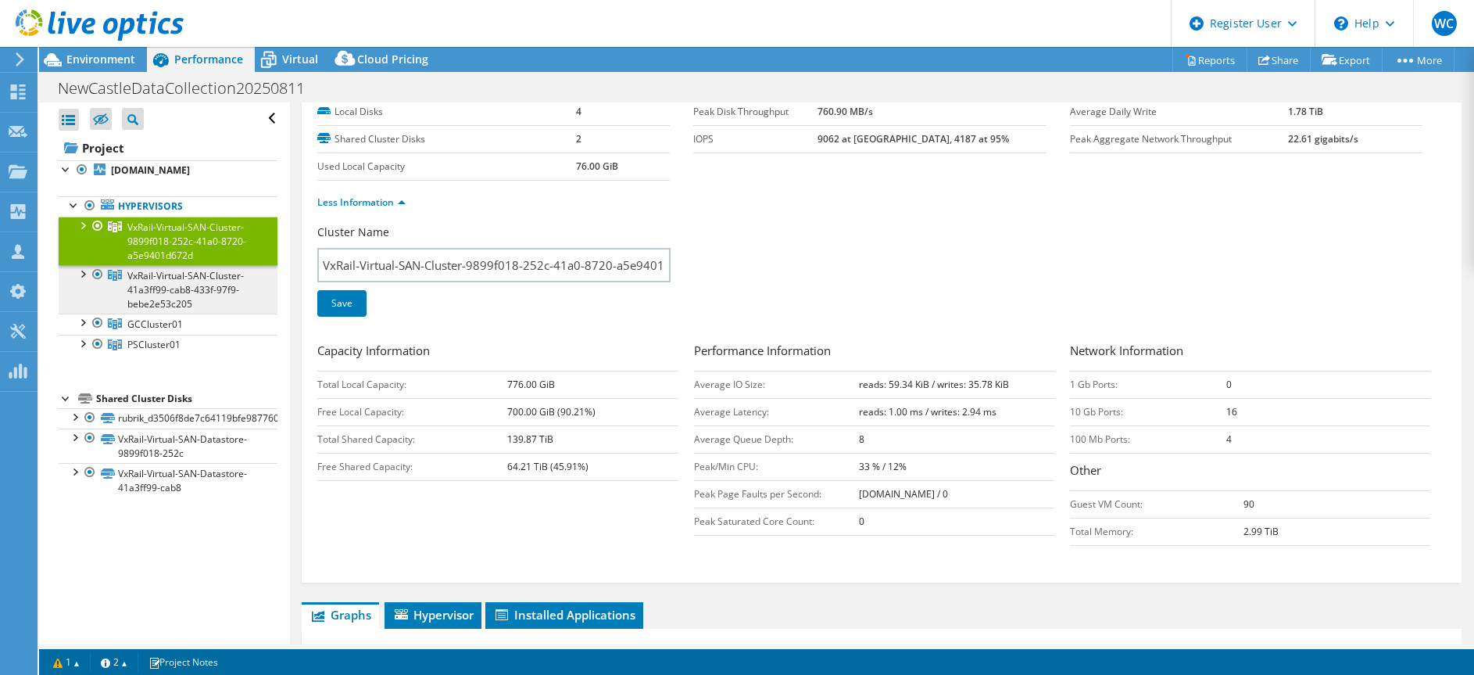
click at [159, 262] on span "VxRail-Virtual-SAN-Cluster-41a3ff99-cab8-433f-97f9-bebe2e53c205" at bounding box center [186, 240] width 119 height 41
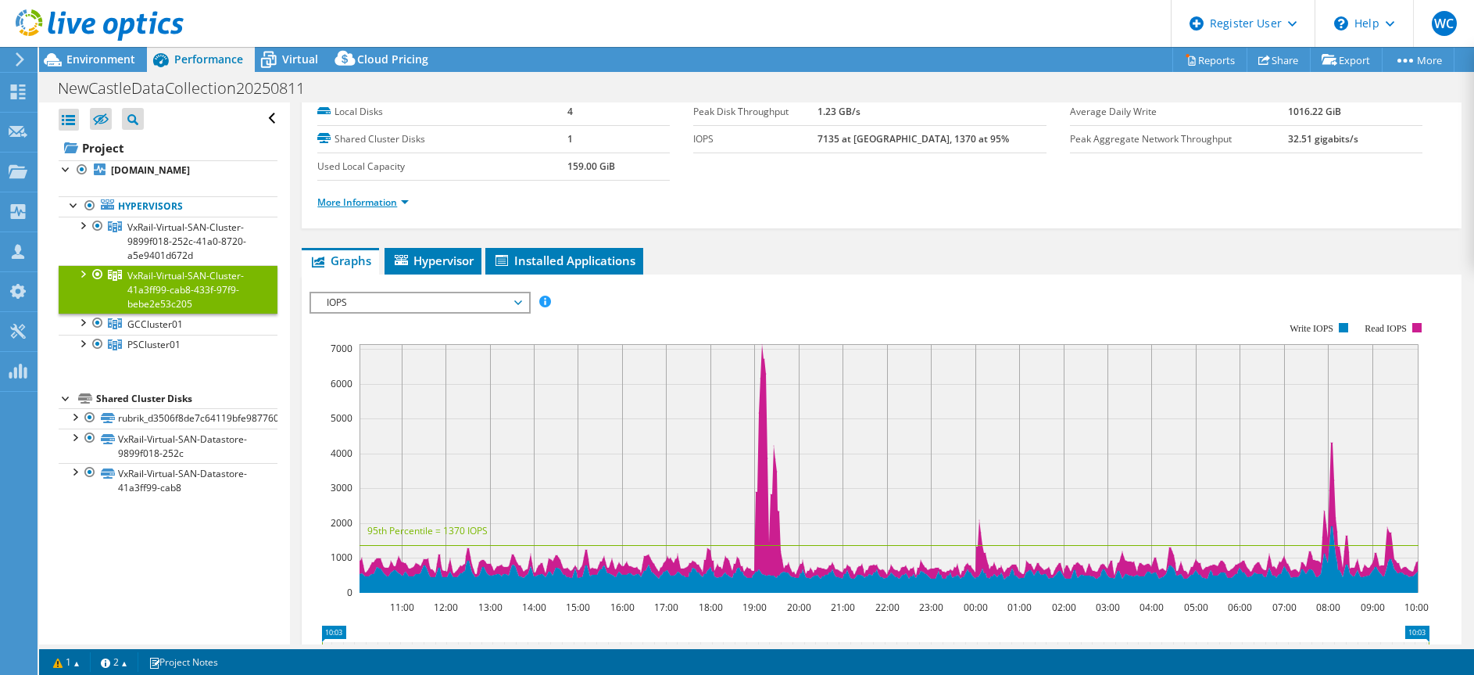
click at [364, 200] on link "More Information" at bounding box center [362, 201] width 91 height 13
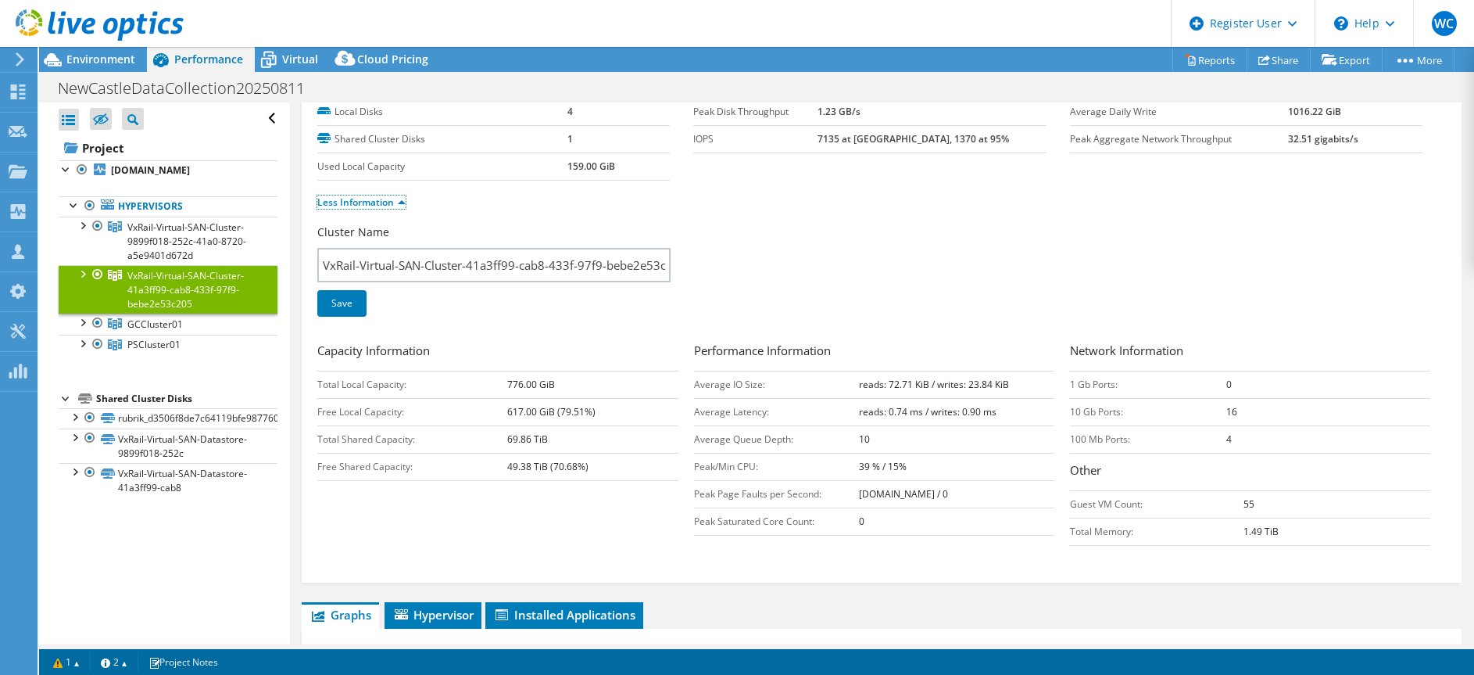
scroll to position [0, 0]
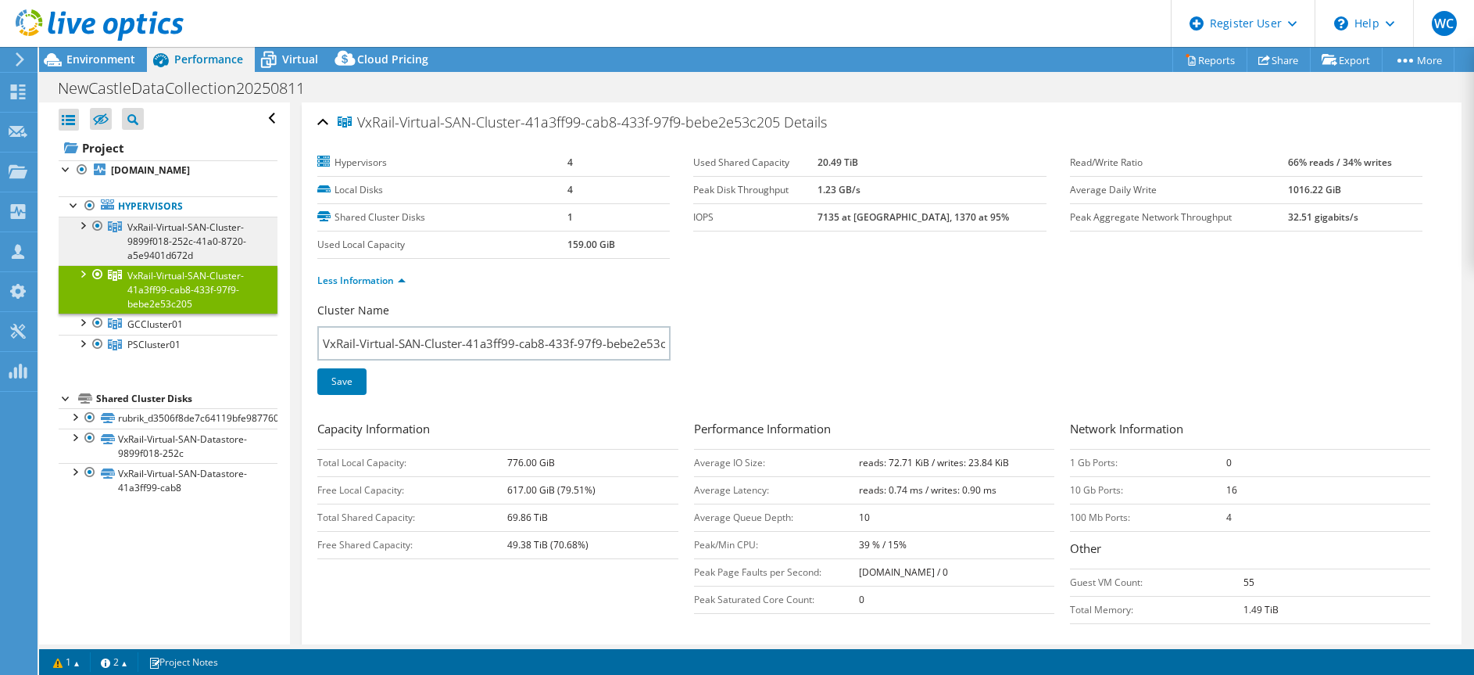
click at [175, 253] on span "VxRail-Virtual-SAN-Cluster-9899f018-252c-41a0-8720-a5e9401d672d" at bounding box center [186, 240] width 119 height 41
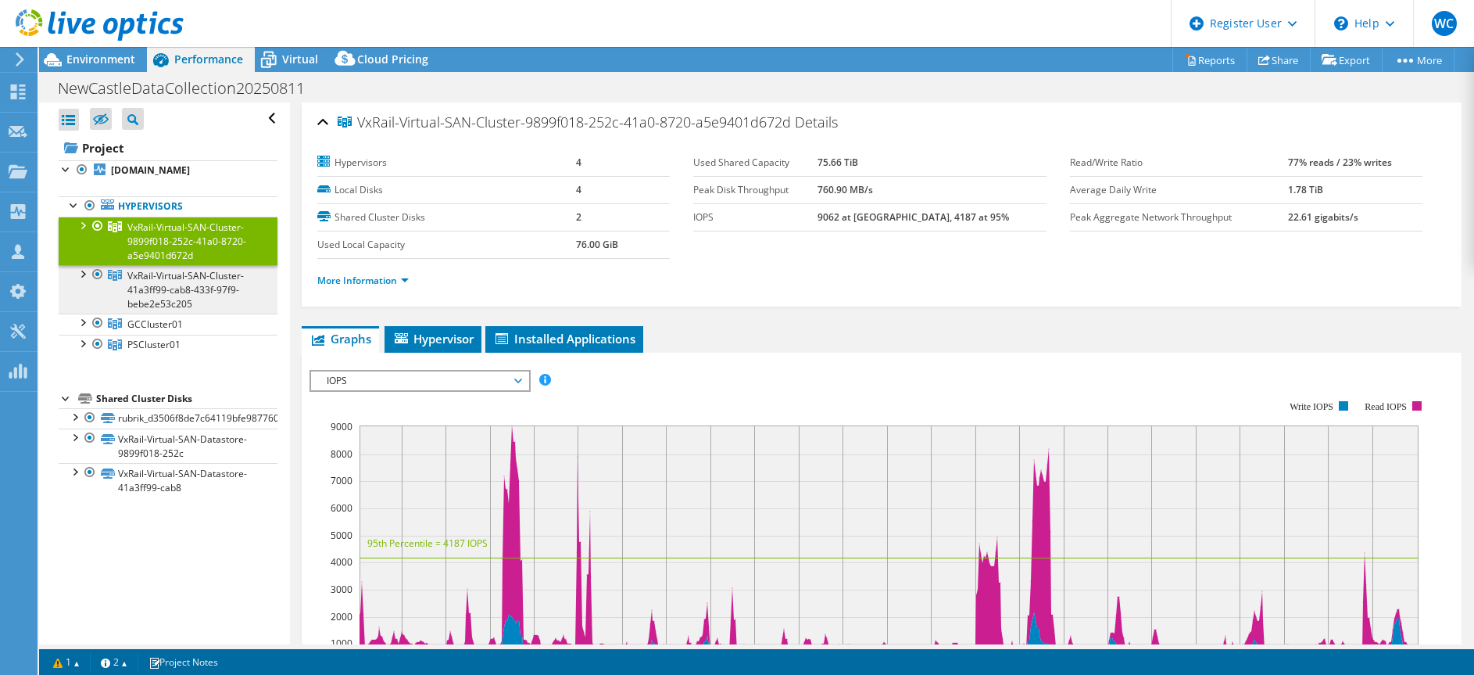
click at [174, 262] on span "VxRail-Virtual-SAN-Cluster-41a3ff99-cab8-433f-97f9-bebe2e53c205" at bounding box center [186, 240] width 119 height 41
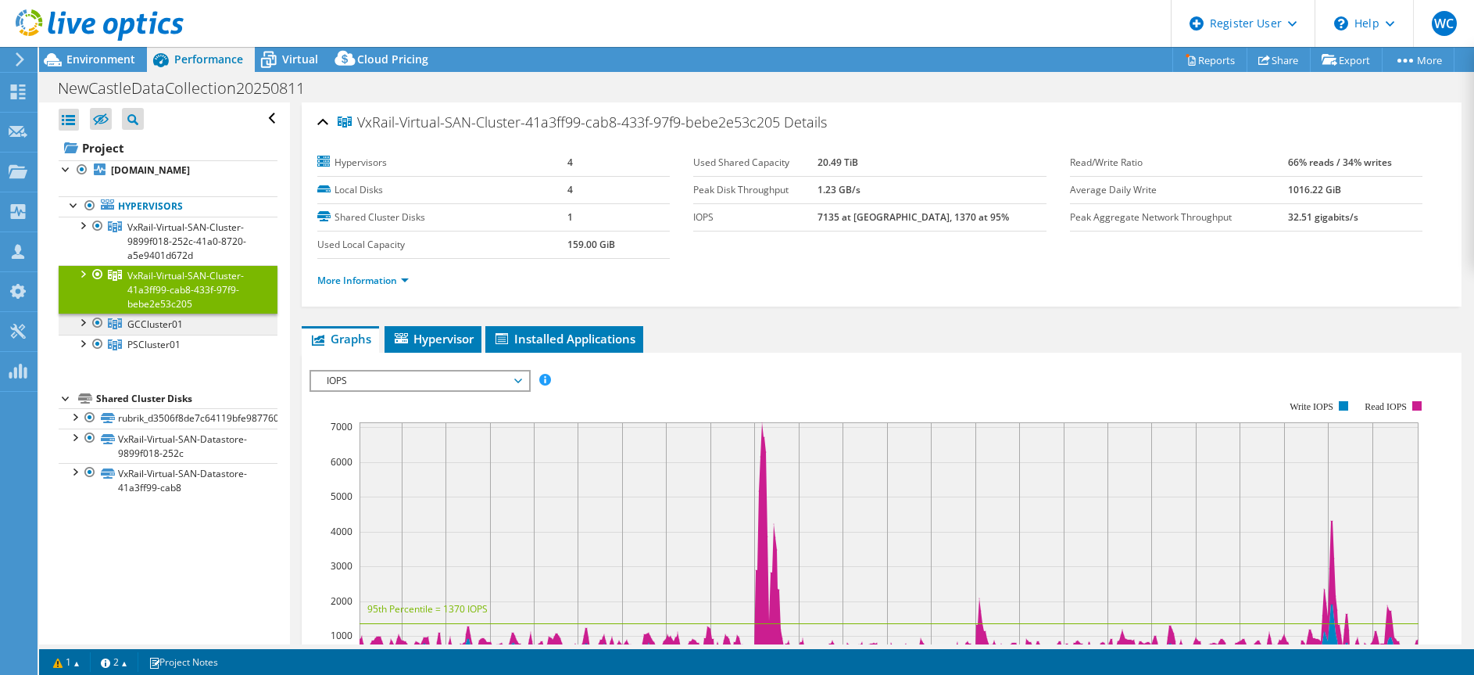
click at [159, 262] on span "GCCluster01" at bounding box center [186, 240] width 119 height 41
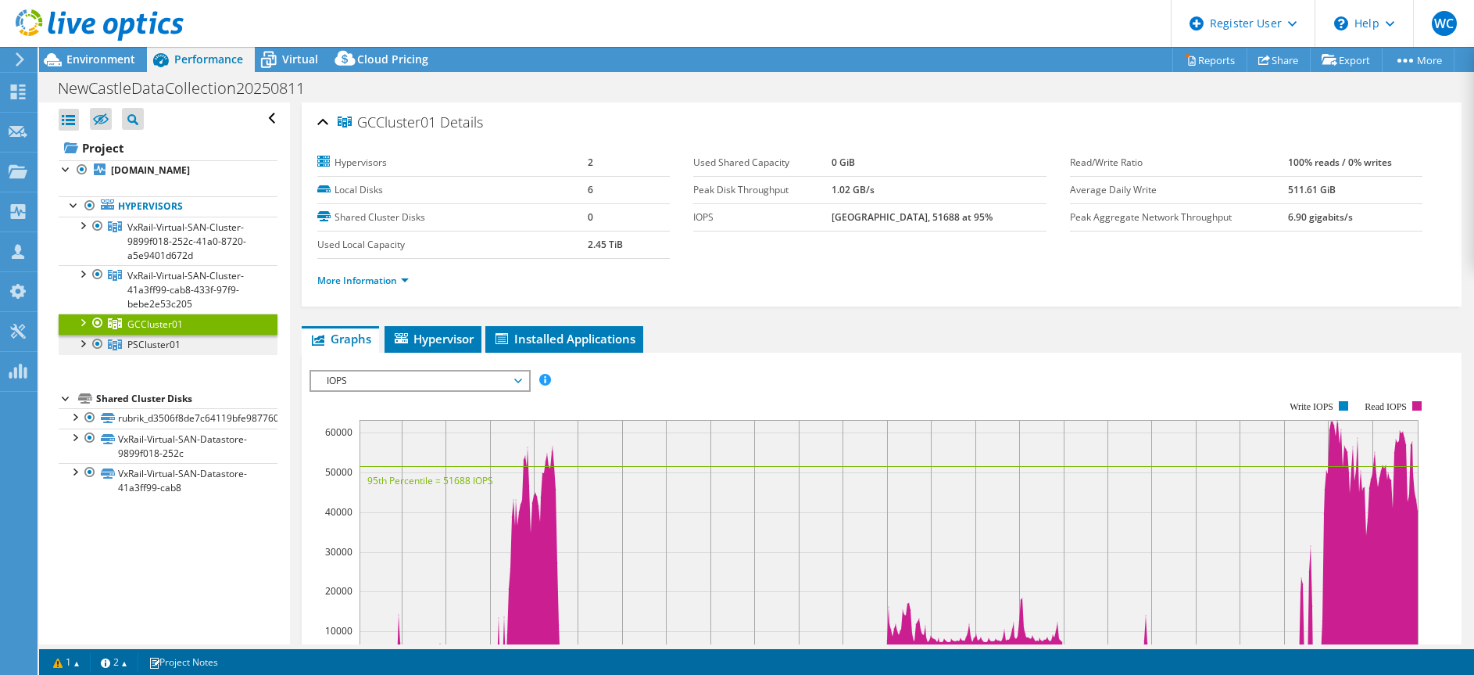
click at [157, 262] on span "PSCluster01" at bounding box center [186, 240] width 119 height 41
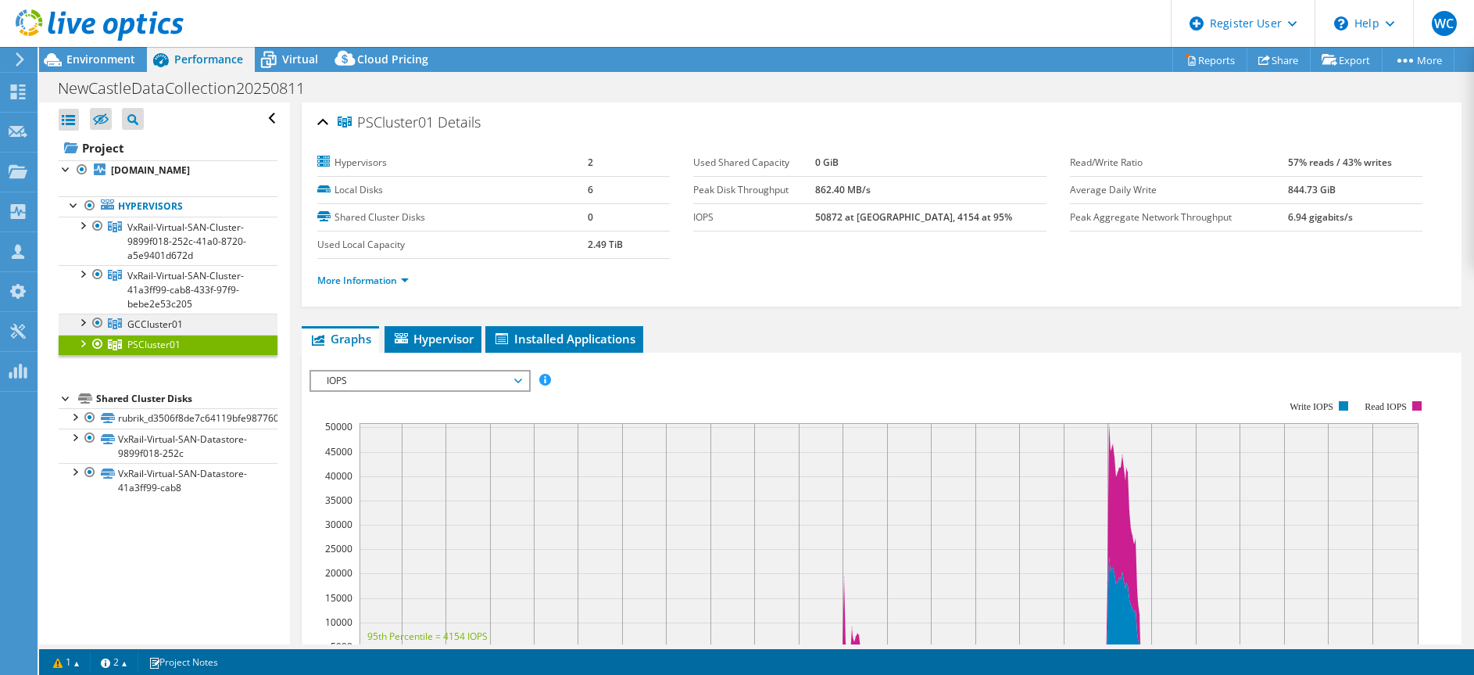
click at [160, 262] on span "GCCluster01" at bounding box center [186, 240] width 119 height 41
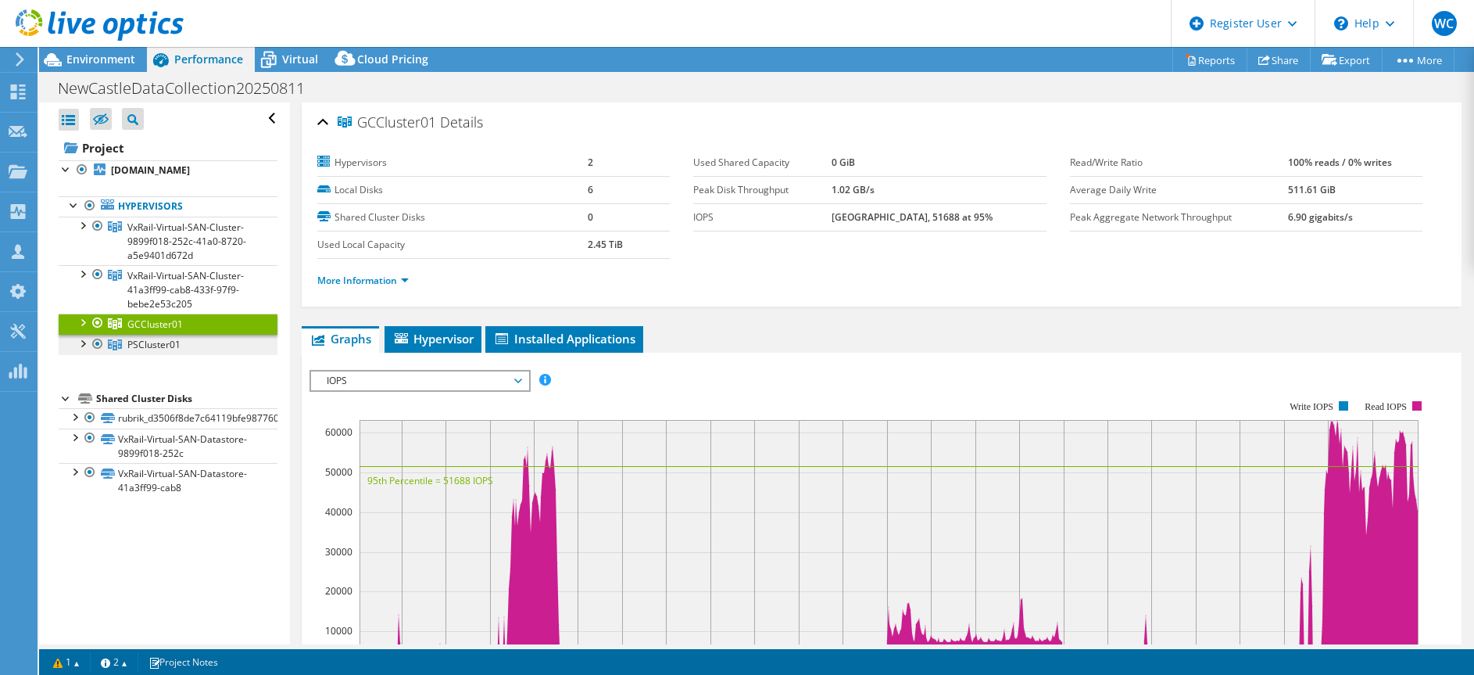
click at [163, 262] on span "PSCluster01" at bounding box center [186, 240] width 119 height 41
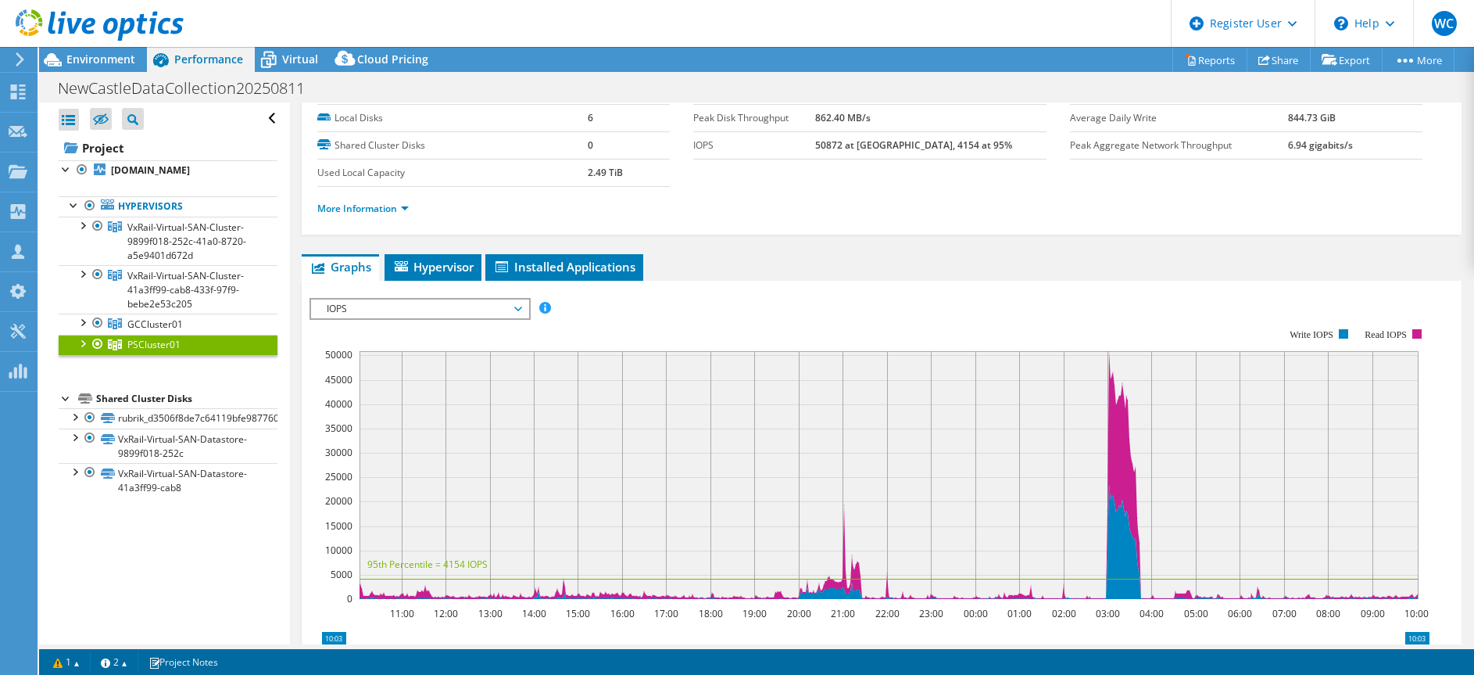
scroll to position [156, 0]
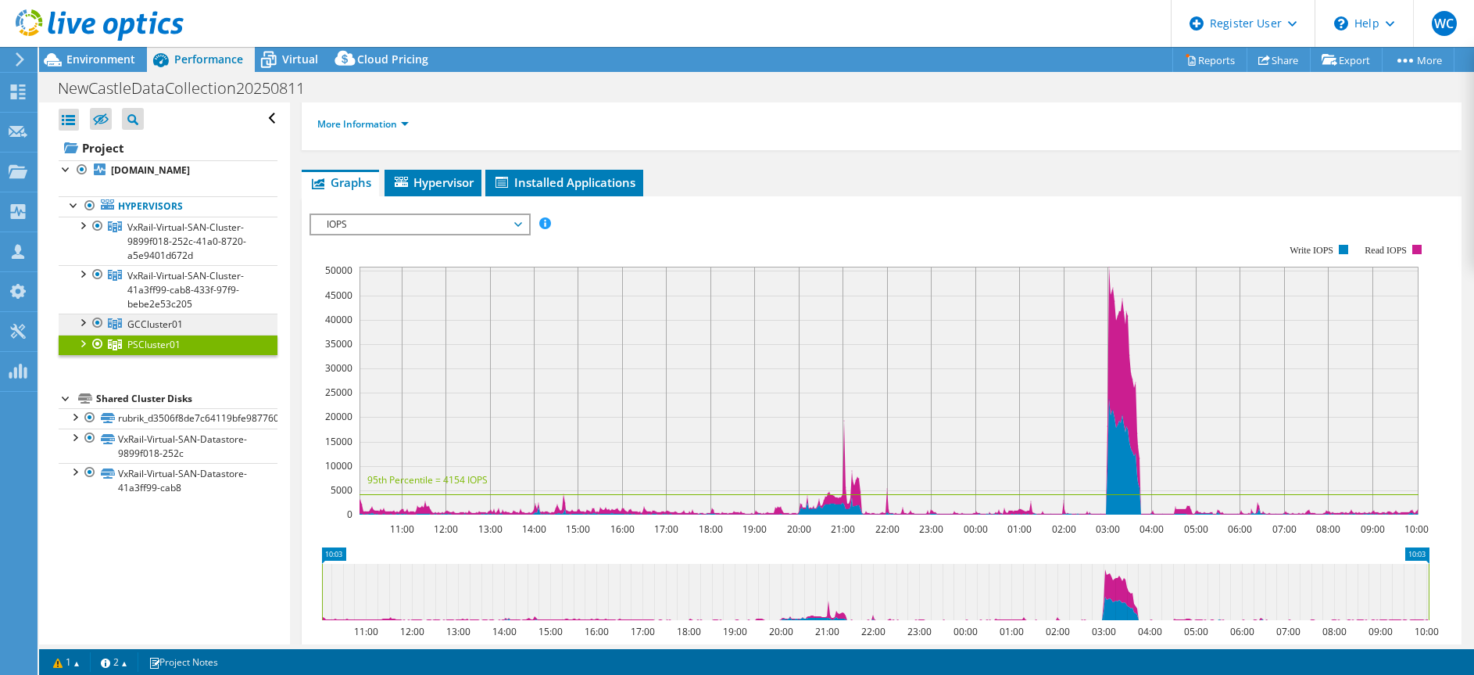
click at [160, 262] on span "GCCluster01" at bounding box center [186, 240] width 119 height 41
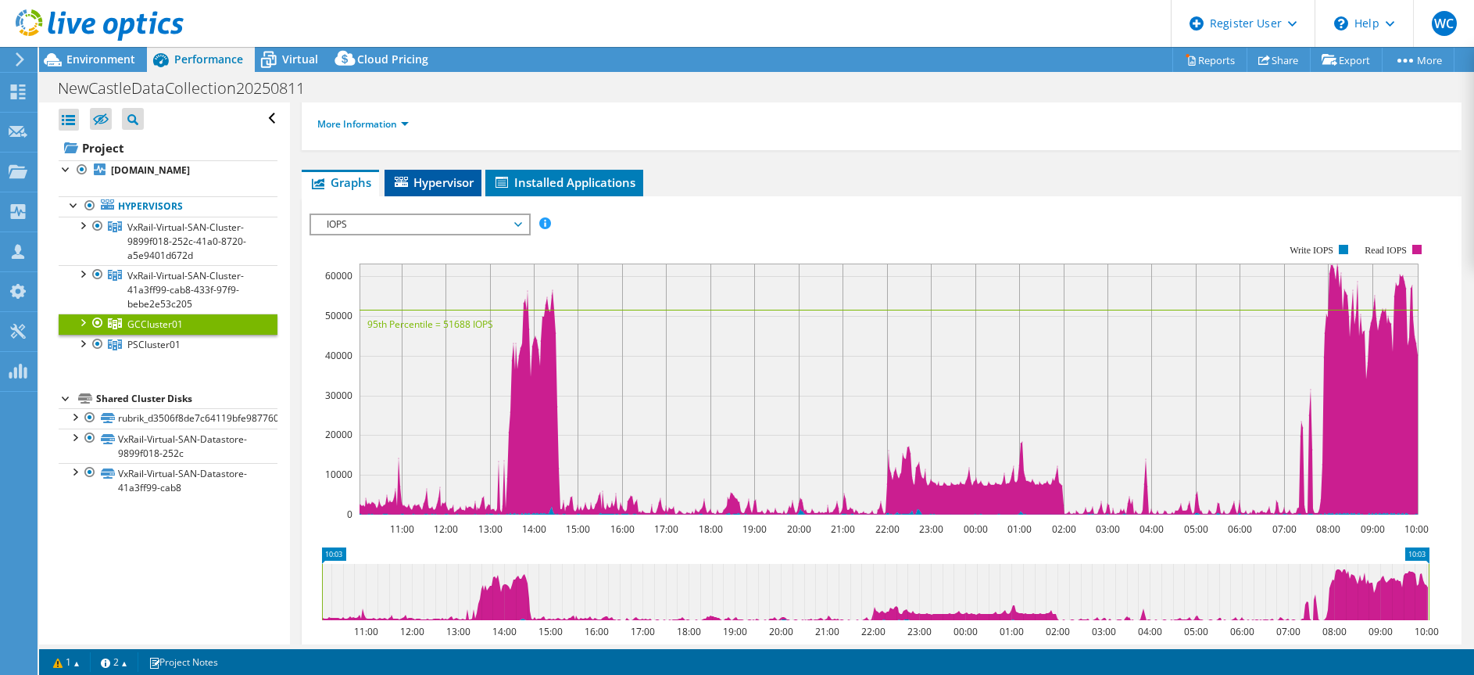
click at [426, 181] on span "Hypervisor" at bounding box center [432, 182] width 81 height 16
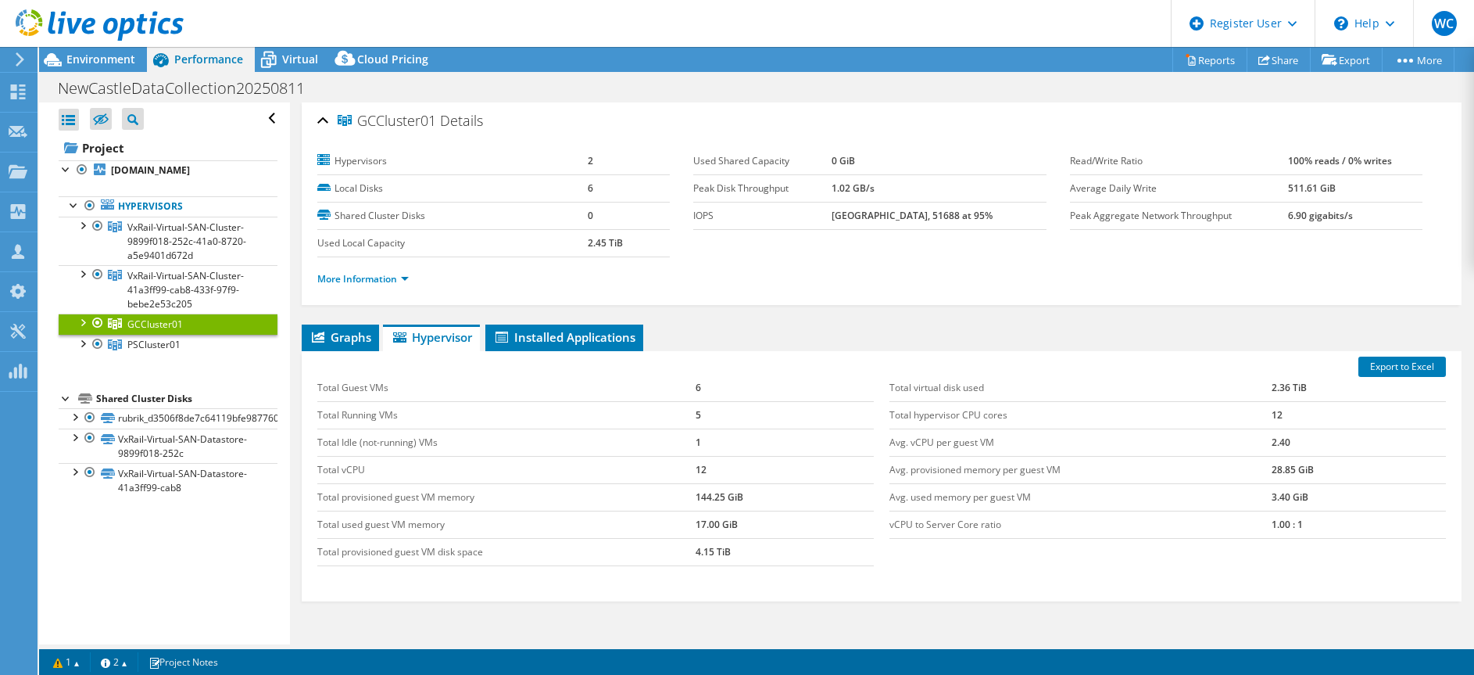
scroll to position [0, 0]
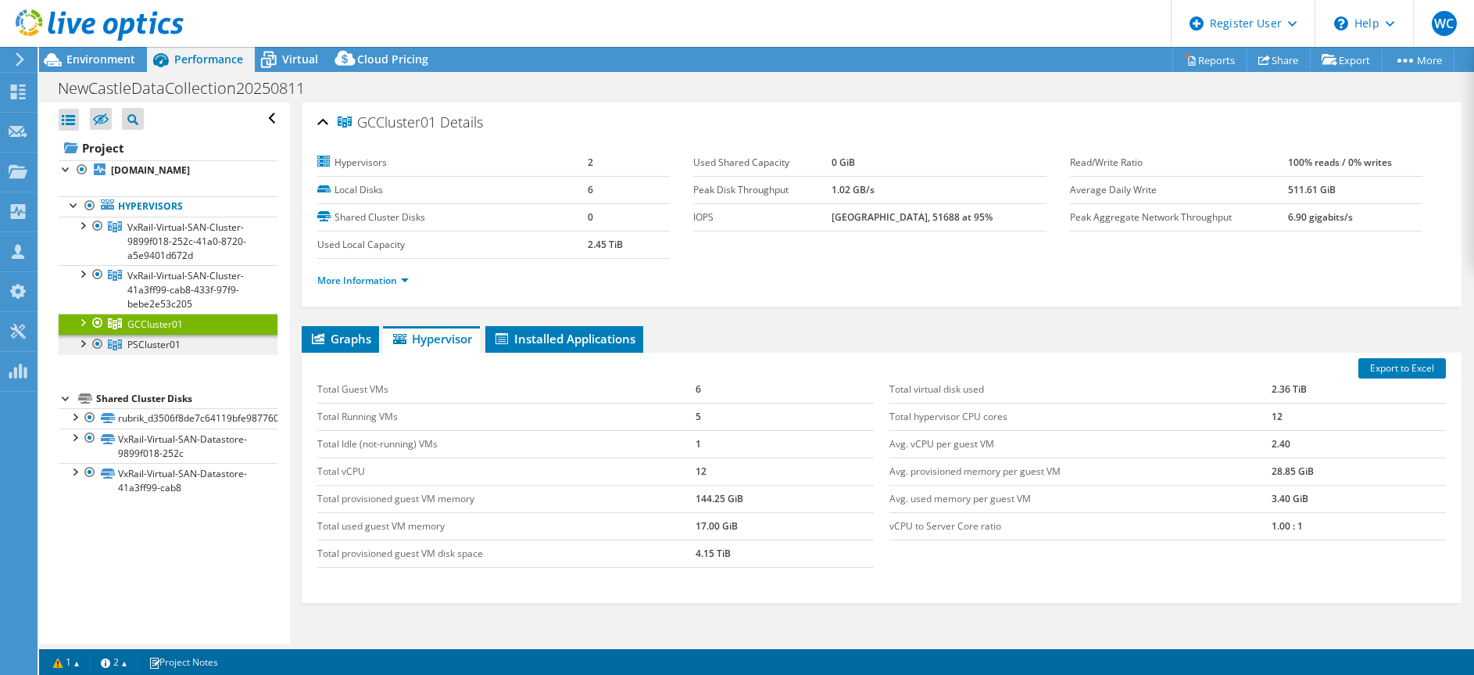
click at [152, 262] on span "PSCluster01" at bounding box center [186, 240] width 119 height 41
